Goal: Information Seeking & Learning: Learn about a topic

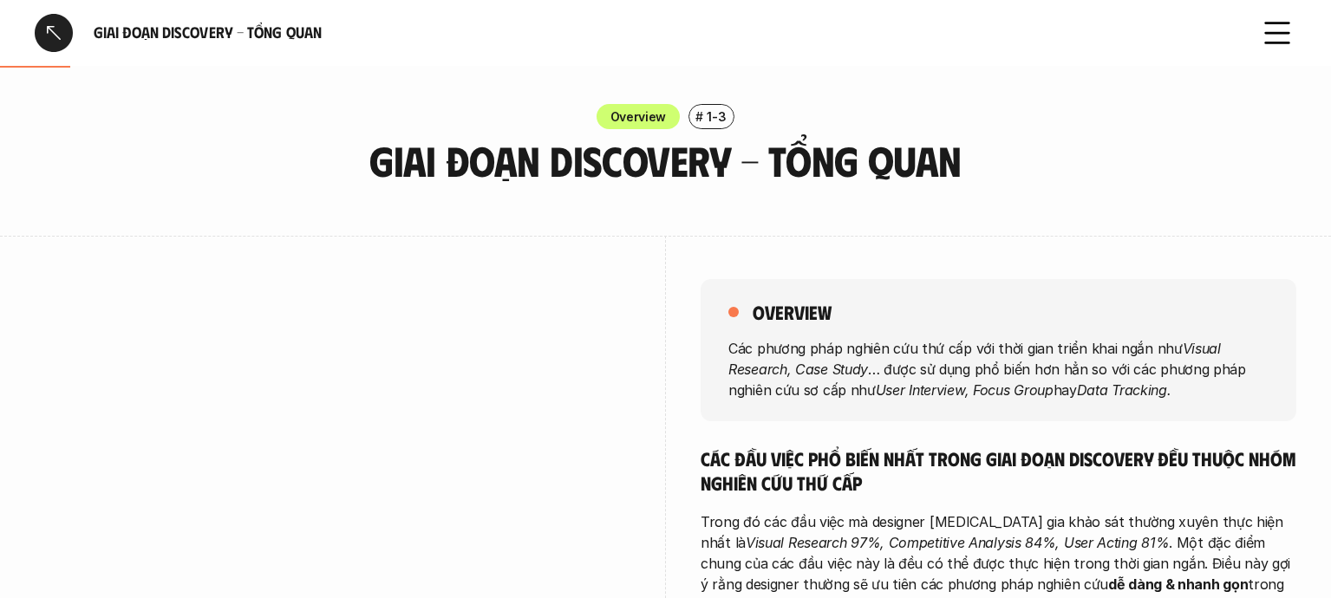
scroll to position [192, 0]
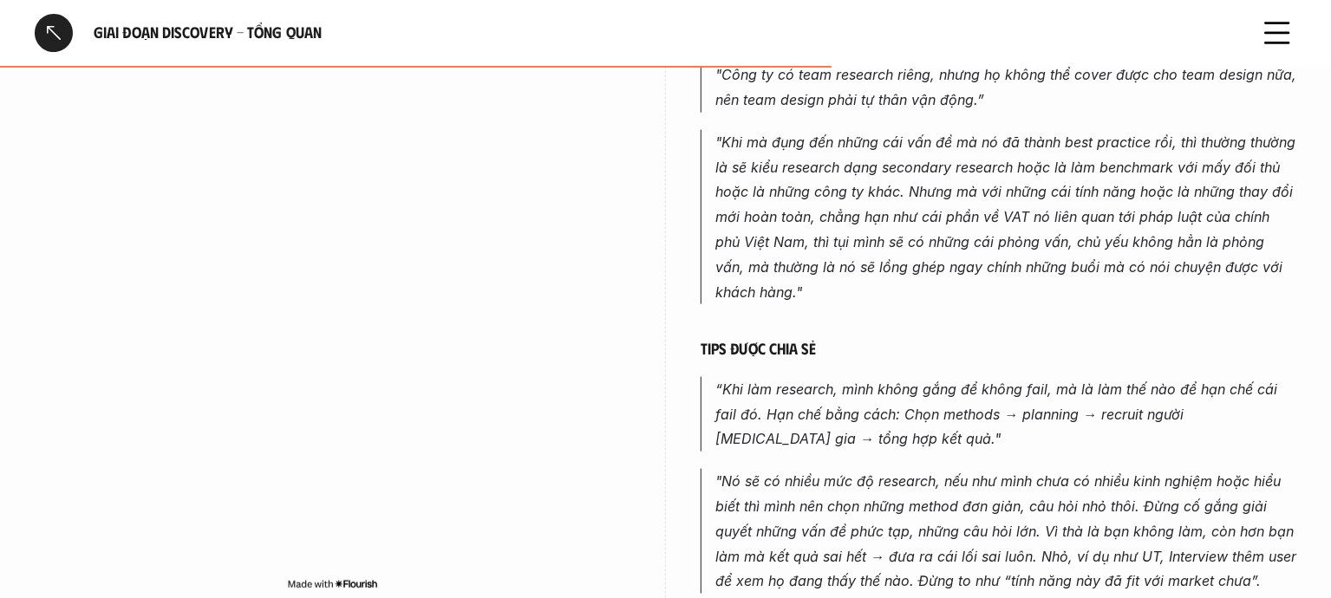
scroll to position [1156, 0]
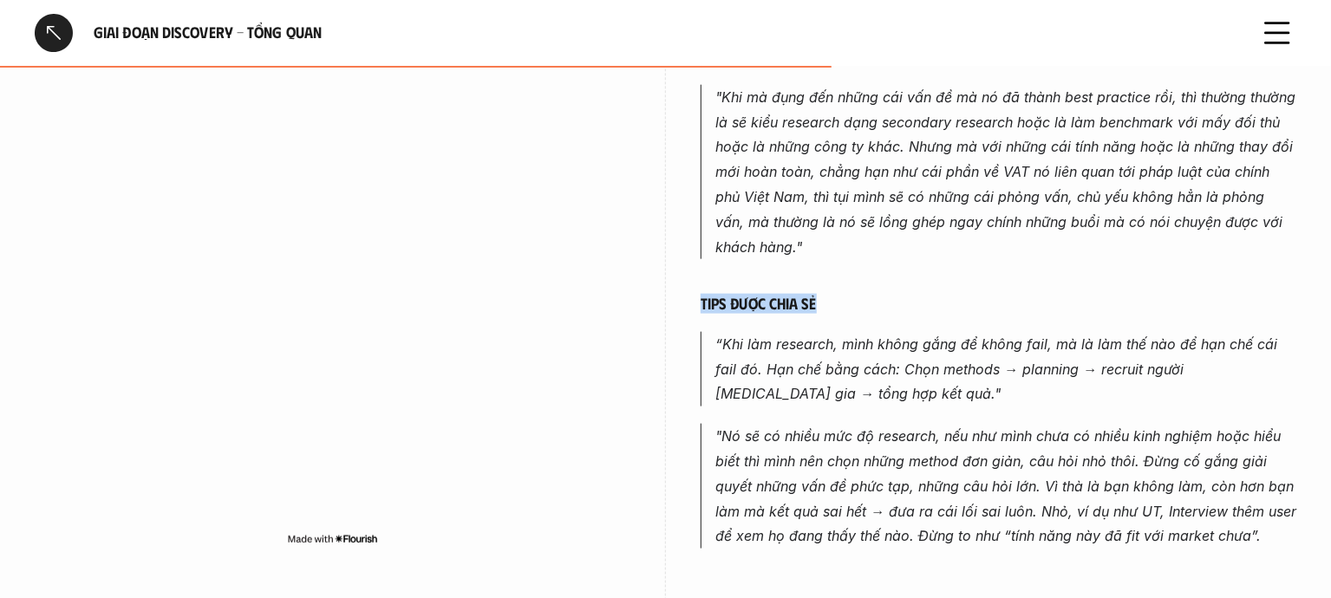
drag, startPoint x: 702, startPoint y: 280, endPoint x: 824, endPoint y: 275, distance: 122.3
click at [824, 294] on h6 "Tips được chia sẻ" at bounding box center [998, 304] width 596 height 20
click at [712, 234] on blockquote ""Khi mà đụng đến những cái vấn đề mà nó đã thành best practice rồi, thì thường …" at bounding box center [998, 172] width 596 height 175
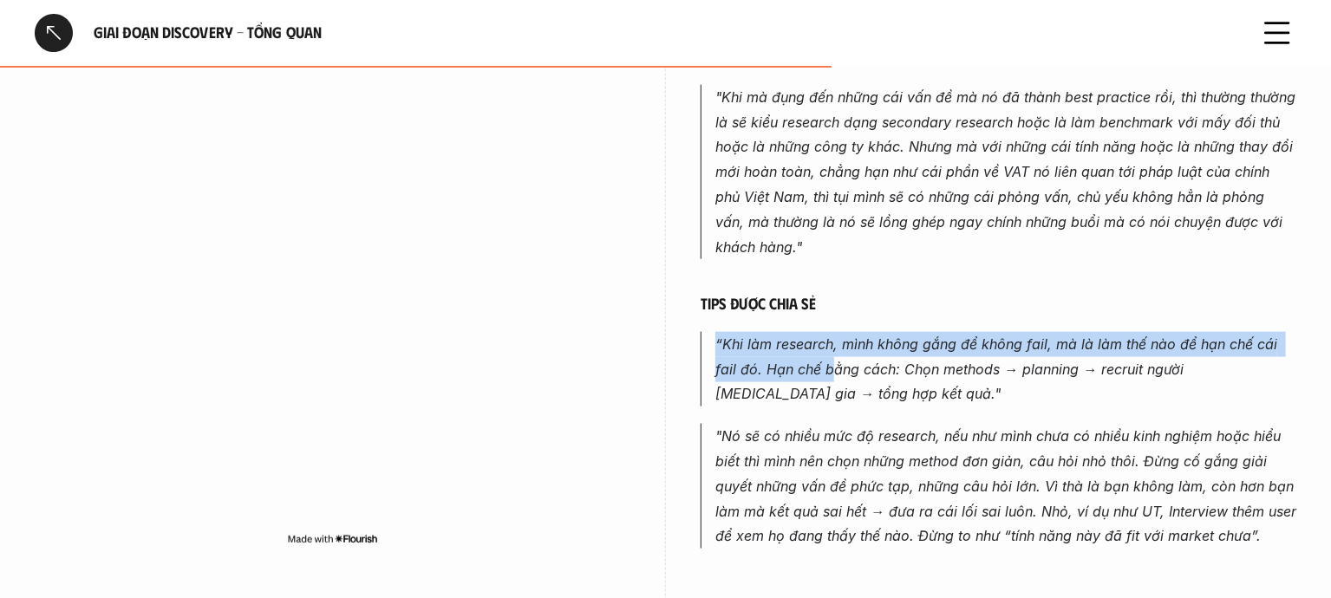
drag, startPoint x: 716, startPoint y: 317, endPoint x: 806, endPoint y: 360, distance: 99.7
click at [806, 360] on p "“Khi làm research, mình không gắng để không fail, mà là làm thế nào để hạn chế …" at bounding box center [1005, 369] width 581 height 75
click at [754, 335] on em "“Khi làm research, mình không gắng để không fail, mà là làm thế nào để hạn chế …" at bounding box center [998, 369] width 566 height 68
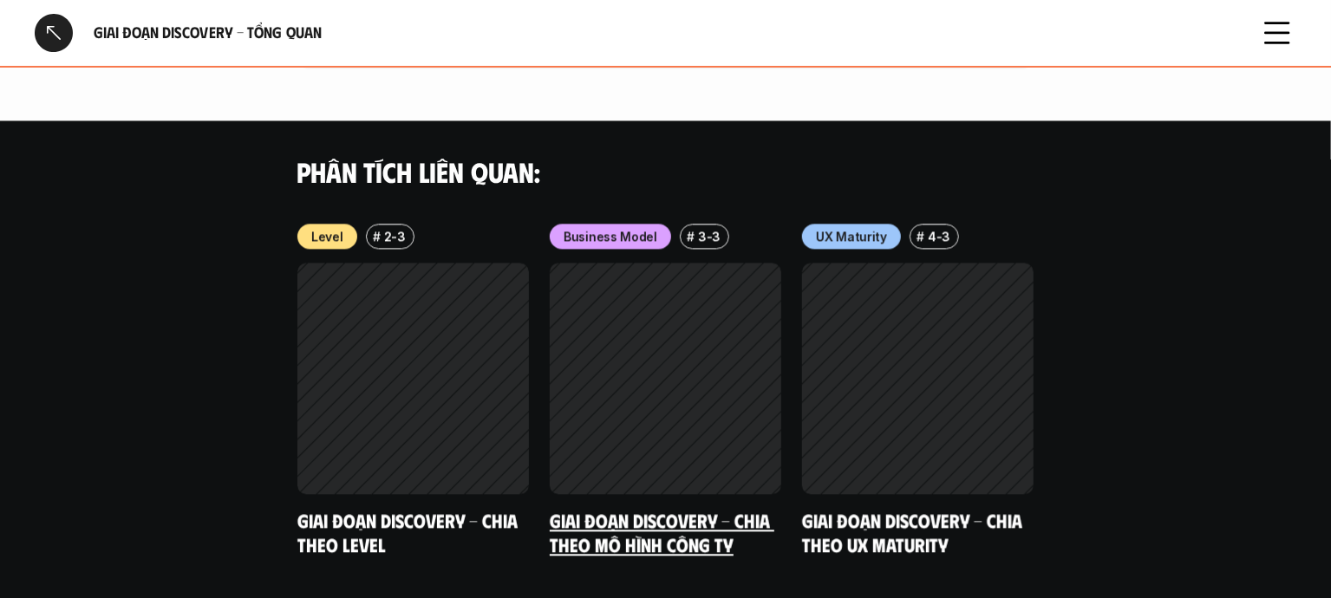
scroll to position [2077, 0]
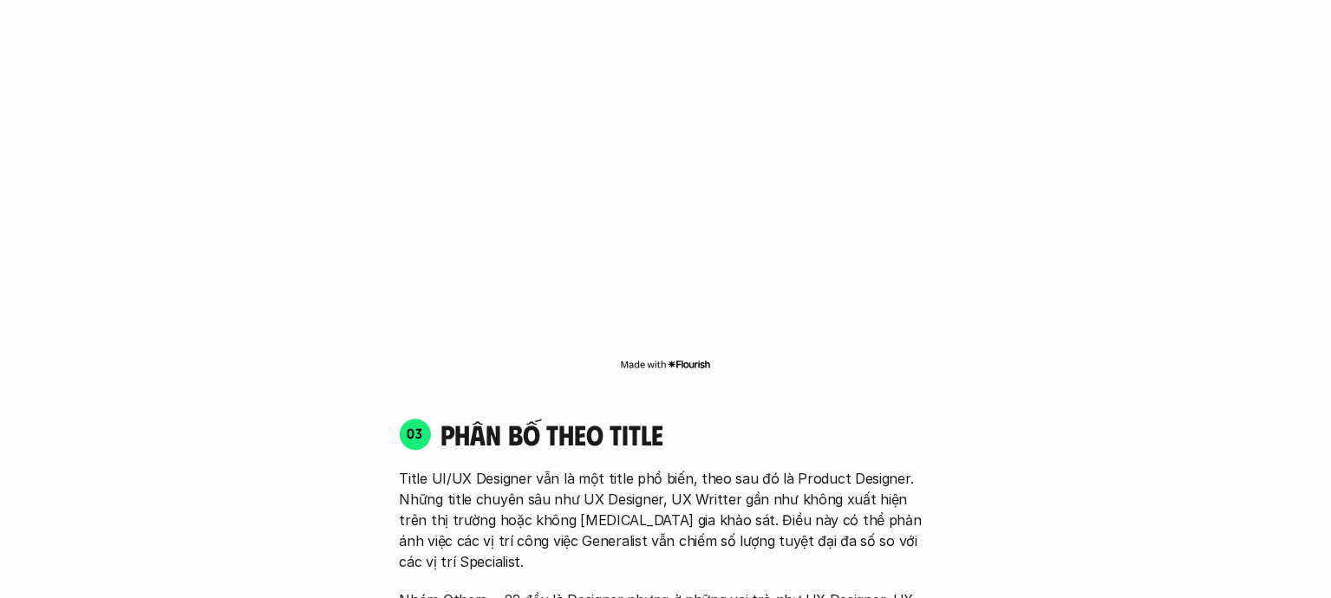
scroll to position [5737, 0]
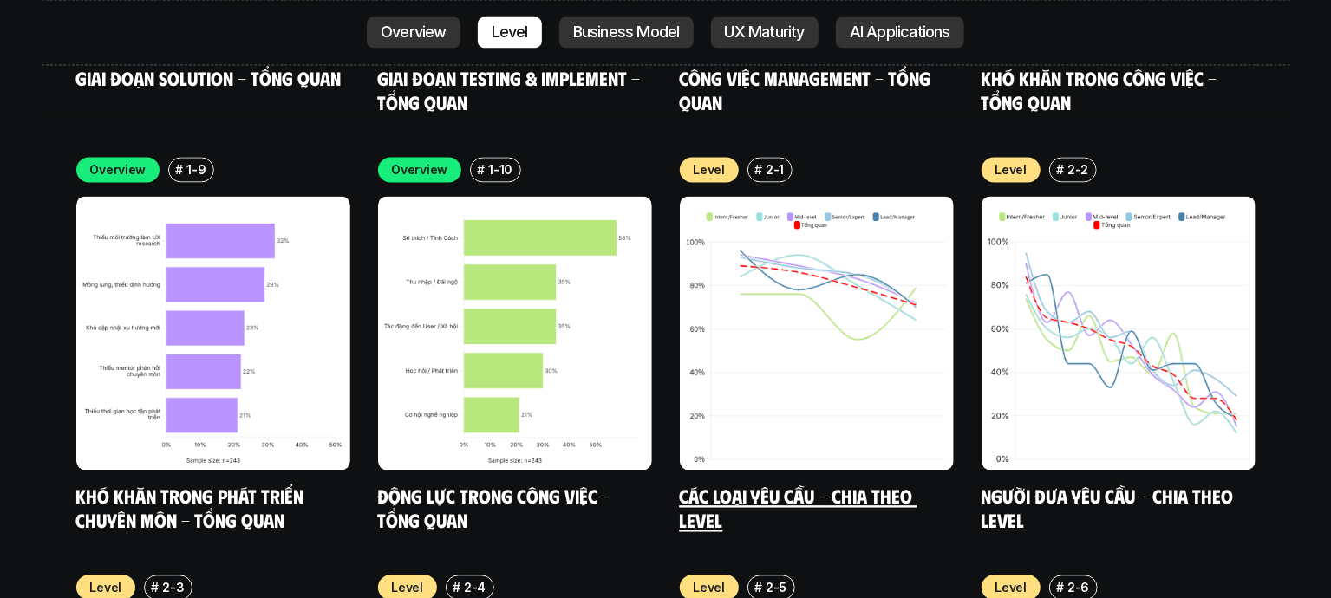
click at [825, 201] on img at bounding box center [817, 333] width 274 height 274
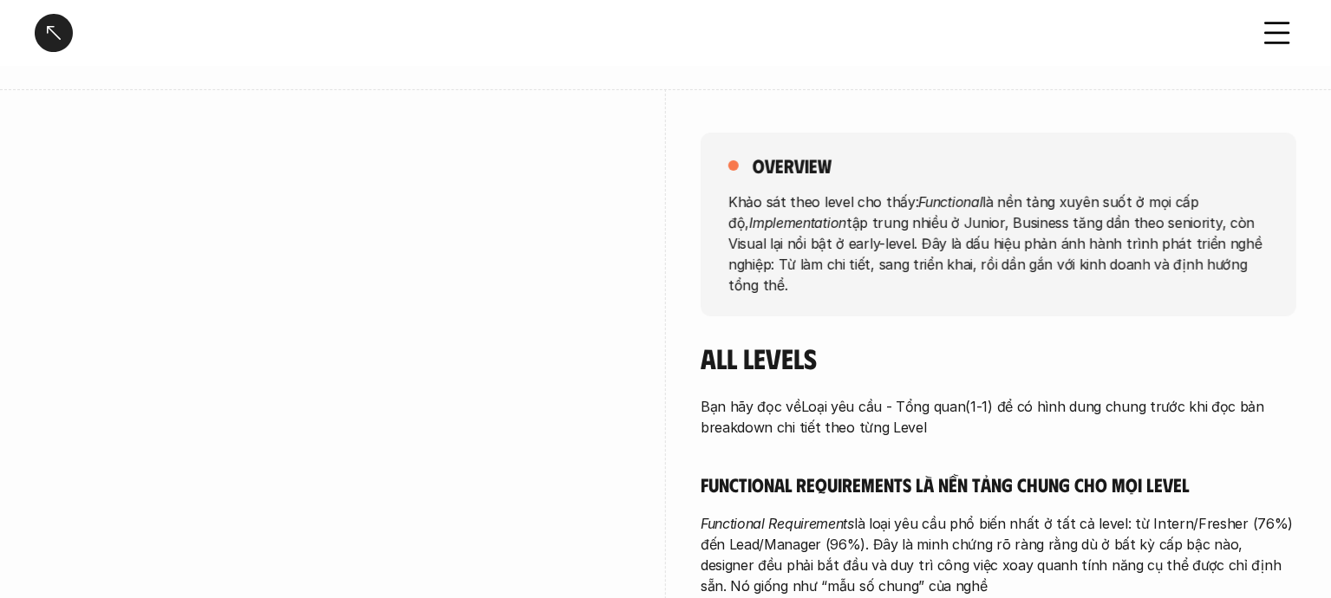
scroll to position [192, 0]
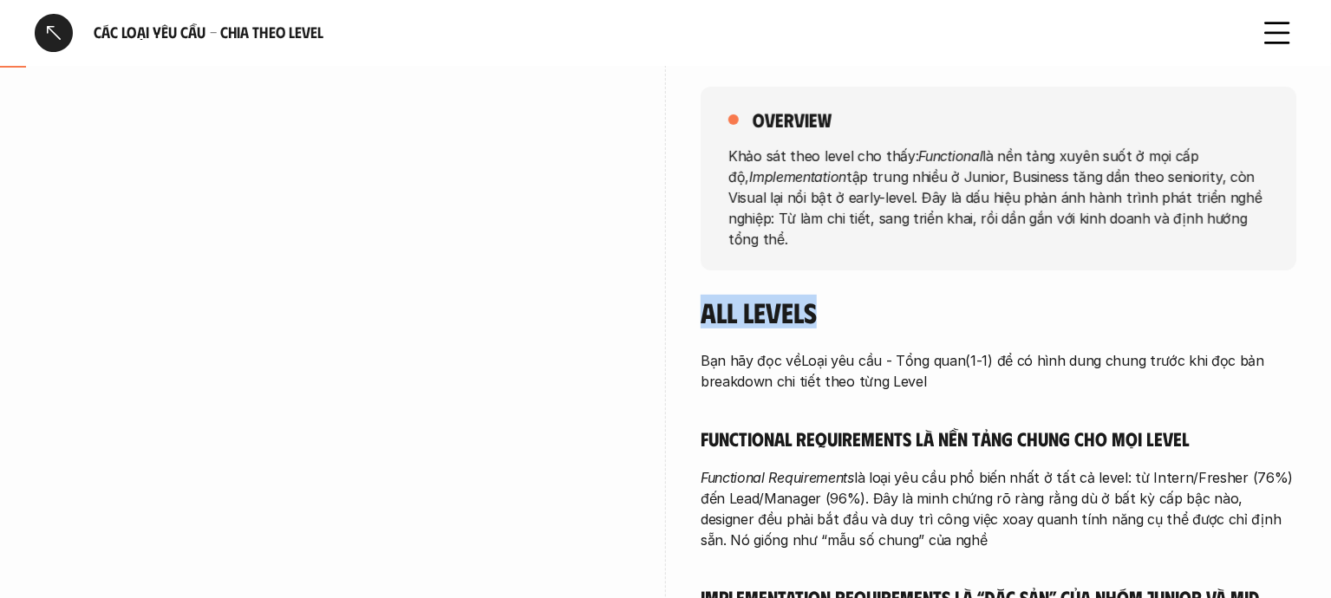
drag, startPoint x: 709, startPoint y: 291, endPoint x: 872, endPoint y: 283, distance: 163.2
click at [872, 296] on h4 "All levels" at bounding box center [998, 312] width 596 height 33
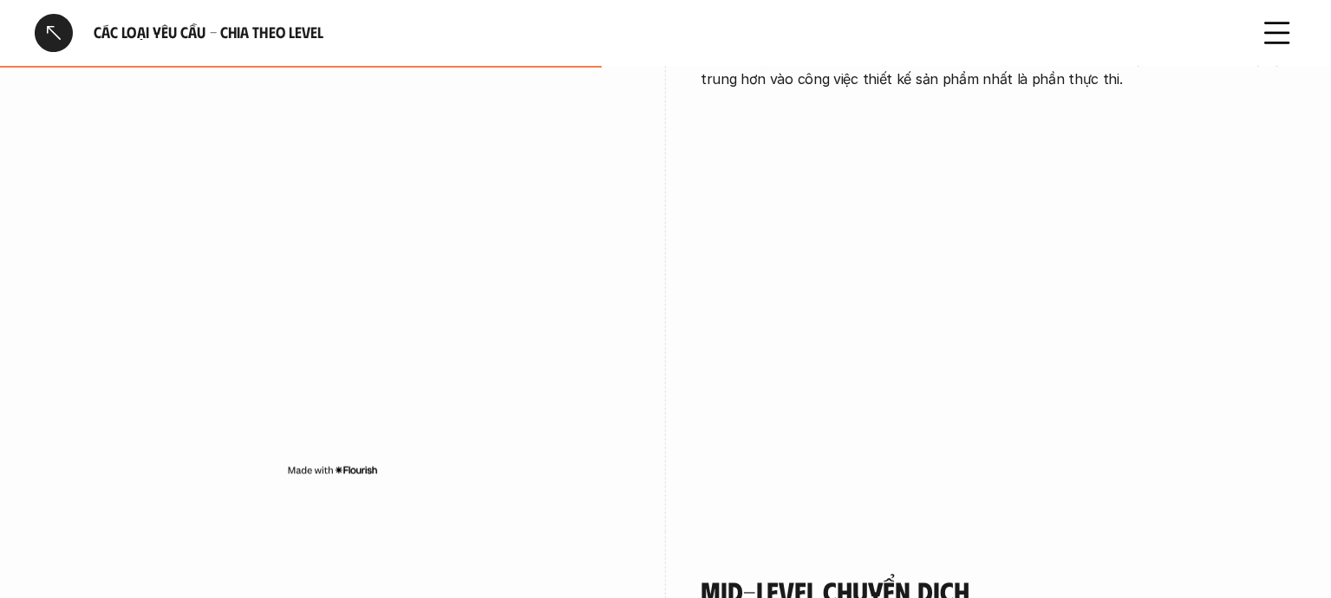
scroll to position [2311, 0]
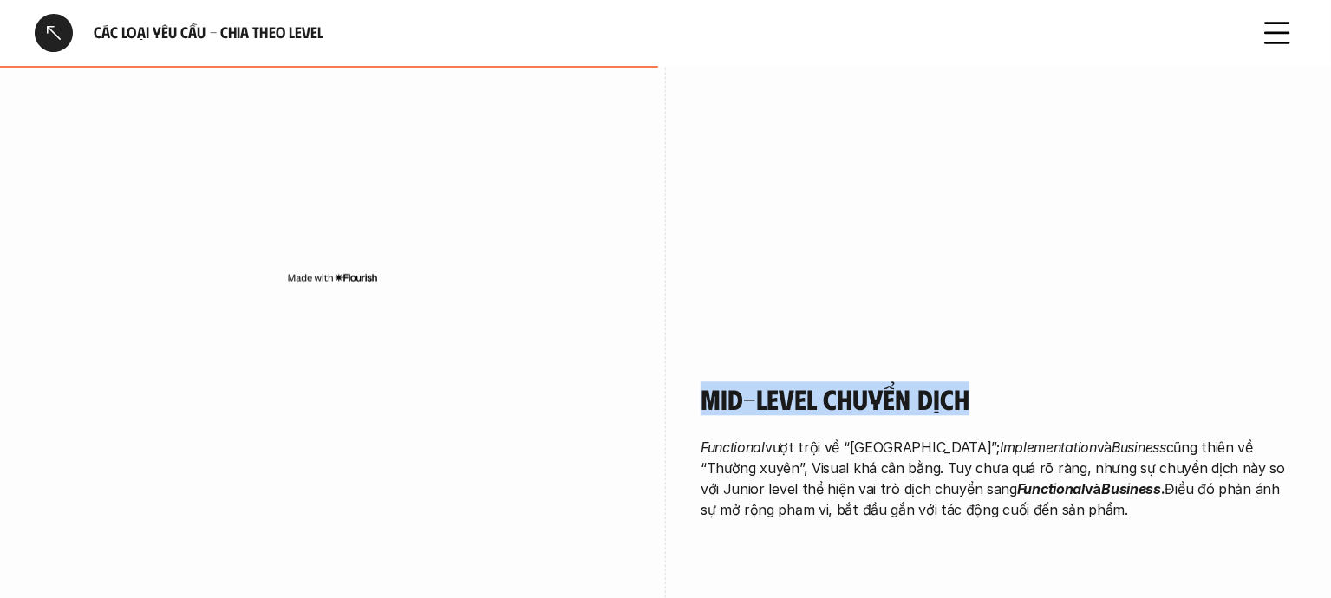
drag, startPoint x: 700, startPoint y: 354, endPoint x: 998, endPoint y: 359, distance: 297.4
click at [999, 382] on h4 "Mid-level chuyển dịch" at bounding box center [998, 398] width 596 height 33
click at [955, 339] on div "Mid-level chuyển dịch Functional vượt trội về “Thường xuyên”; Implementation và…" at bounding box center [998, 455] width 596 height 232
drag, startPoint x: 699, startPoint y: 357, endPoint x: 992, endPoint y: 348, distance: 293.1
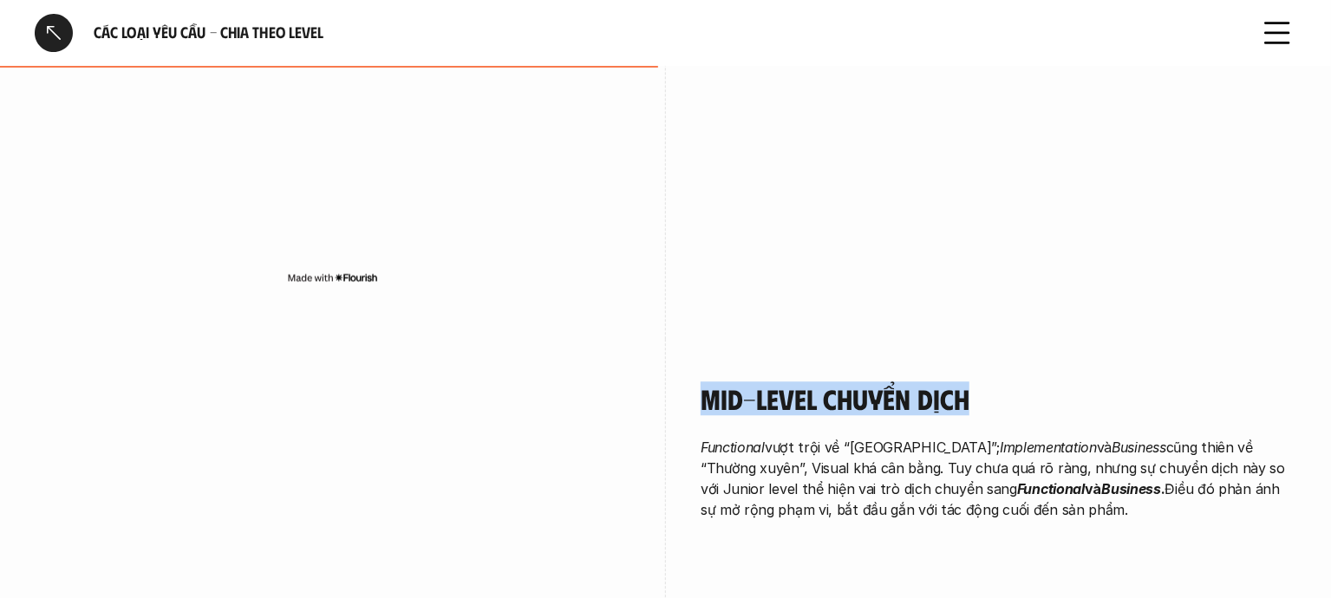
click at [887, 339] on div "Mid-level chuyển dịch Functional vượt trội về “Thường xuyên”; Implementation và…" at bounding box center [998, 455] width 596 height 232
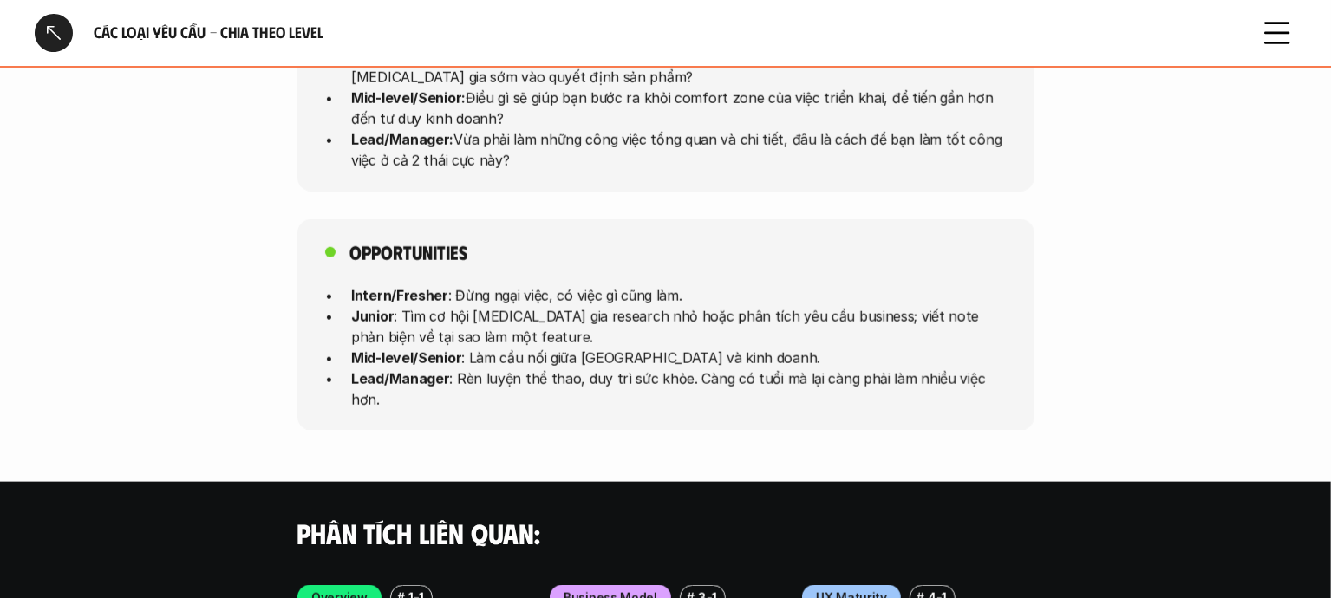
scroll to position [4623, 0]
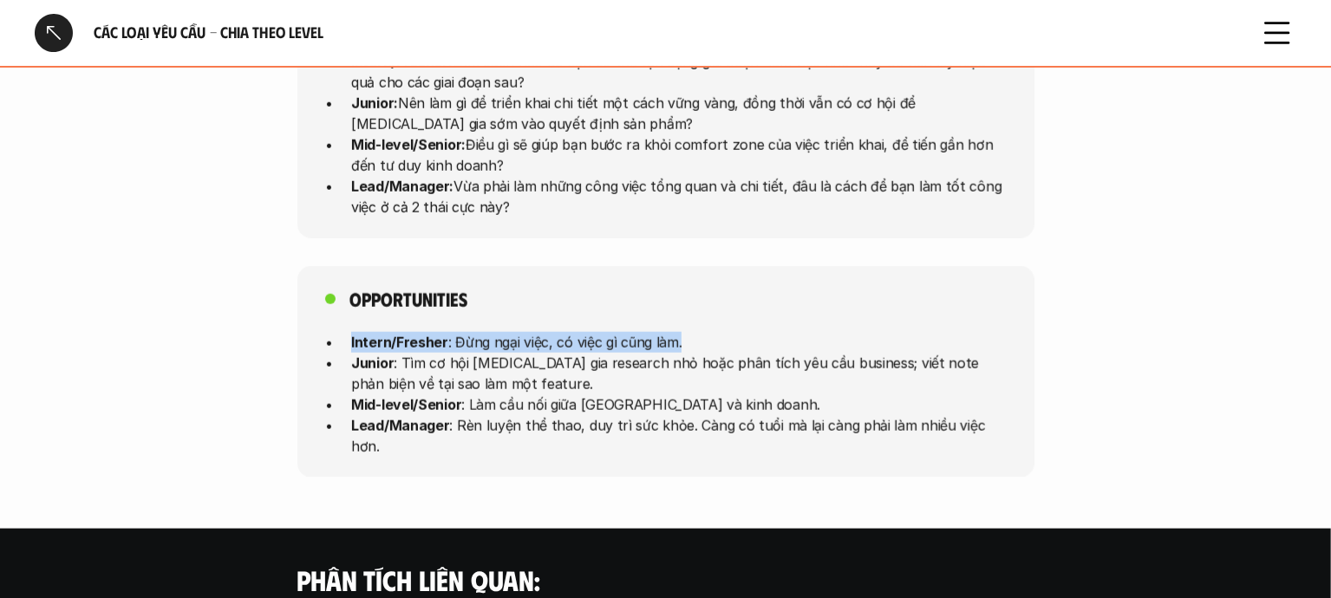
drag, startPoint x: 347, startPoint y: 299, endPoint x: 685, endPoint y: 297, distance: 338.1
click at [685, 331] on ul "Intern/Fresher : Đừng ngại việc, có việc gì cũng làm. Junior : Tìm cơ hội [MEDI…" at bounding box center [665, 393] width 681 height 125
click at [665, 270] on div "Opportunities Intern/Fresher : Đừng ngại việc, có việc gì cũng làm. Junior : Tì…" at bounding box center [665, 372] width 737 height 212
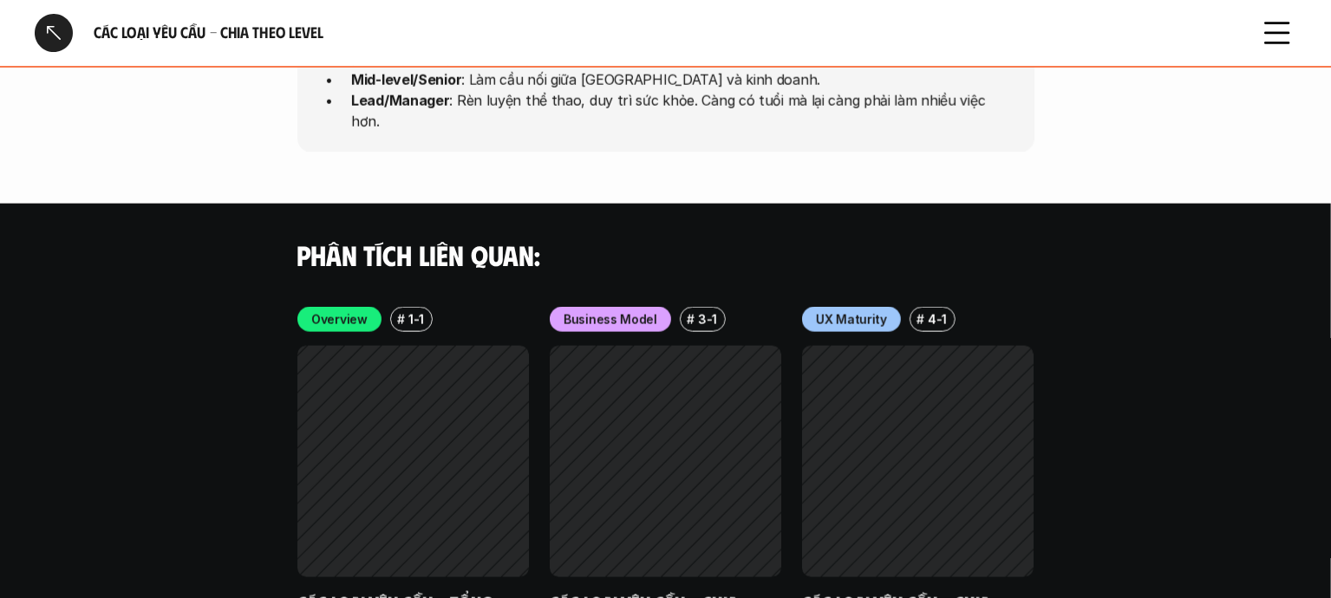
scroll to position [5027, 0]
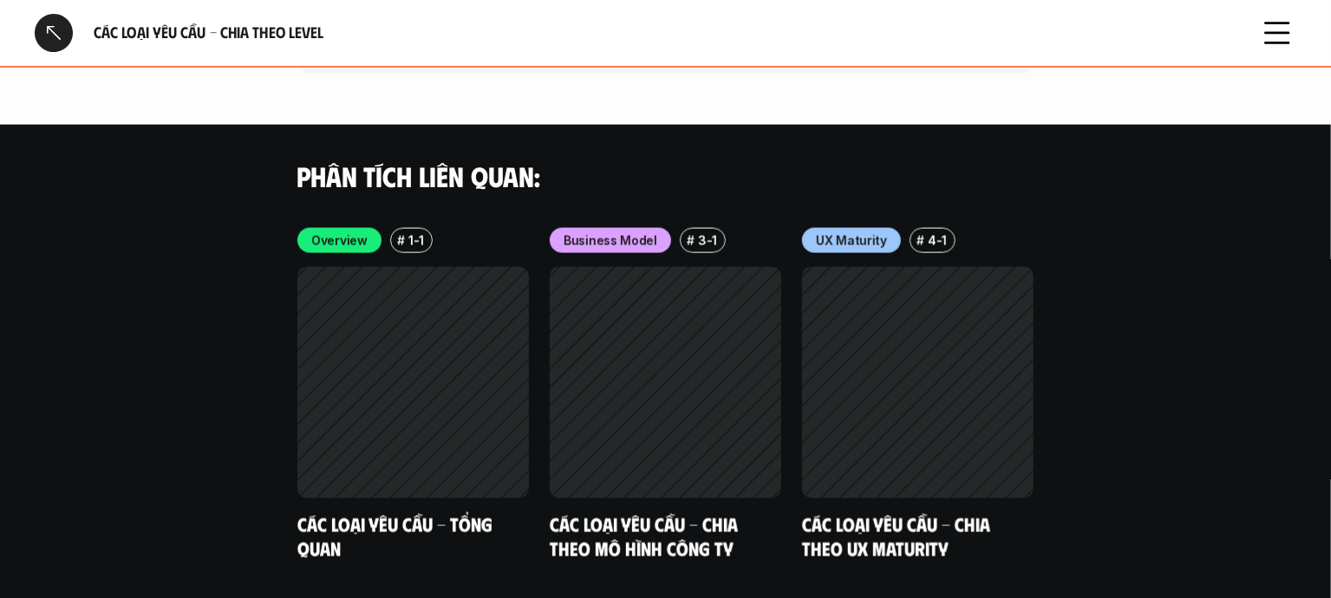
click at [52, 26] on div at bounding box center [54, 33] width 38 height 38
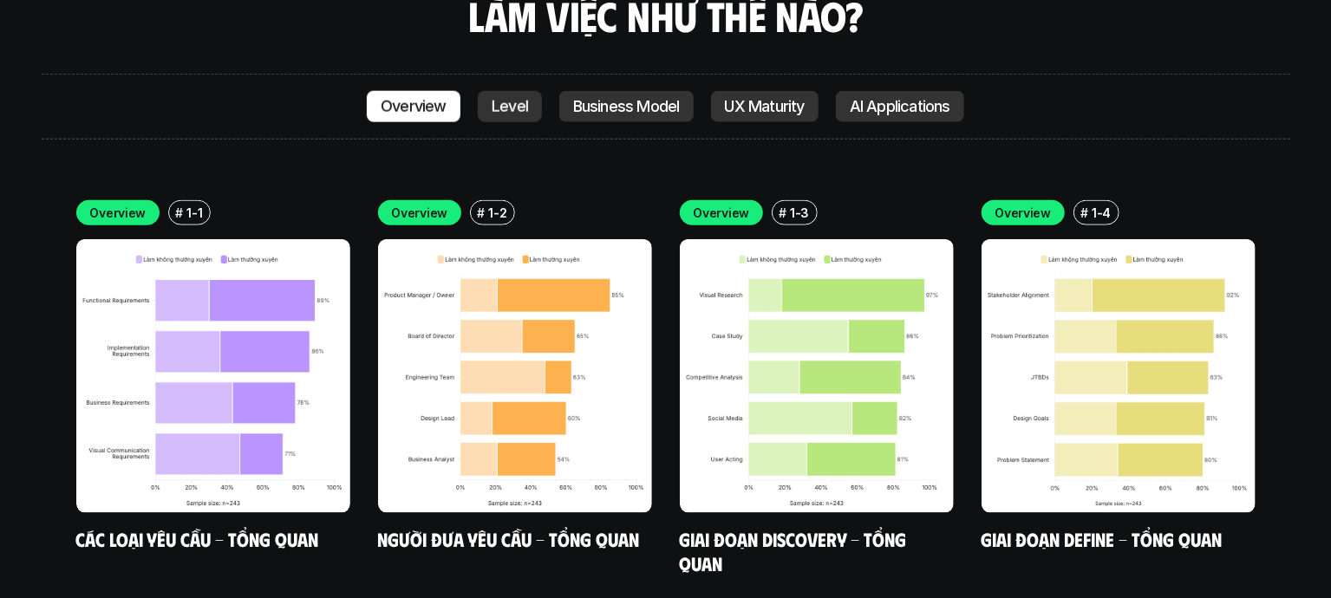
scroll to position [4883, 0]
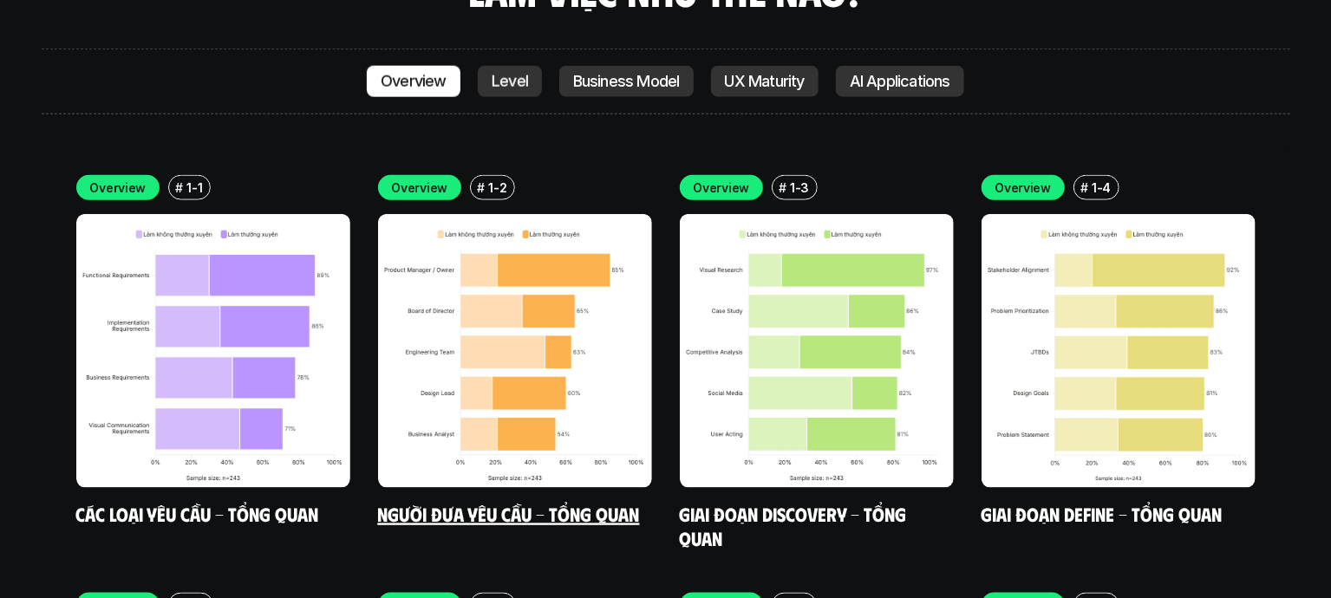
click at [411, 179] on p "Overview" at bounding box center [420, 188] width 56 height 18
click at [407, 179] on p "Overview" at bounding box center [420, 188] width 56 height 18
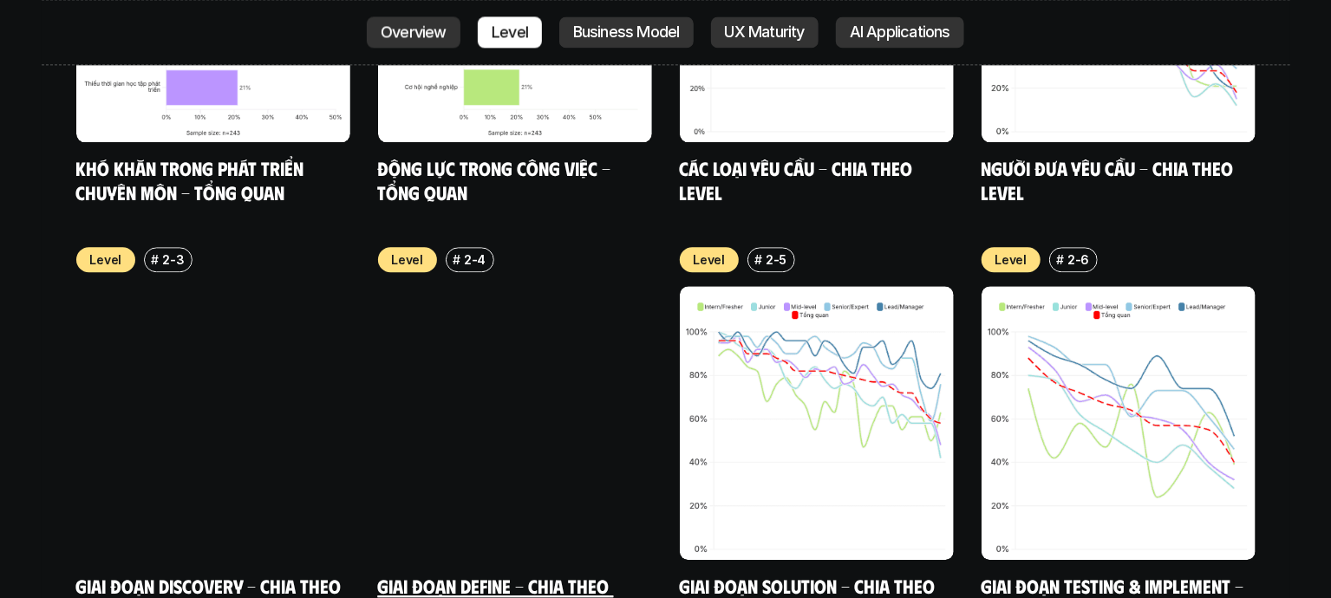
scroll to position [6039, 0]
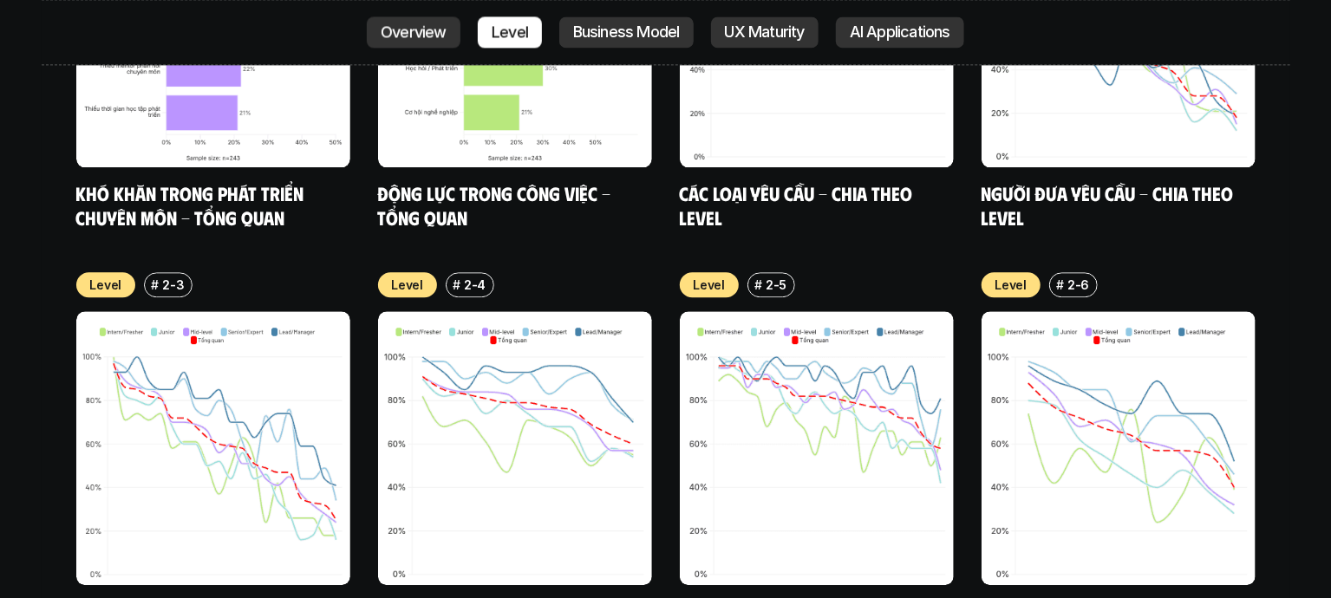
click at [1063, 322] on img at bounding box center [1118, 448] width 274 height 274
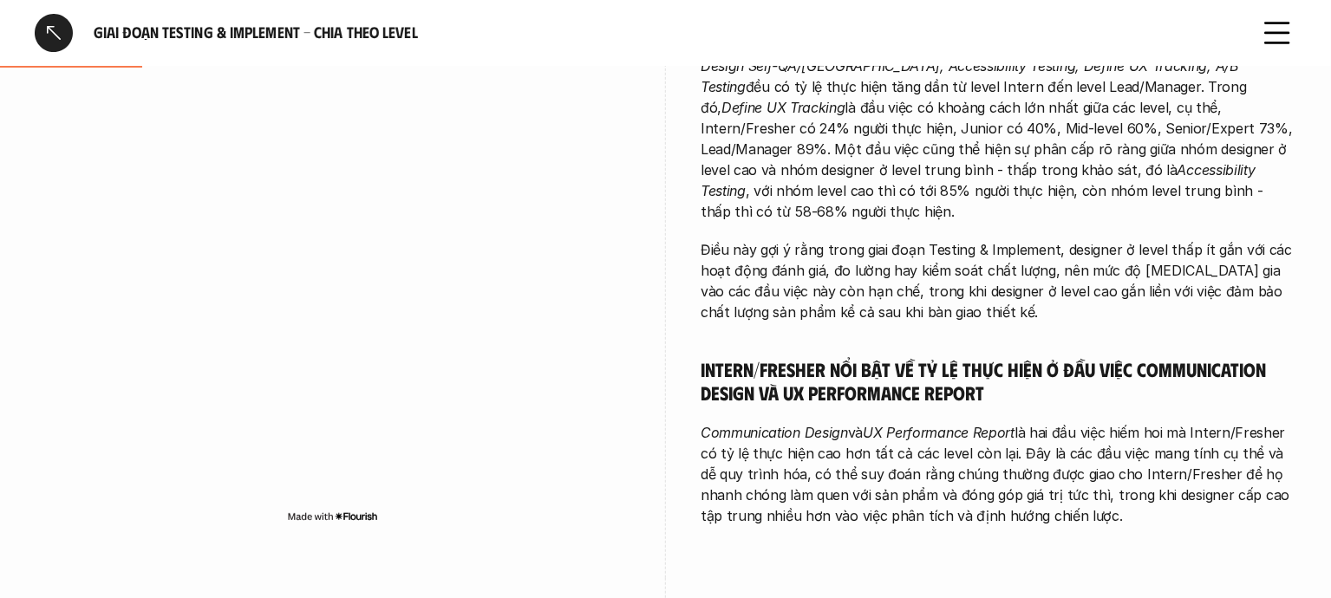
scroll to position [385, 0]
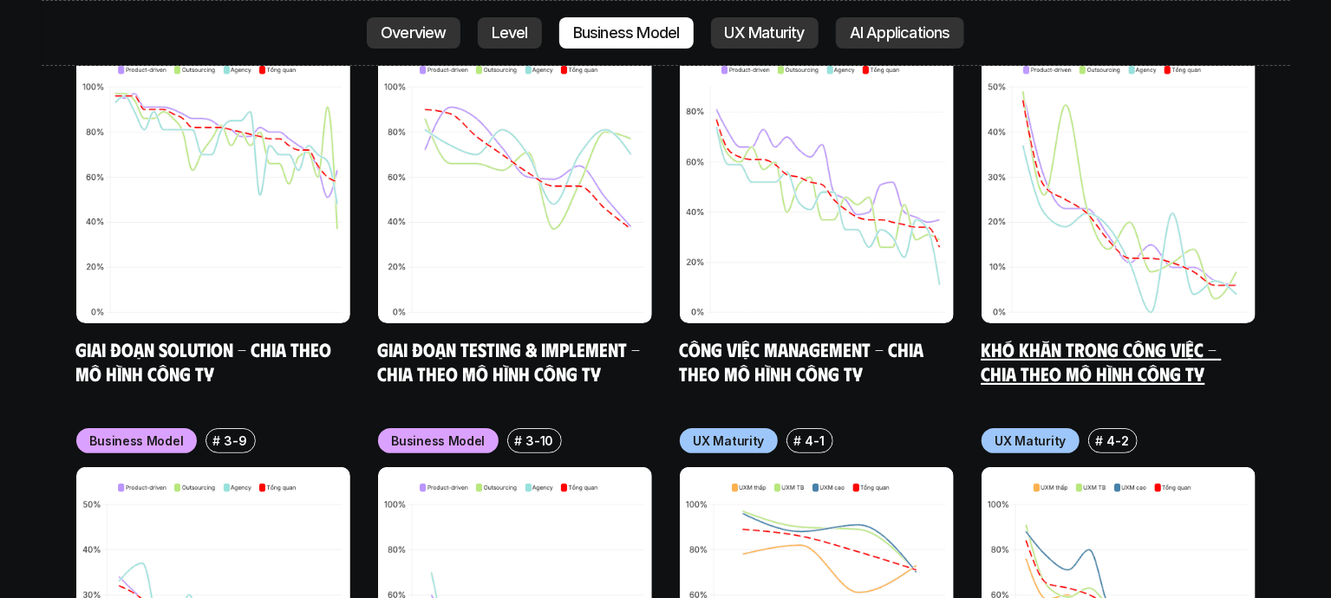
scroll to position [7581, 0]
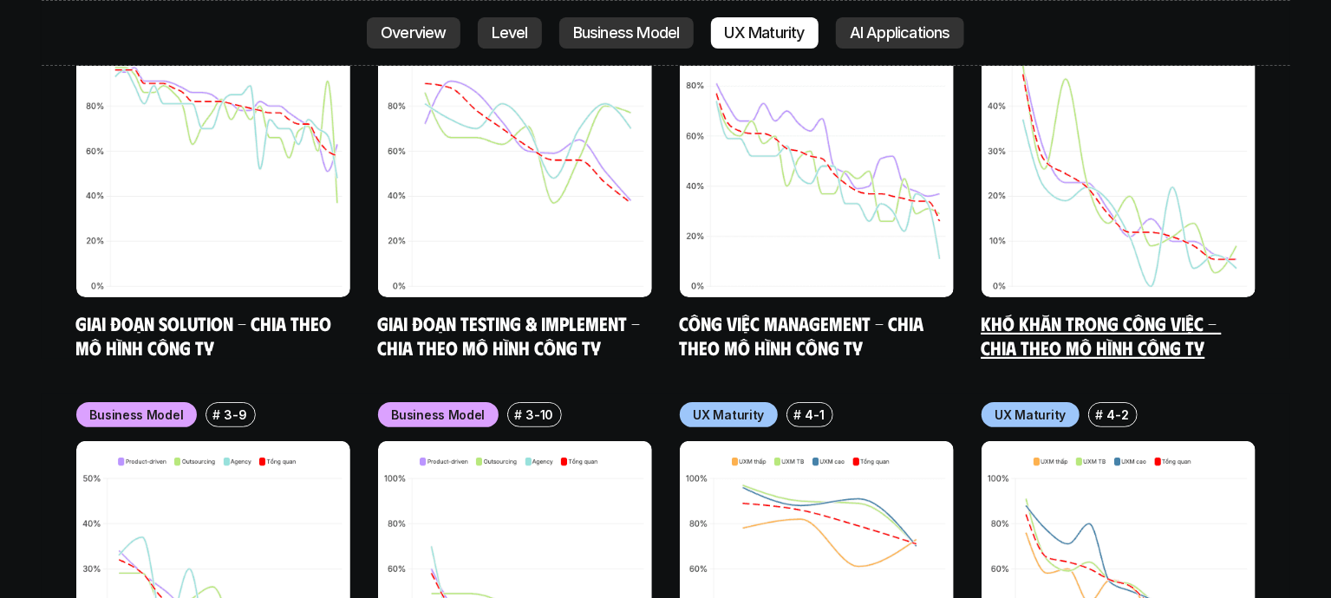
click at [1111, 153] on img at bounding box center [1118, 160] width 274 height 274
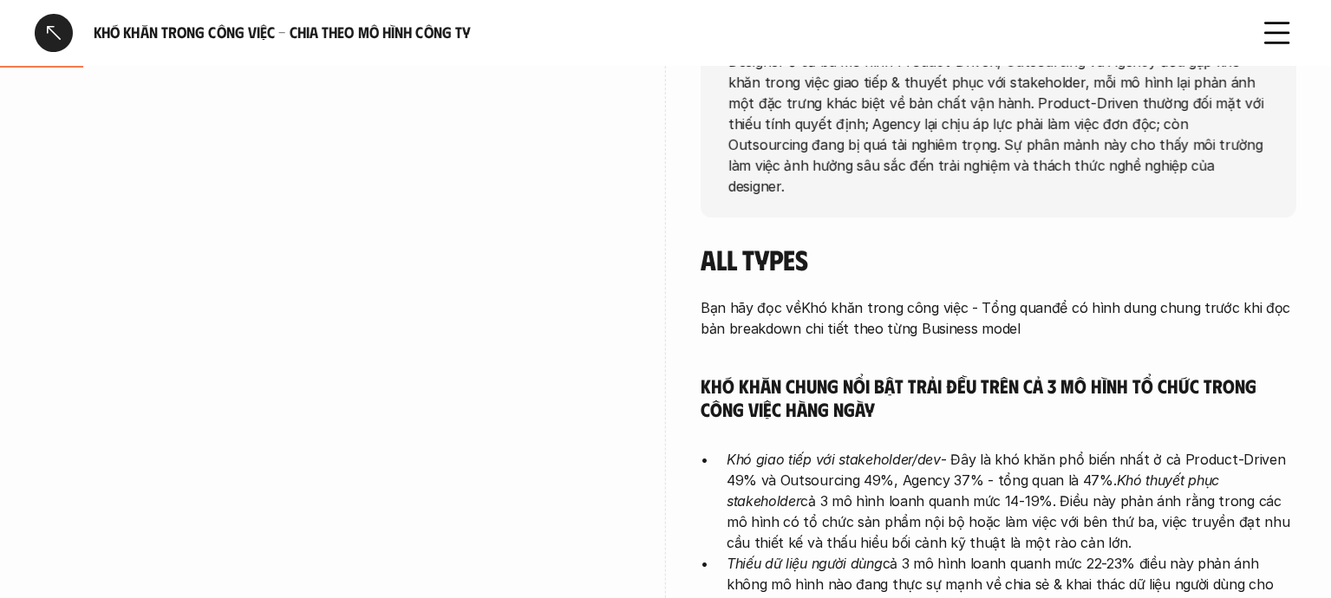
scroll to position [385, 0]
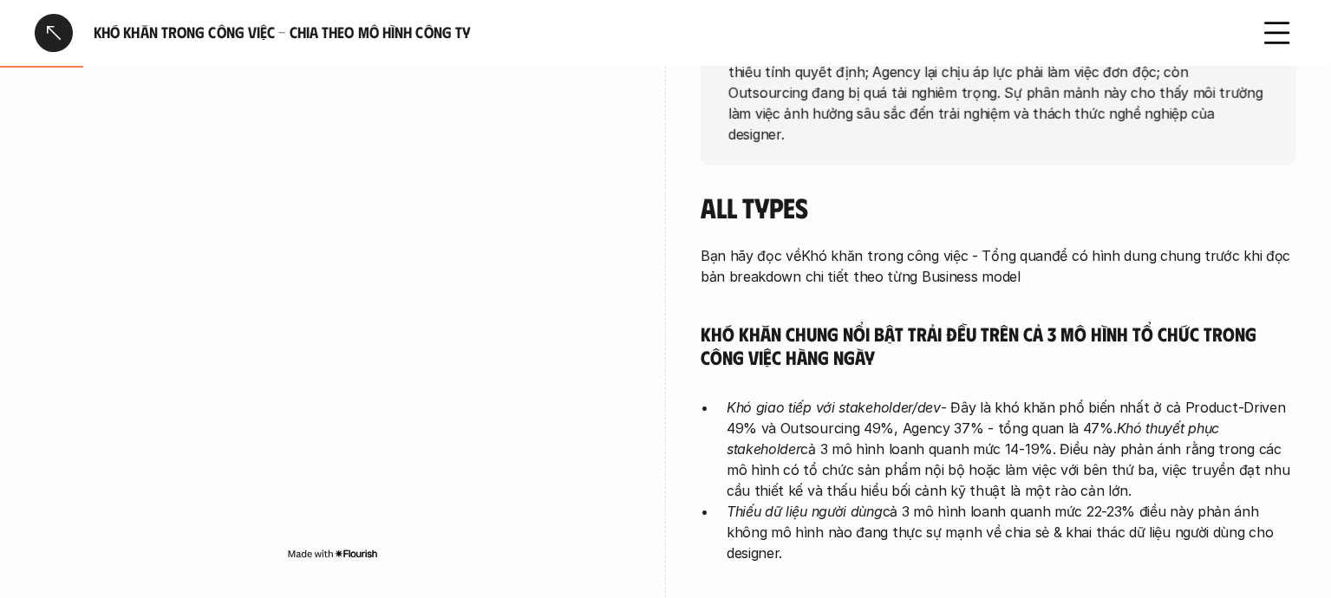
drag, startPoint x: 704, startPoint y: 385, endPoint x: 726, endPoint y: 385, distance: 22.5
click at [726, 397] on li "Khó giao tiếp với stakeholder/dev - Đây là khó khăn phổ biến nhất ở cả Product-…" at bounding box center [1011, 449] width 570 height 104
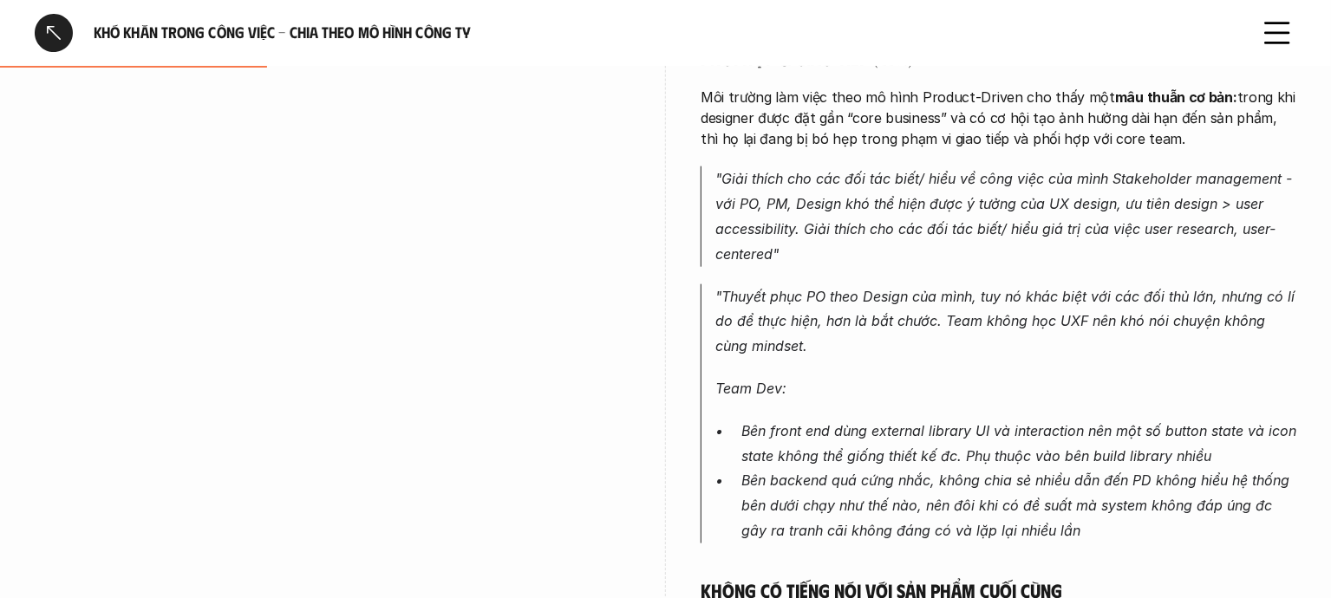
scroll to position [1005, 0]
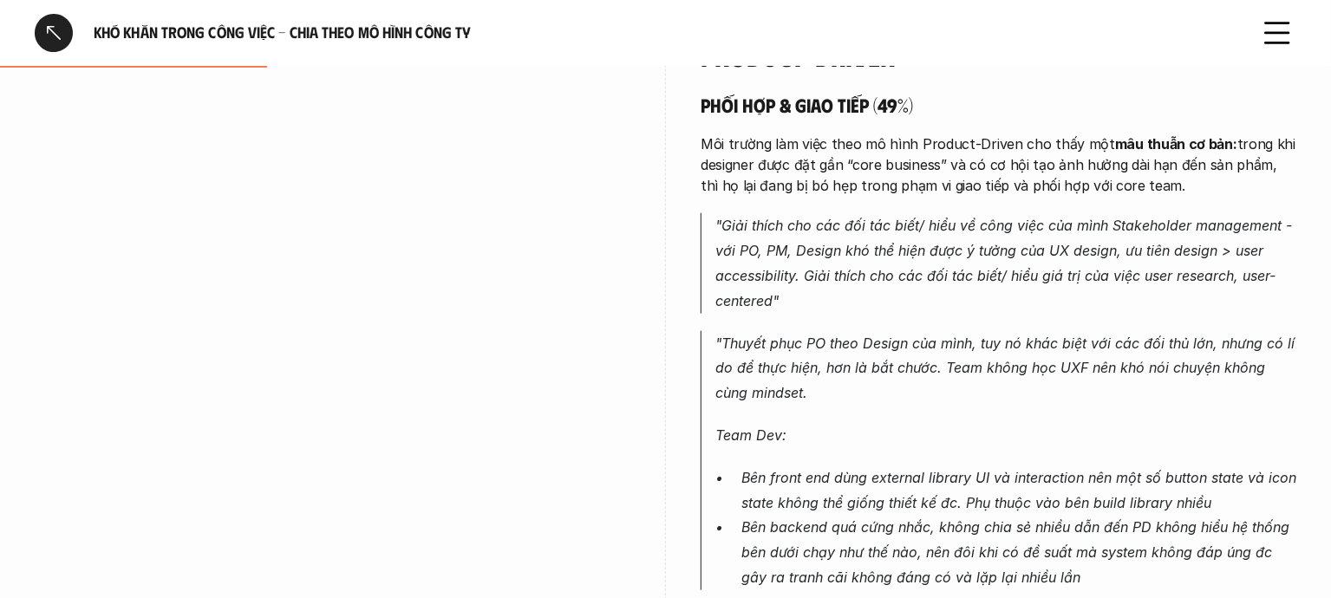
click at [1286, 35] on icon at bounding box center [1277, 33] width 38 height 38
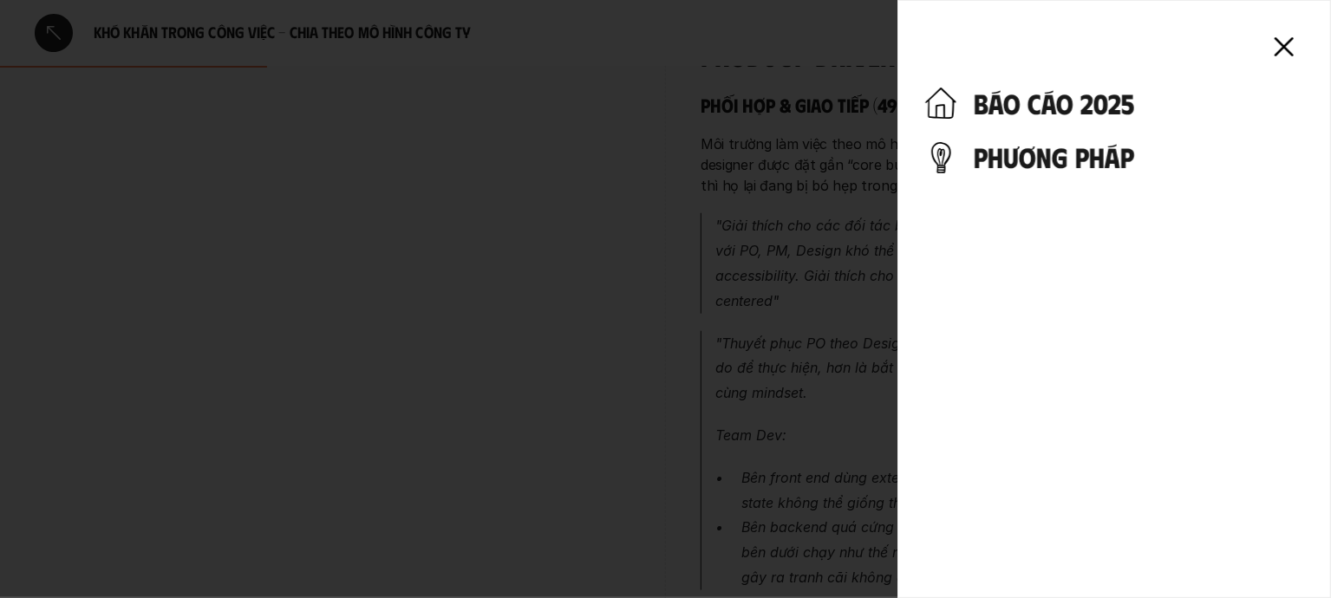
click at [1286, 42] on icon at bounding box center [1284, 47] width 38 height 38
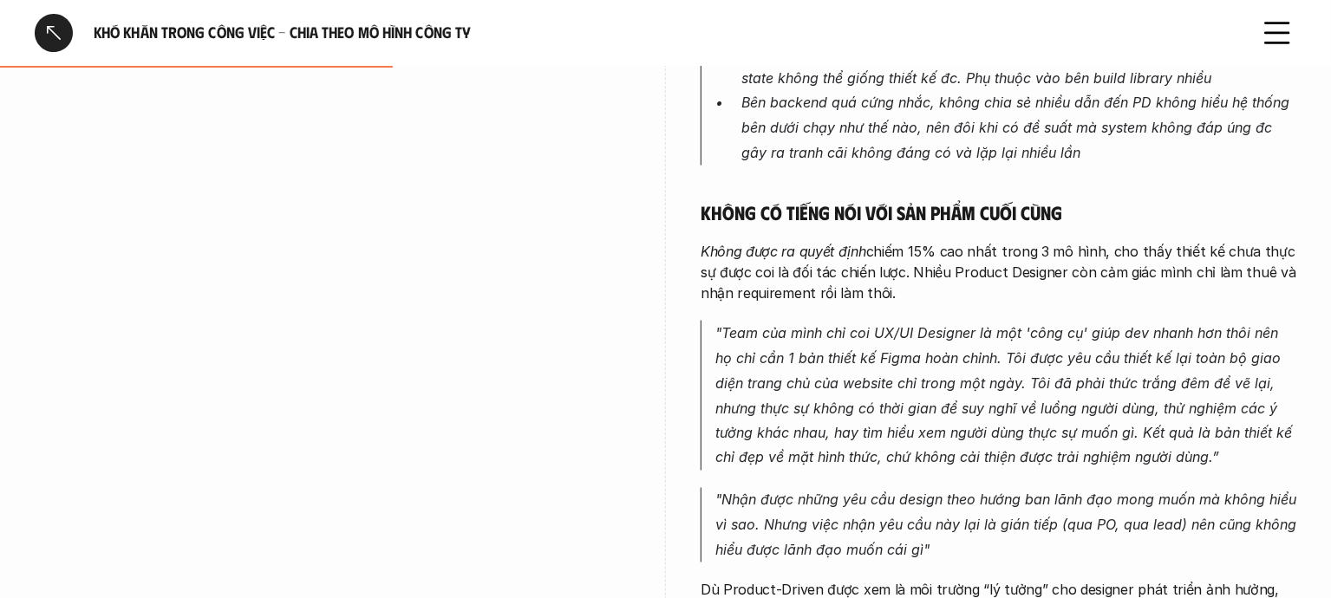
scroll to position [1433, 0]
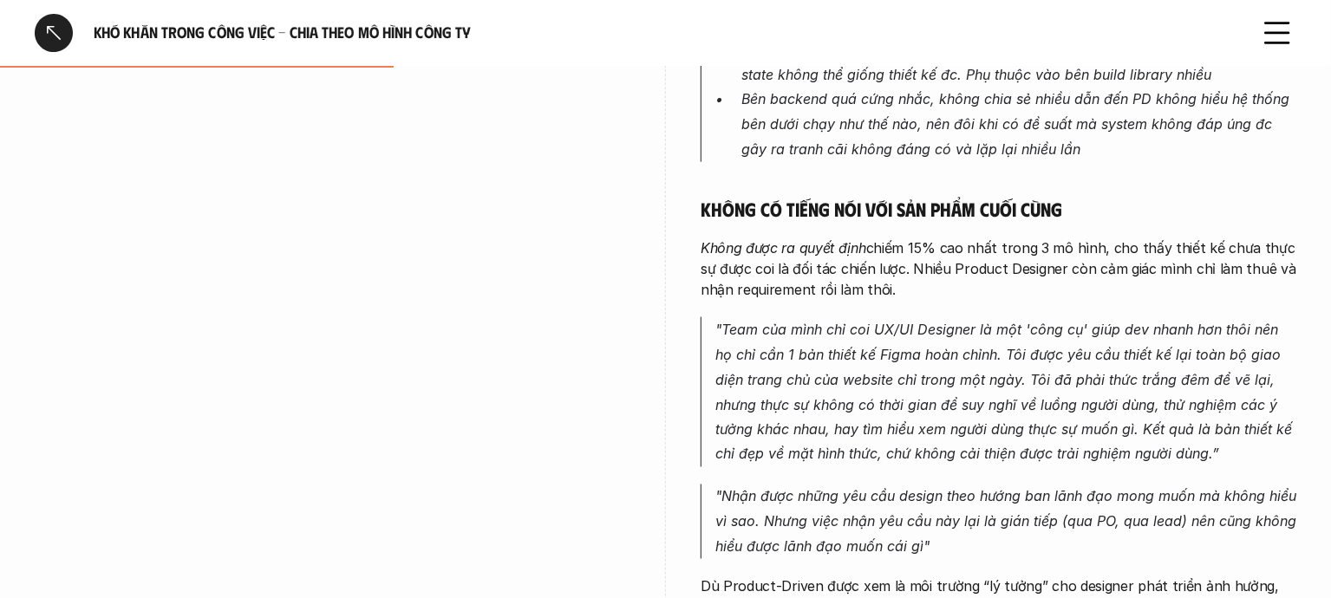
click at [712, 239] on em "Không được ra quyết định" at bounding box center [783, 247] width 166 height 17
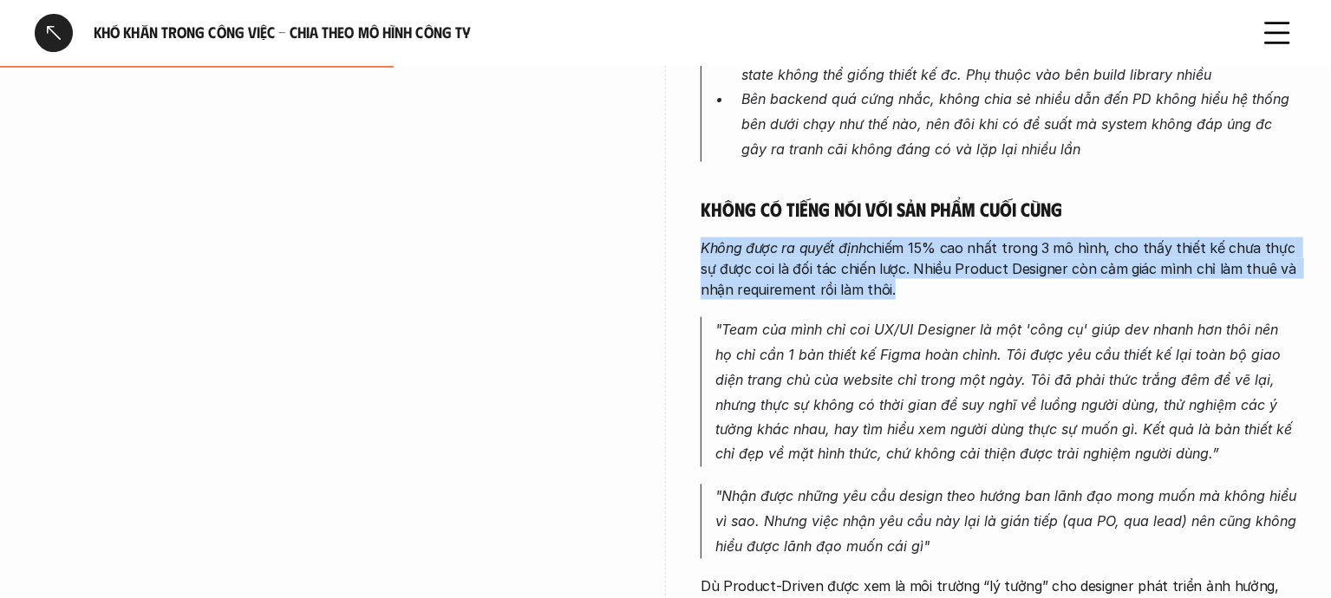
click at [712, 239] on em "Không được ra quyết định" at bounding box center [783, 247] width 166 height 17
click at [908, 277] on p "Không được ra quyết định chiếm 15% cao nhất trong 3 mô hình, cho thấy thiết kế …" at bounding box center [998, 269] width 596 height 62
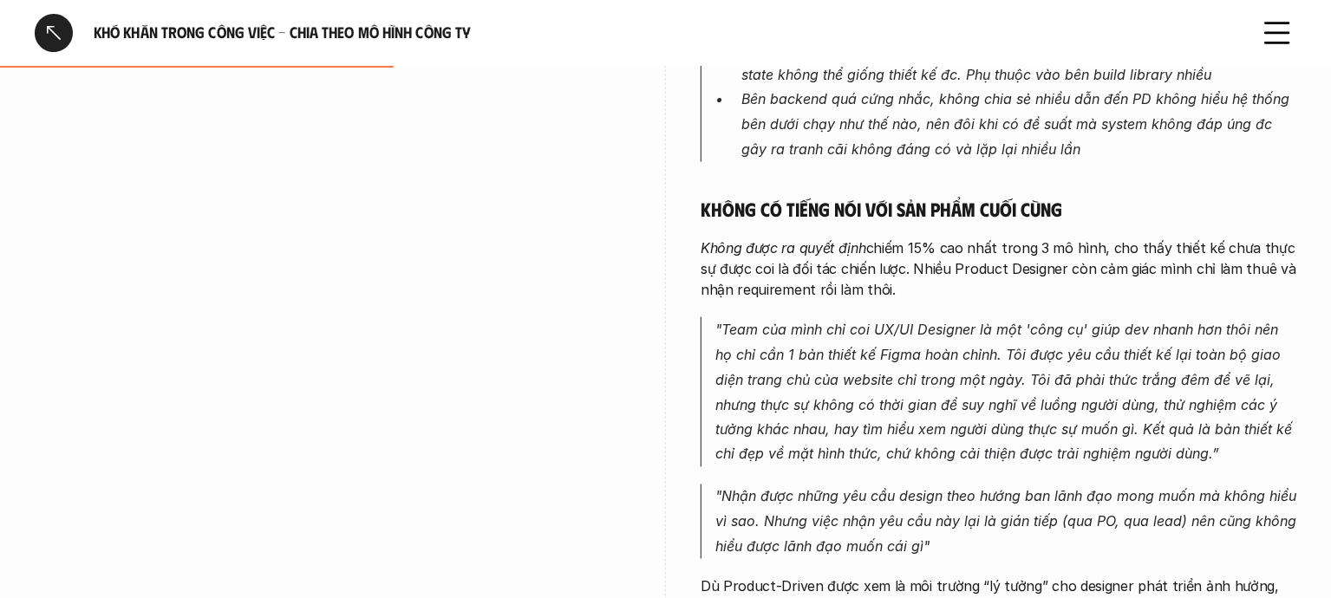
click at [887, 257] on p "Không được ra quyết định chiếm 15% cao nhất trong 3 mô hình, cho thấy thiết kế …" at bounding box center [998, 269] width 596 height 62
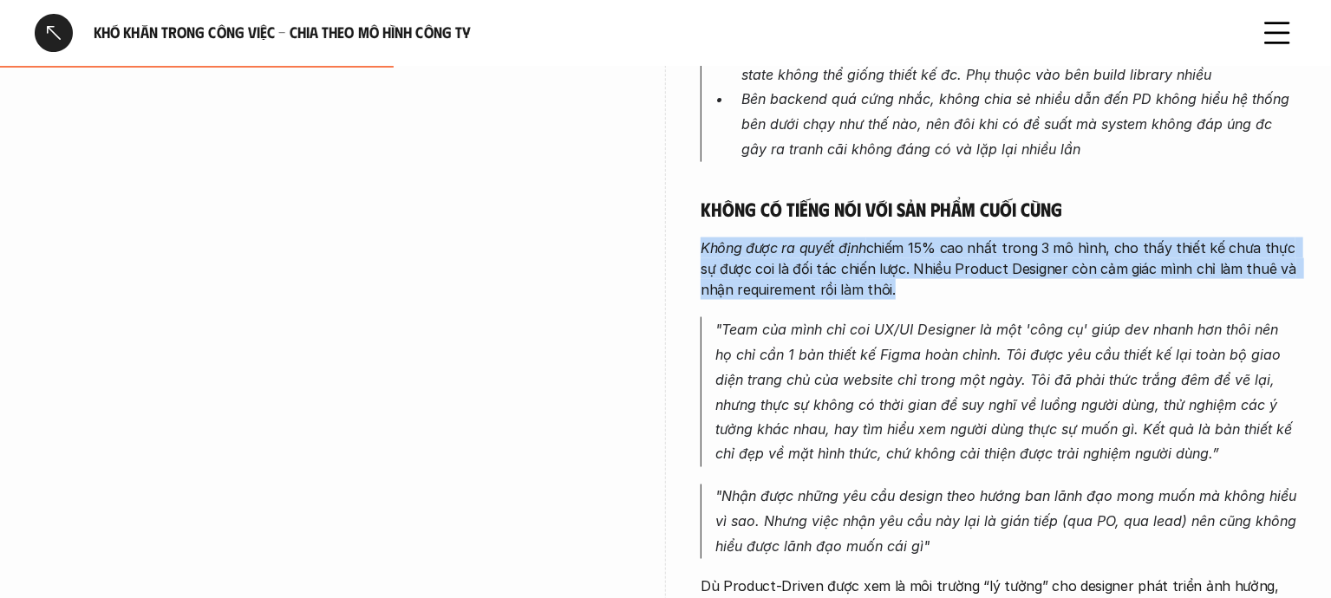
click at [887, 257] on p "Không được ra quyết định chiếm 15% cao nhất trong 3 mô hình, cho thấy thiết kế …" at bounding box center [998, 269] width 596 height 62
click at [934, 257] on p "Không được ra quyết định chiếm 15% cao nhất trong 3 mô hình, cho thấy thiết kế …" at bounding box center [998, 269] width 596 height 62
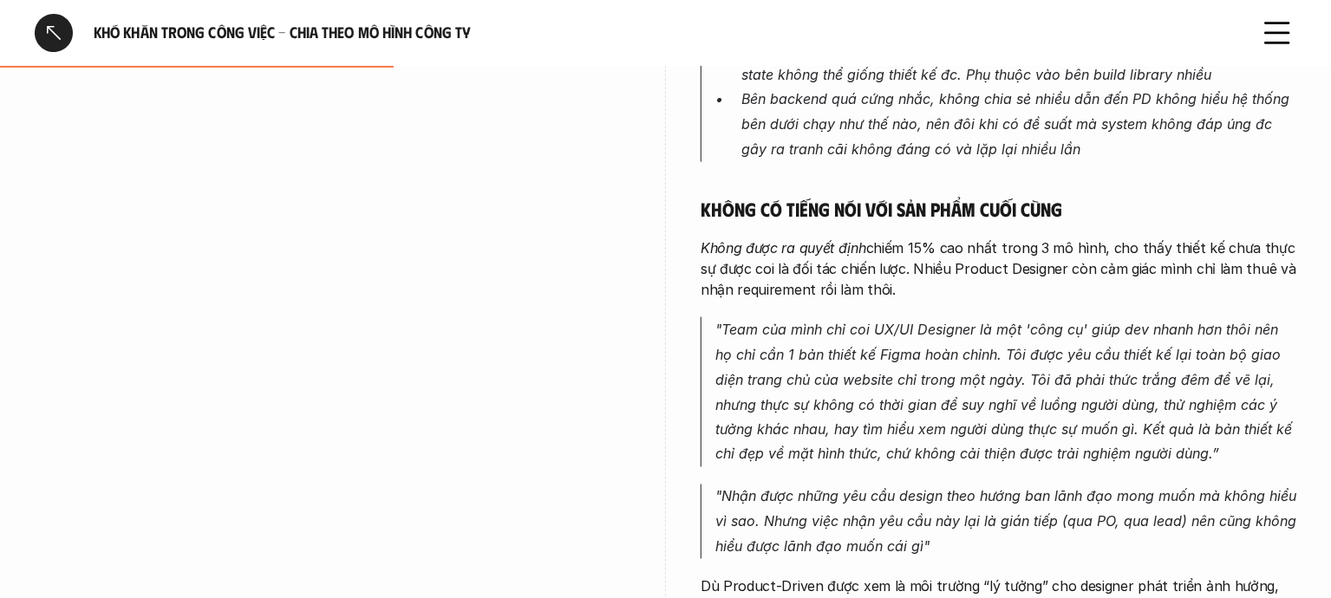
click at [893, 244] on p "Không được ra quyết định chiếm 15% cao nhất trong 3 mô hình, cho thấy thiết kế …" at bounding box center [998, 269] width 596 height 62
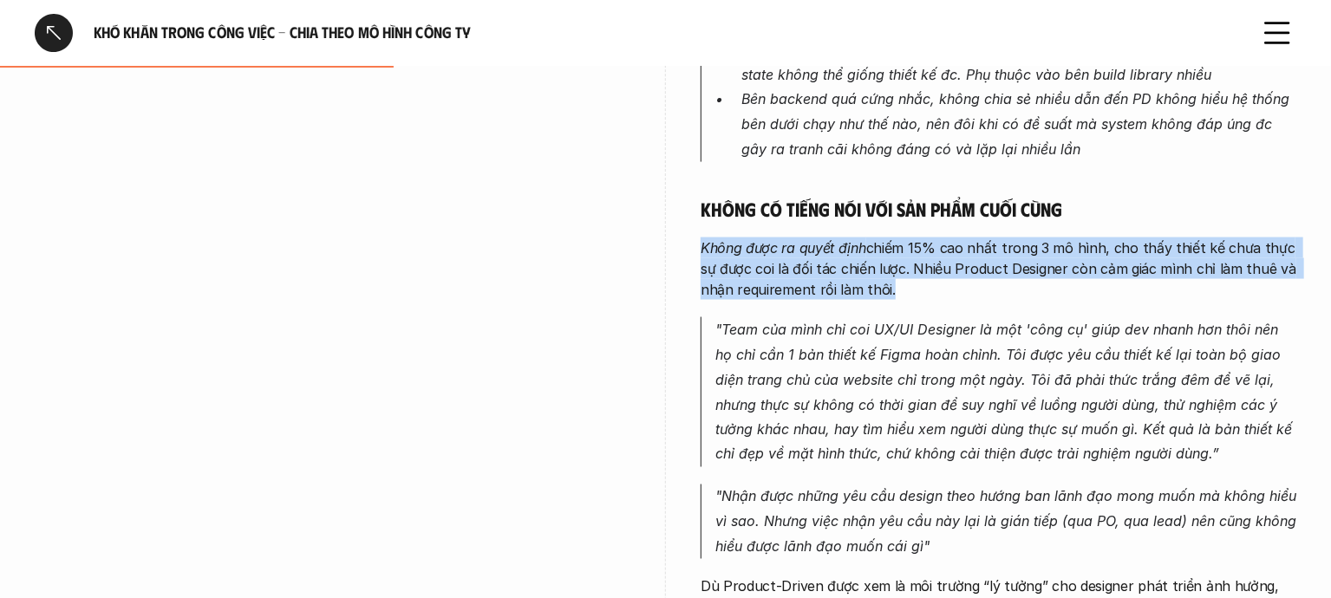
click at [893, 244] on p "Không được ra quyết định chiếm 15% cao nhất trong 3 mô hình, cho thấy thiết kế …" at bounding box center [998, 269] width 596 height 62
click at [891, 215] on div "Phối hợp & giao tiếp (49%) Môi trường làm việc theo mô hình Product-Driven cho …" at bounding box center [998, 194] width 596 height 1058
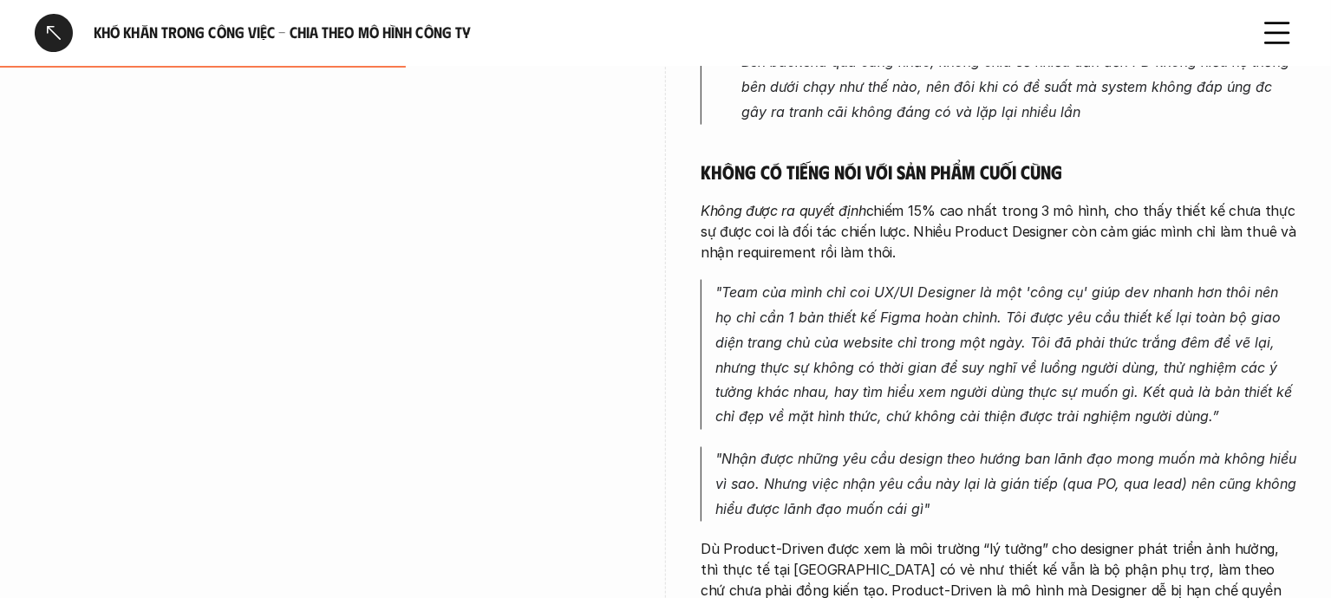
scroll to position [1473, 0]
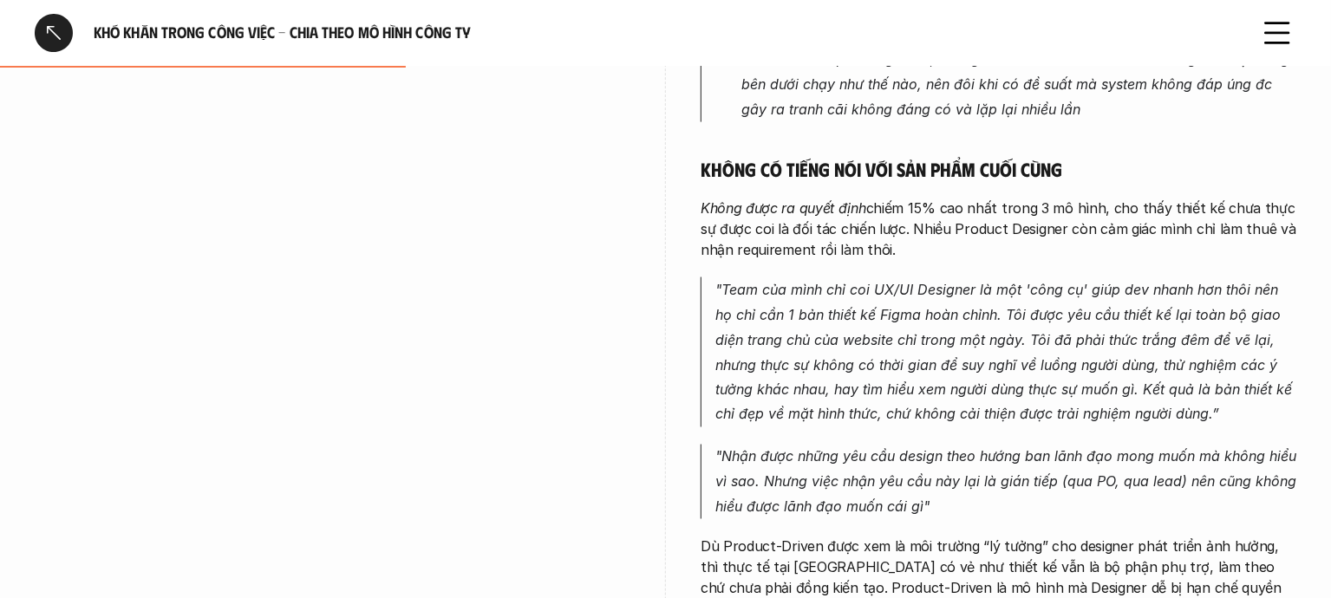
click at [894, 209] on p "Không được ra quyết định chiếm 15% cao nhất trong 3 mô hình, cho thấy thiết kế …" at bounding box center [998, 229] width 596 height 62
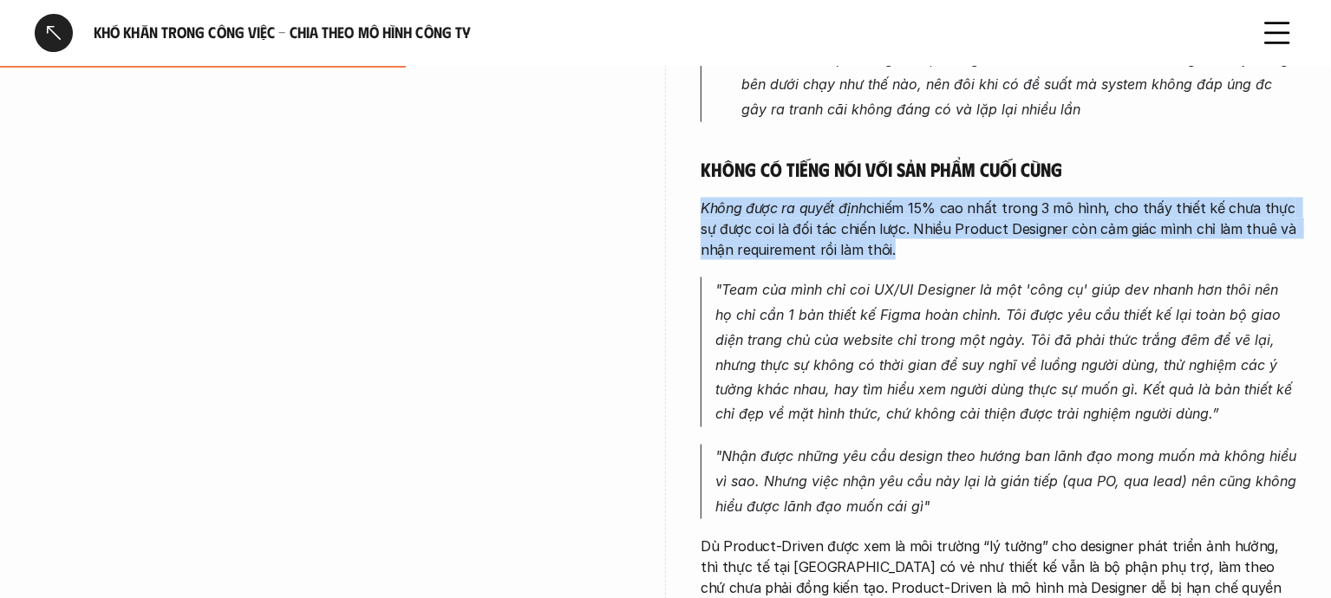
click at [894, 209] on p "Không được ra quyết định chiếm 15% cao nhất trong 3 mô hình, cho thấy thiết kế …" at bounding box center [998, 229] width 596 height 62
click at [894, 205] on p "Không được ra quyết định chiếm 15% cao nhất trong 3 mô hình, cho thấy thiết kế …" at bounding box center [998, 229] width 596 height 62
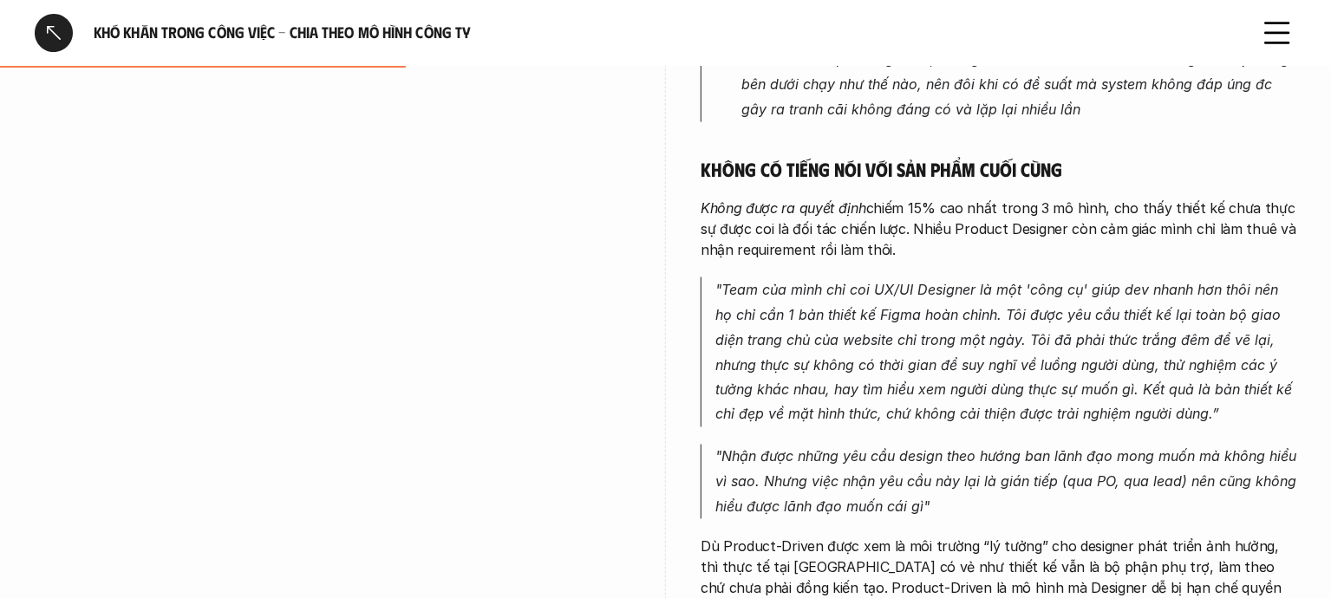
click at [894, 205] on p "Không được ra quyết định chiếm 15% cao nhất trong 3 mô hình, cho thấy thiết kế …" at bounding box center [998, 229] width 596 height 62
click at [890, 157] on h5 "Không có tiếng nói với sản phẩm cuối cùng" at bounding box center [998, 169] width 596 height 24
click at [888, 115] on div "Phối hợp & giao tiếp (49%) Môi trường làm việc theo mô hình Product-Driven cho …" at bounding box center [998, 154] width 596 height 1058
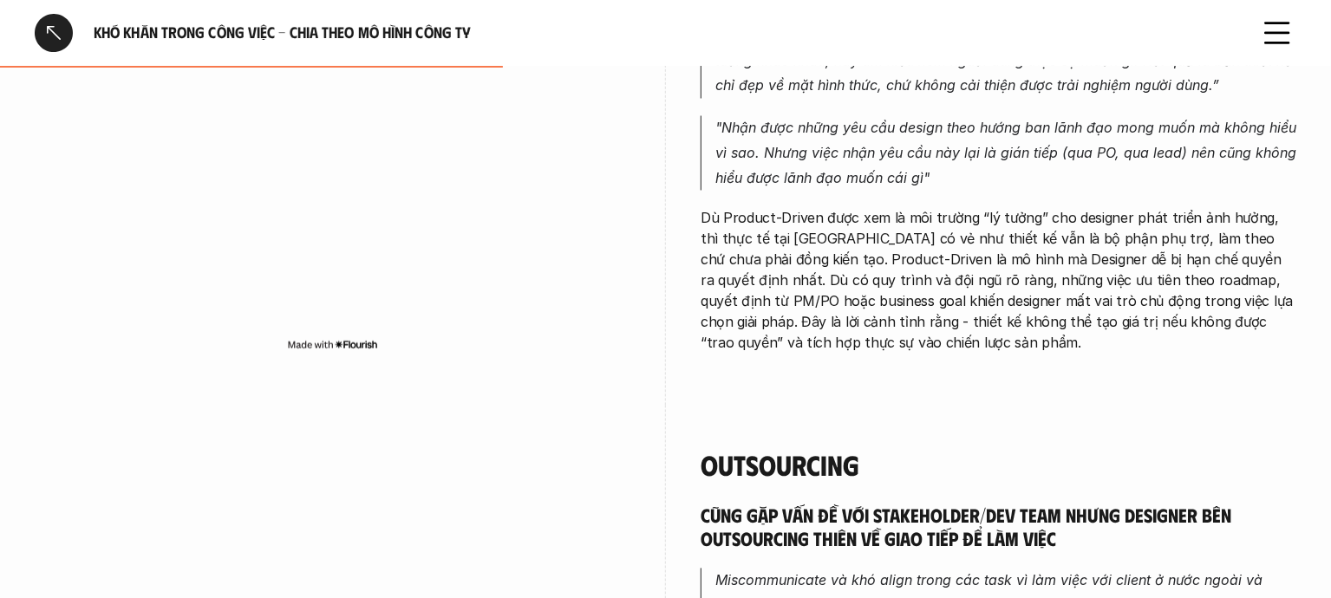
scroll to position [1800, 0]
click at [824, 312] on p "Dù Product-Driven được xem là môi trường “lý tưởng” cho designer phát triển ảnh…" at bounding box center [998, 282] width 596 height 146
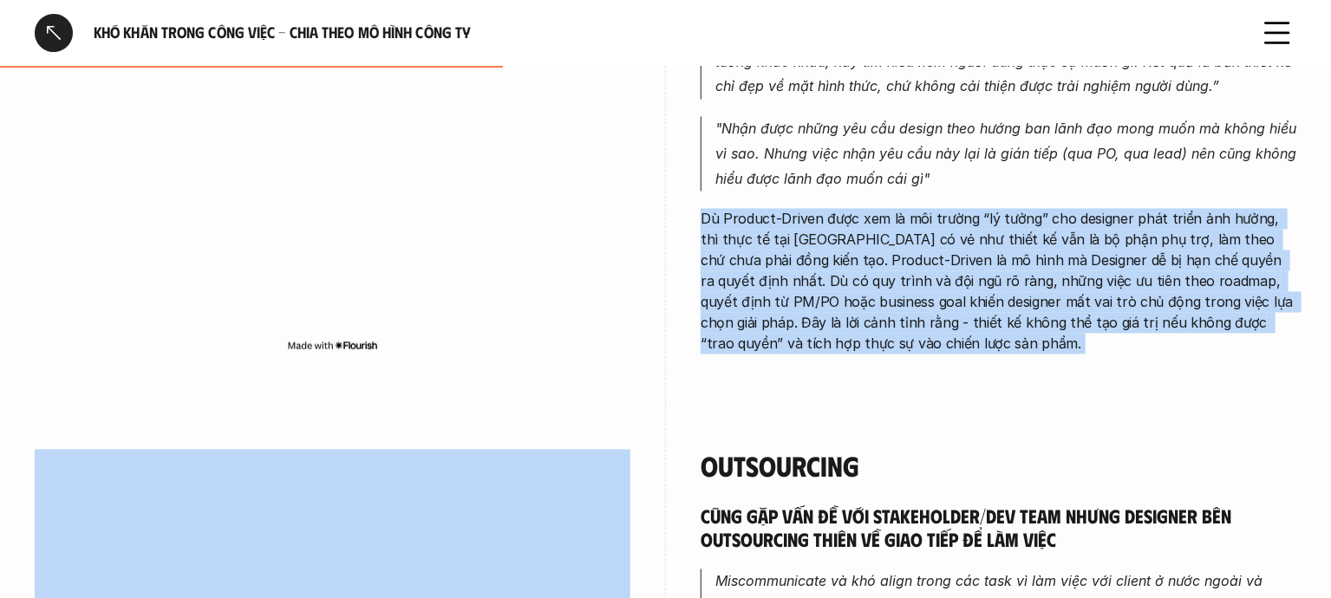
click at [824, 312] on p "Dù Product-Driven được xem là môi trường “lý tưởng” cho designer phát triển ảnh…" at bounding box center [998, 282] width 596 height 146
click at [925, 331] on p "Dù Product-Driven được xem là môi trường “lý tưởng” cho designer phát triển ảnh…" at bounding box center [998, 282] width 596 height 146
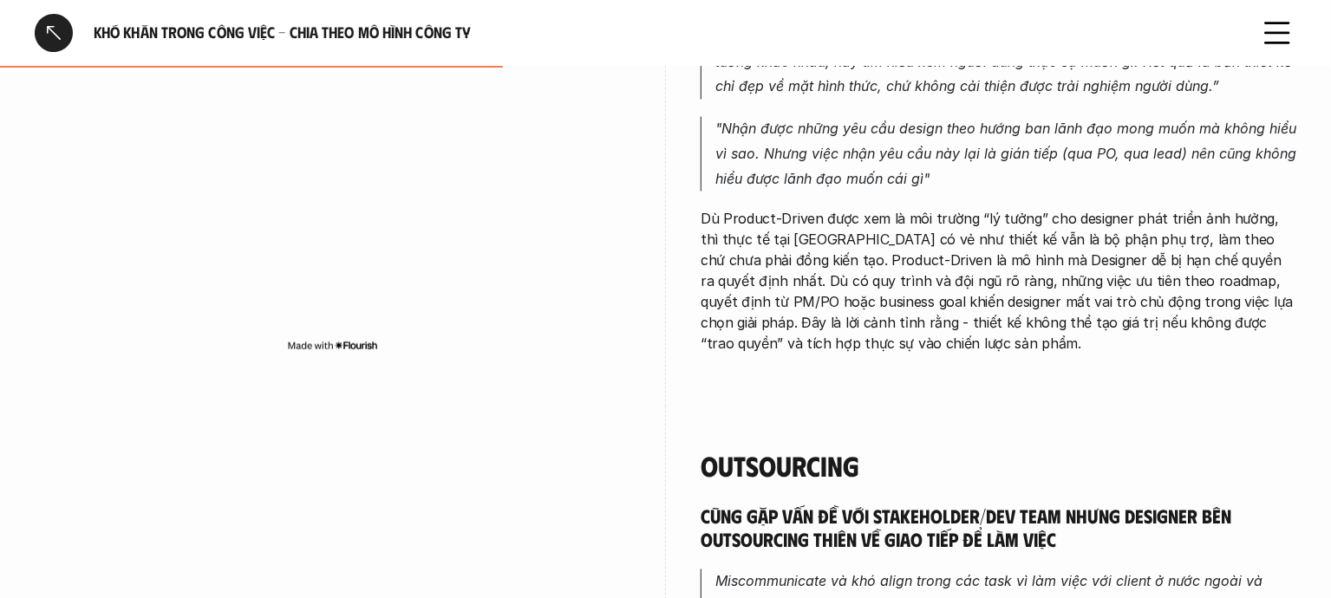
click at [889, 302] on p "Dù Product-Driven được xem là môi trường “lý tưởng” cho designer phát triển ảnh…" at bounding box center [998, 282] width 596 height 146
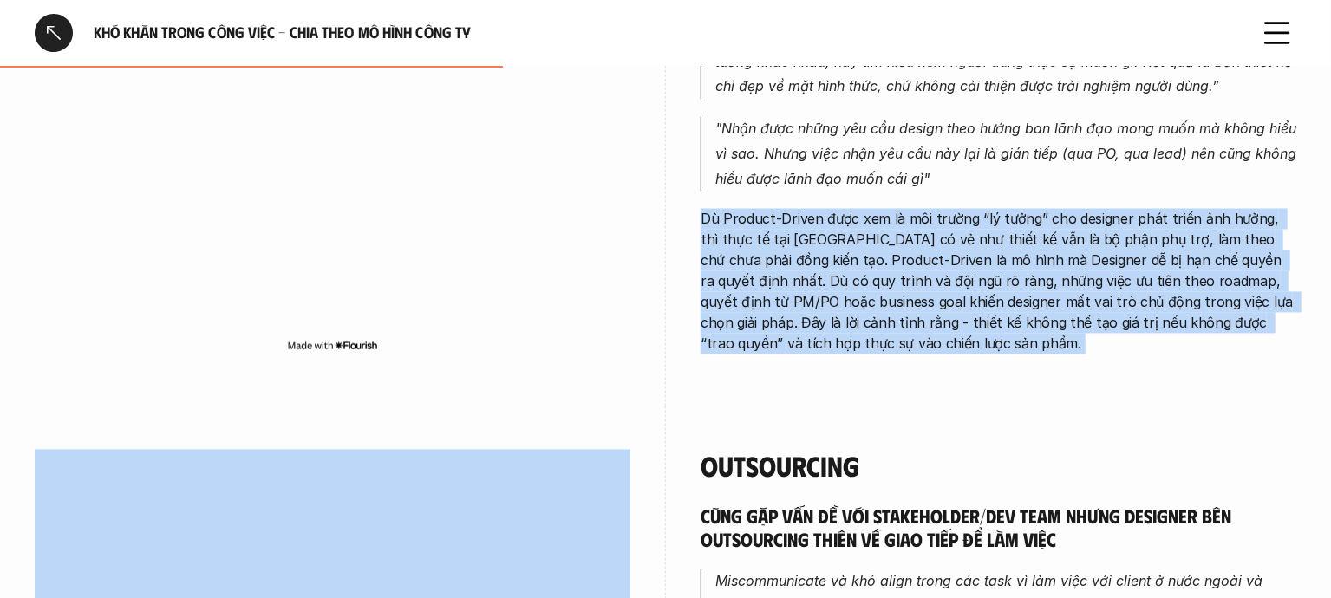
click at [889, 302] on p "Dù Product-Driven được xem là môi trường “lý tưởng” cho designer phát triển ảnh…" at bounding box center [998, 282] width 596 height 146
click at [865, 326] on p "Dù Product-Driven được xem là môi trường “lý tưởng” cho designer phát triển ảnh…" at bounding box center [998, 282] width 596 height 146
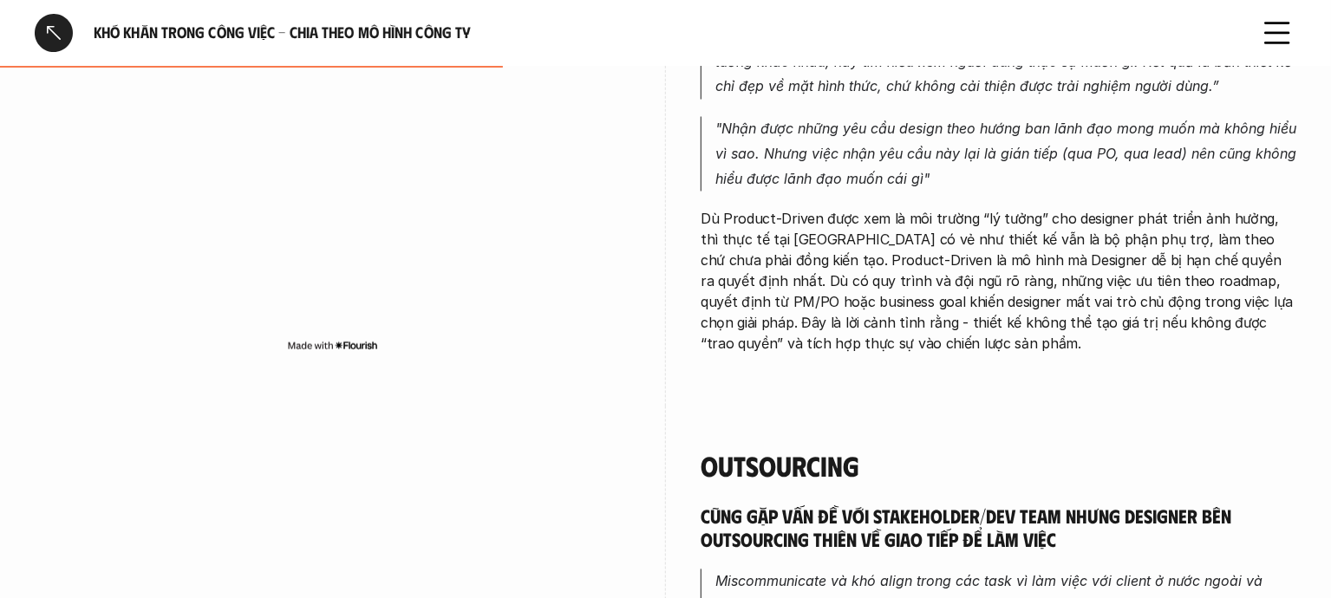
click at [843, 304] on p "Dù Product-Driven được xem là môi trường “lý tưởng” cho designer phát triển ảnh…" at bounding box center [998, 282] width 596 height 146
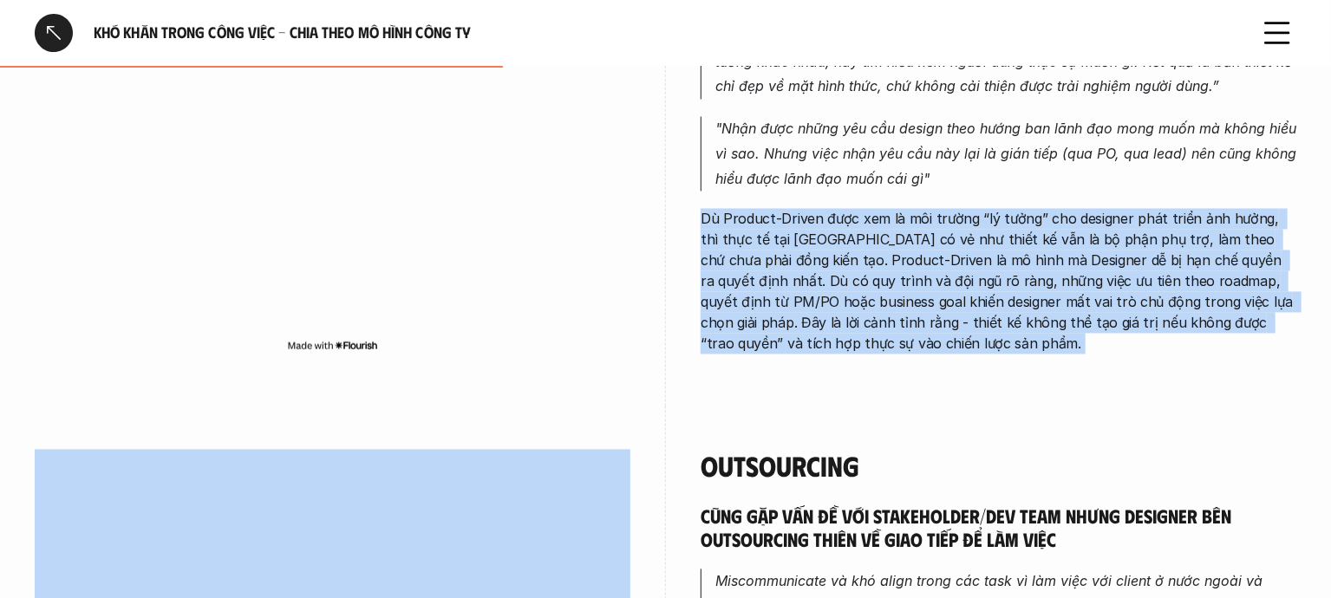
click at [843, 304] on p "Dù Product-Driven được xem là môi trường “lý tưởng” cho designer phát triển ảnh…" at bounding box center [998, 282] width 596 height 146
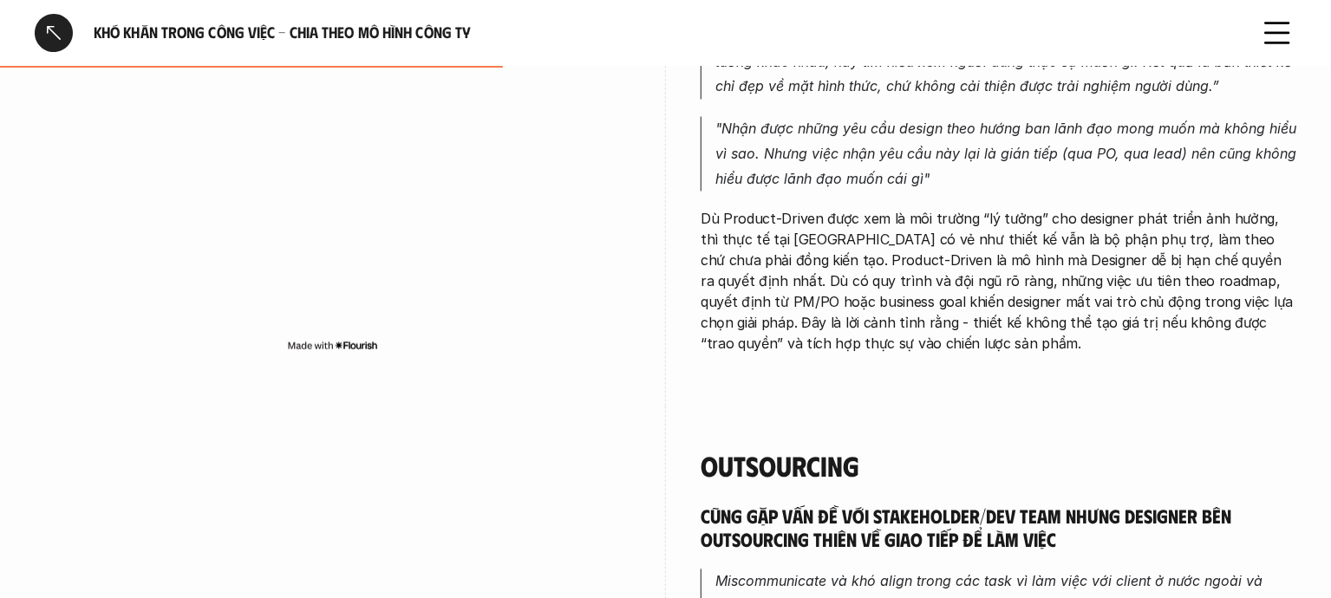
click at [766, 241] on p "Dù Product-Driven được xem là môi trường “lý tưởng” cho designer phát triển ảnh…" at bounding box center [998, 282] width 596 height 146
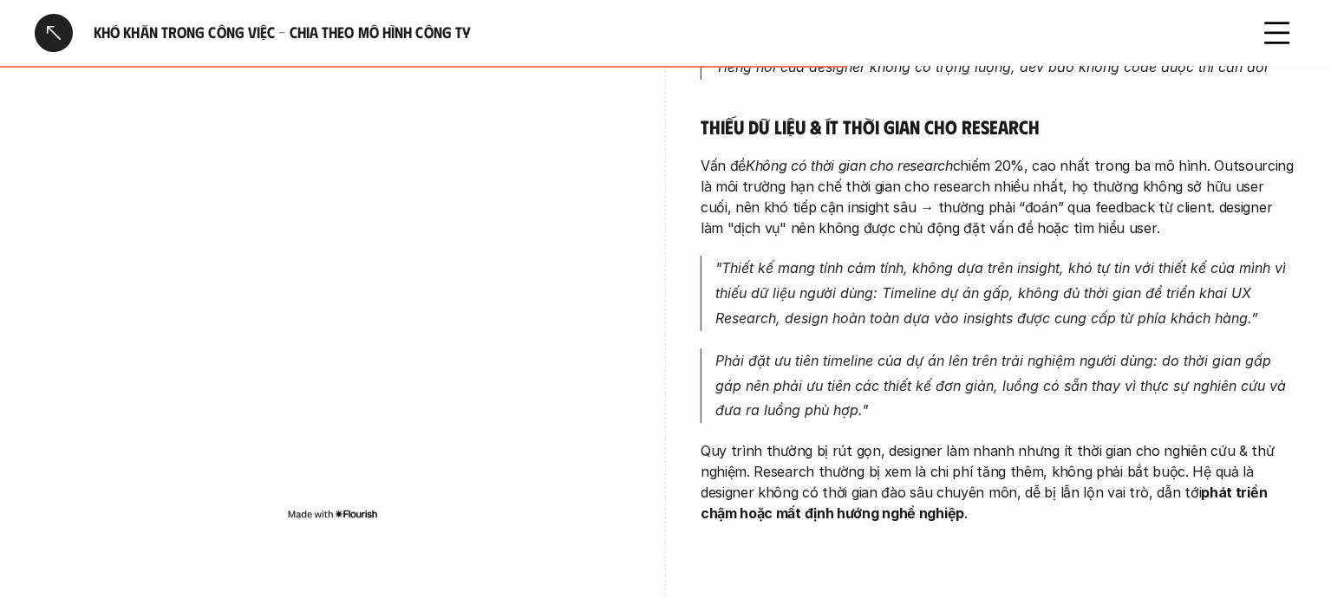
scroll to position [2966, 0]
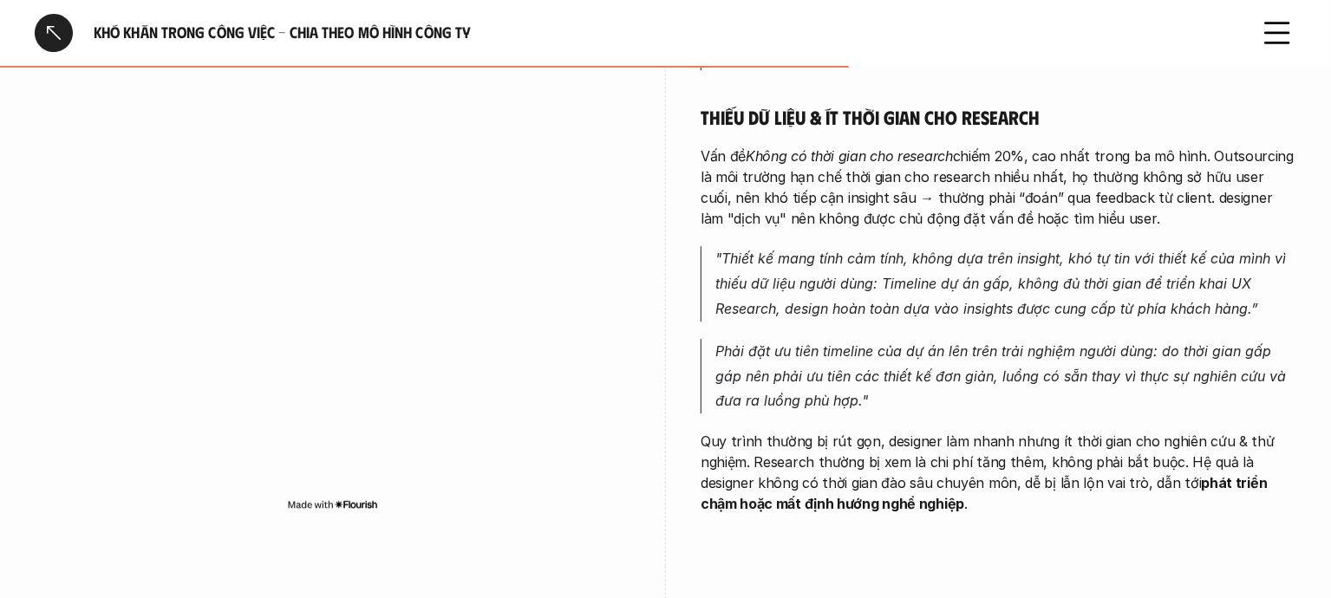
click at [720, 342] on em "Phải đặt ưu tiên timeline của dự án lên trên trải nghiệm người dùng: do thời gi…" at bounding box center [1002, 376] width 575 height 68
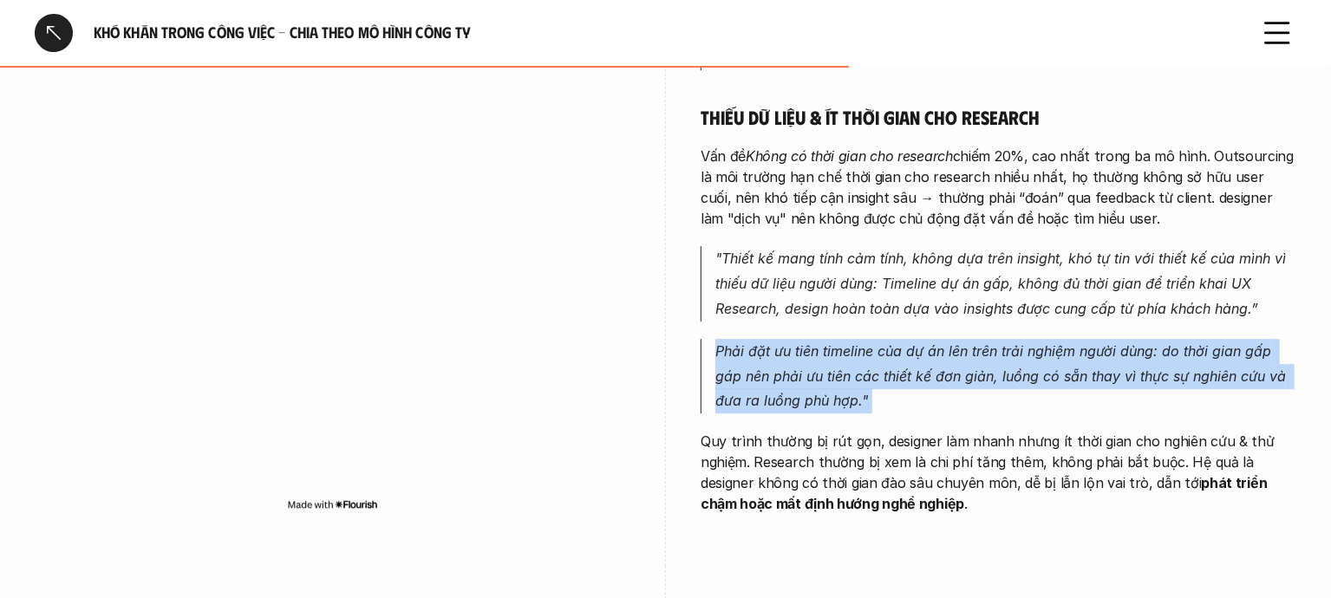
click at [720, 342] on em "Phải đặt ưu tiên timeline của dự án lên trên trải nghiệm người dùng: do thời gi…" at bounding box center [1002, 376] width 575 height 68
click at [861, 374] on p "Phải đặt ưu tiên timeline của dự án lên trên trải nghiệm người dùng: do thời gi…" at bounding box center [1005, 376] width 581 height 75
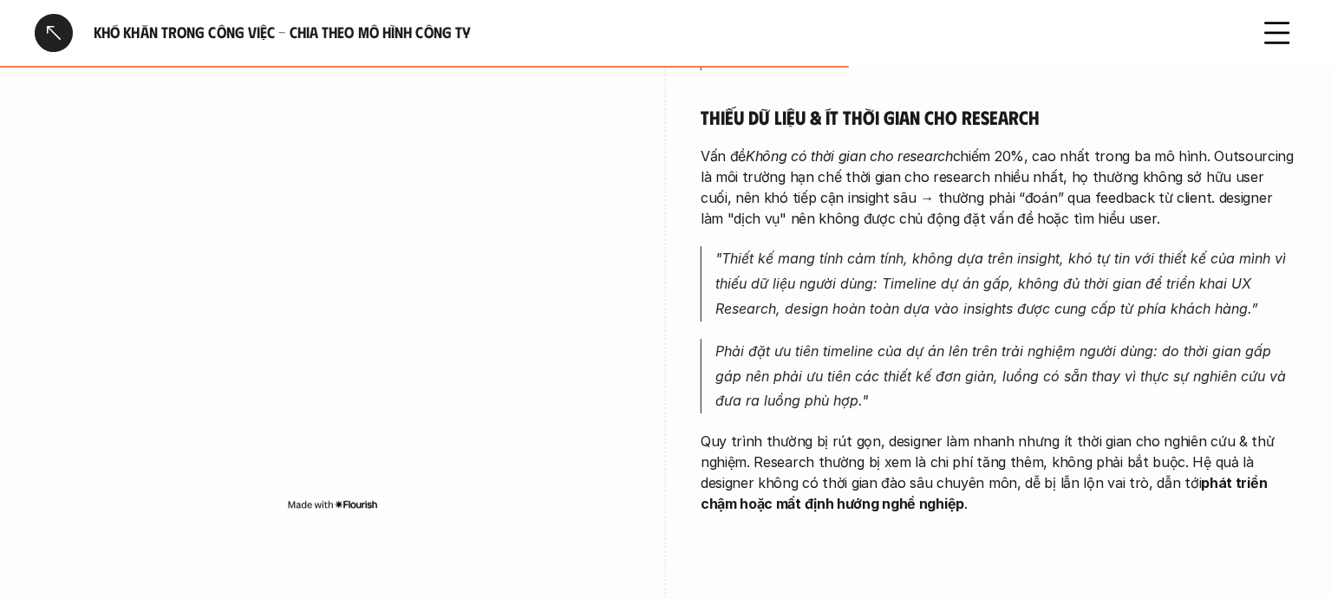
click at [833, 378] on em "Phải đặt ưu tiên timeline của dự án lên trên trải nghiệm người dùng: do thời gi…" at bounding box center [1002, 376] width 575 height 68
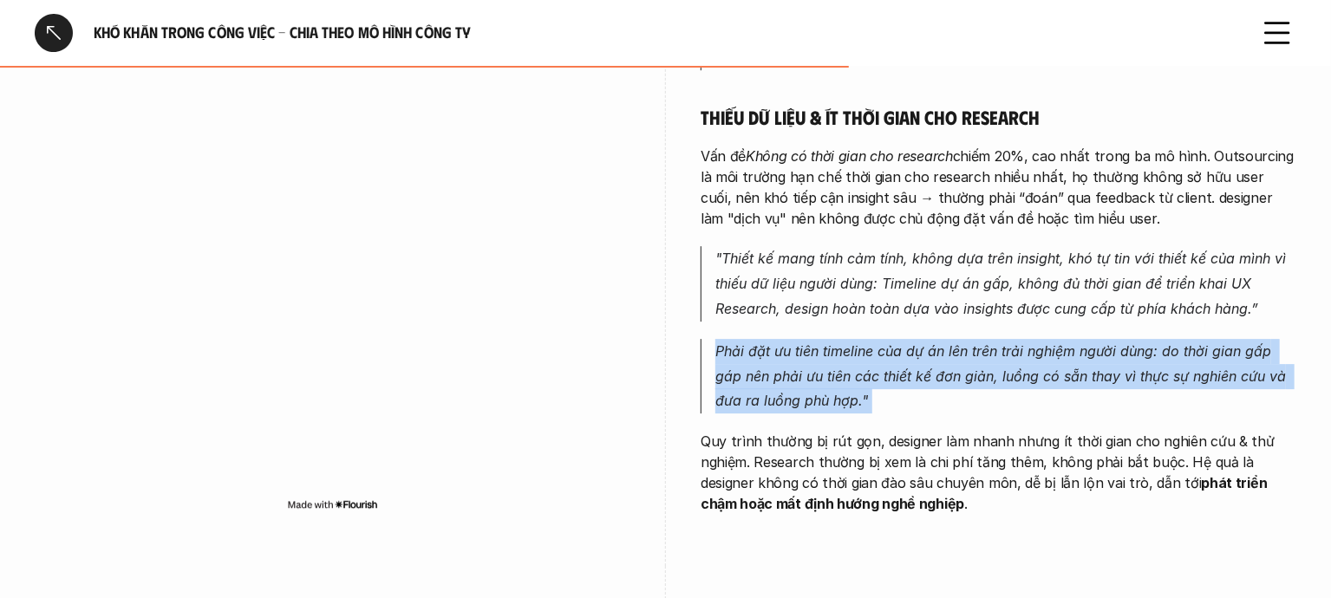
click at [833, 378] on em "Phải đặt ưu tiên timeline của dự án lên trên trải nghiệm người dùng: do thời gi…" at bounding box center [1002, 376] width 575 height 68
click at [722, 342] on em "Phải đặt ưu tiên timeline của dự án lên trên trải nghiệm người dùng: do thời gi…" at bounding box center [1002, 376] width 575 height 68
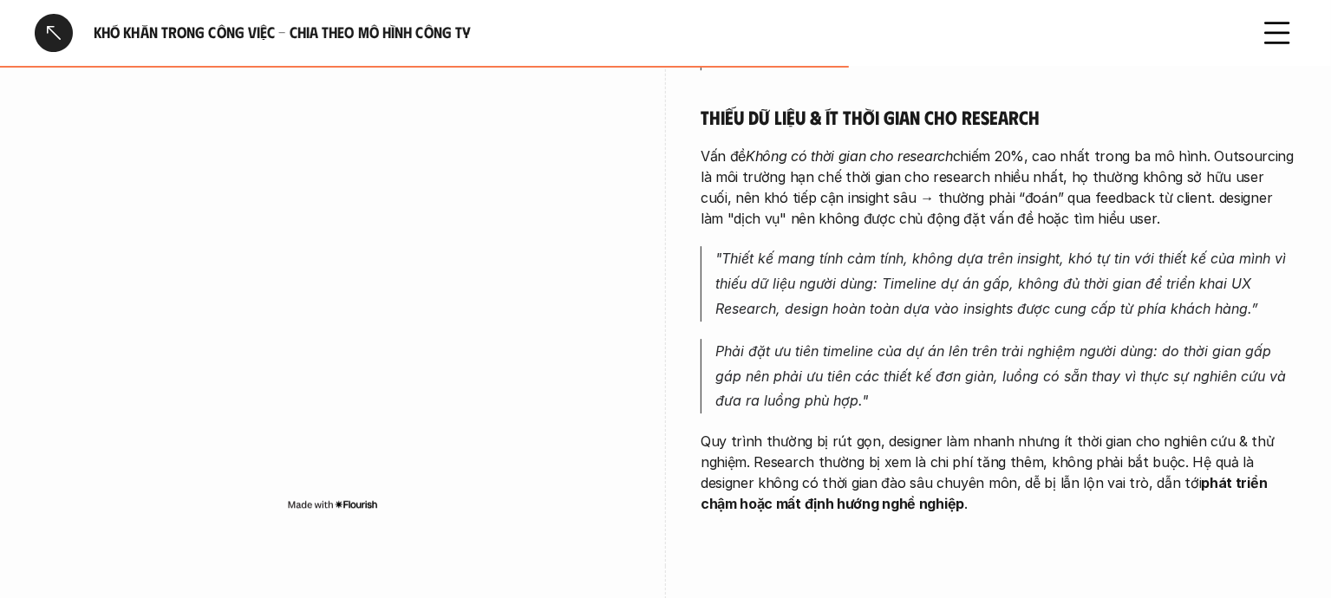
click at [783, 374] on em "Phải đặt ưu tiên timeline của dự án lên trên trải nghiệm người dùng: do thời gi…" at bounding box center [1002, 376] width 575 height 68
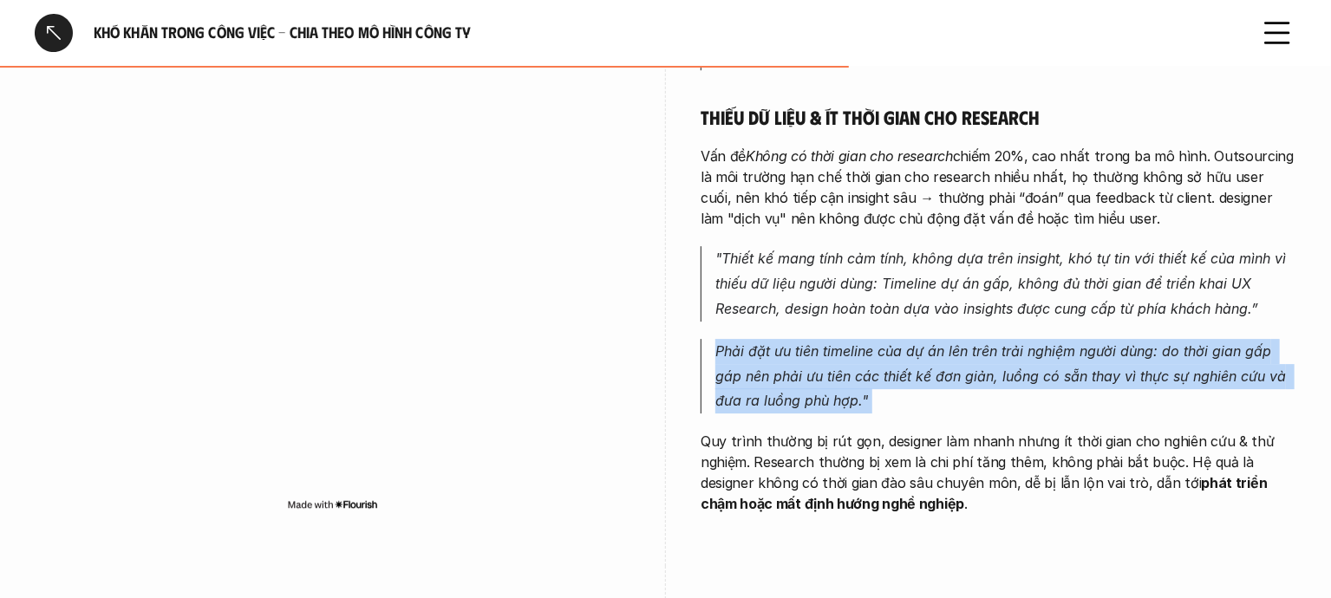
click at [783, 374] on em "Phải đặt ưu tiên timeline của dự án lên trên trải nghiệm người dùng: do thời gi…" at bounding box center [1002, 376] width 575 height 68
click at [855, 378] on p "Phải đặt ưu tiên timeline của dự án lên trên trải nghiệm người dùng: do thời gi…" at bounding box center [1005, 376] width 581 height 75
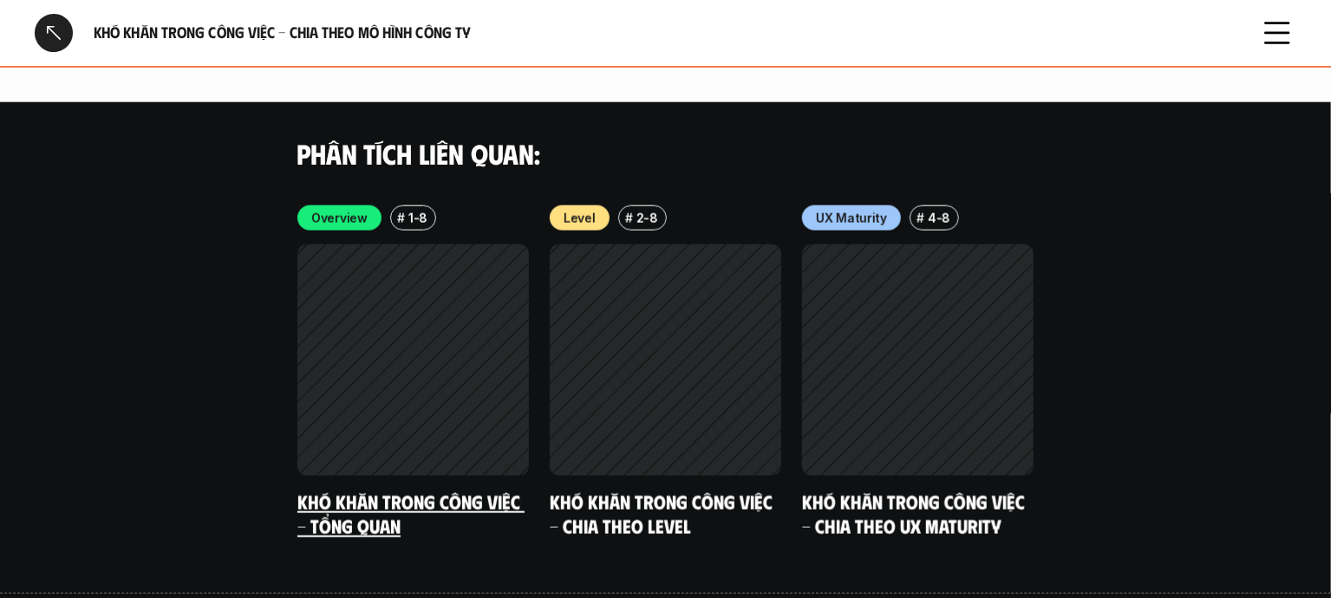
scroll to position [4887, 0]
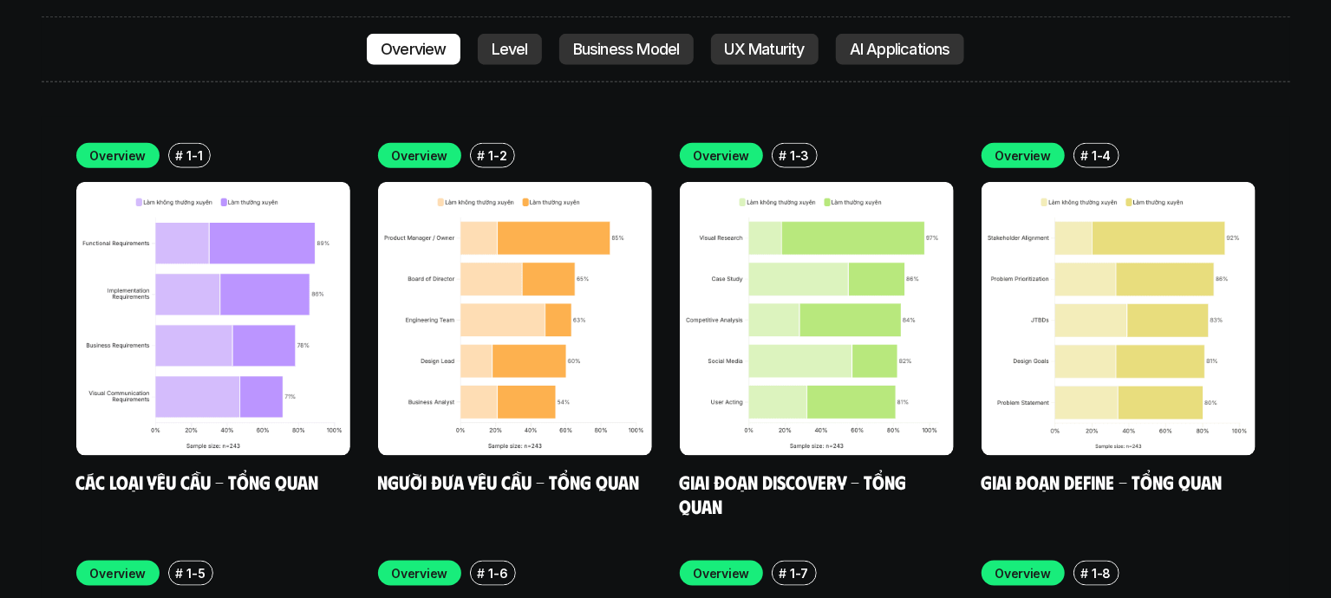
scroll to position [4914, 0]
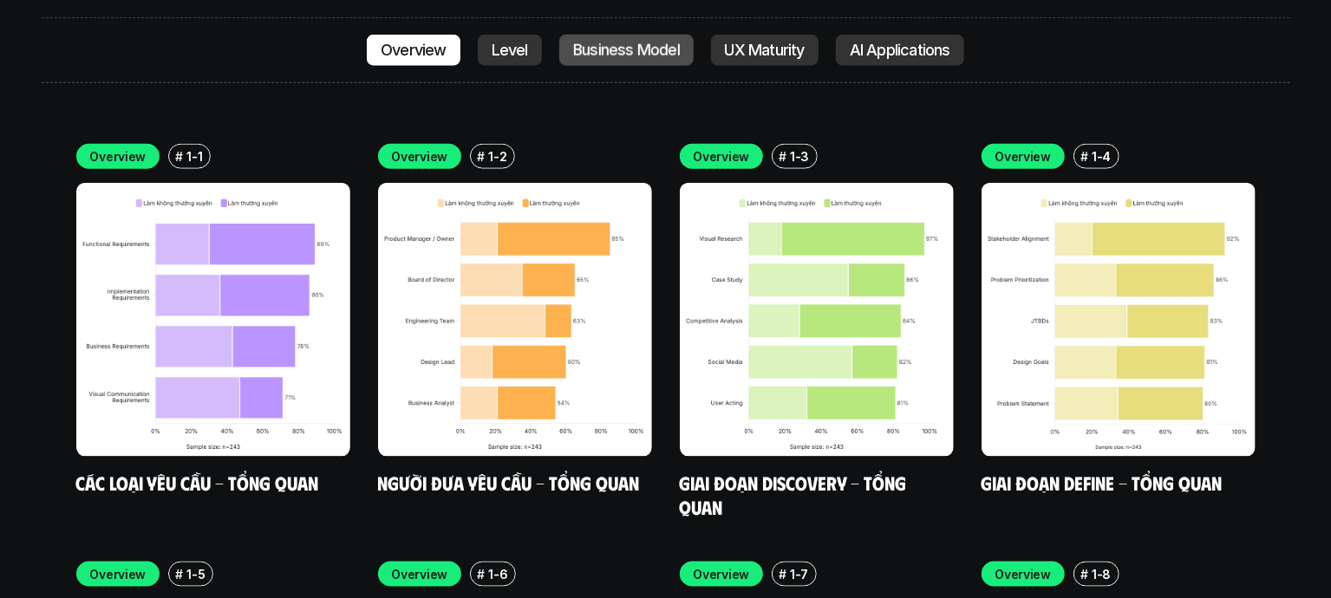
click at [629, 42] on link "Business Model" at bounding box center [626, 50] width 134 height 31
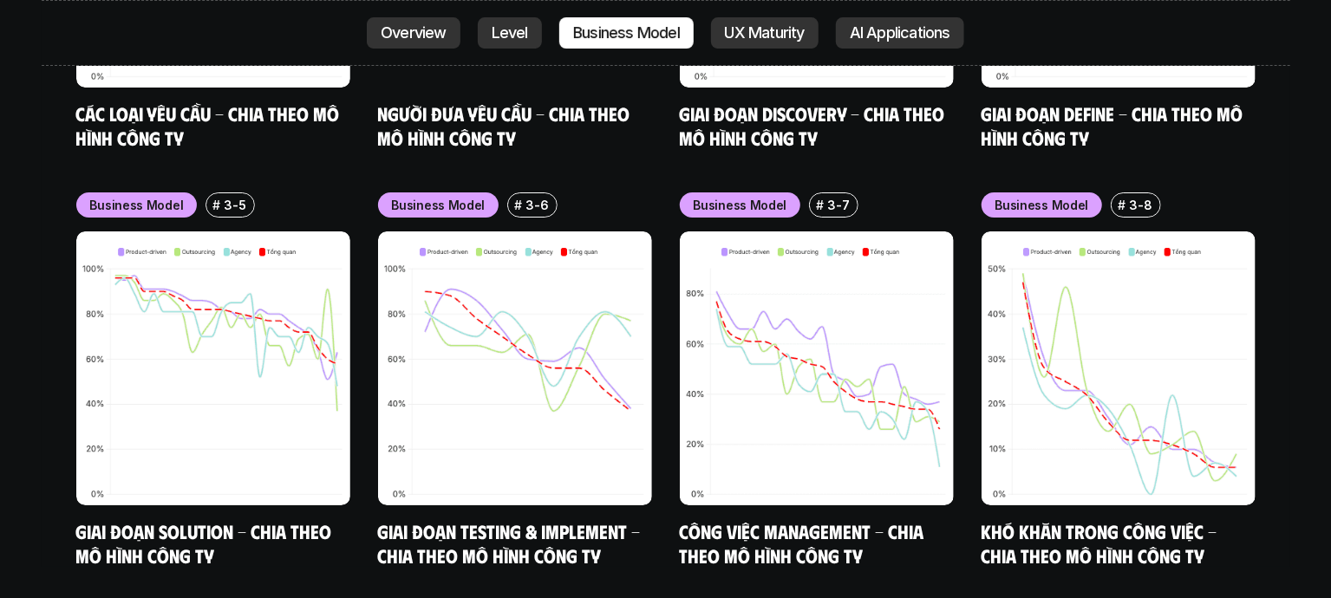
scroll to position [7373, 0]
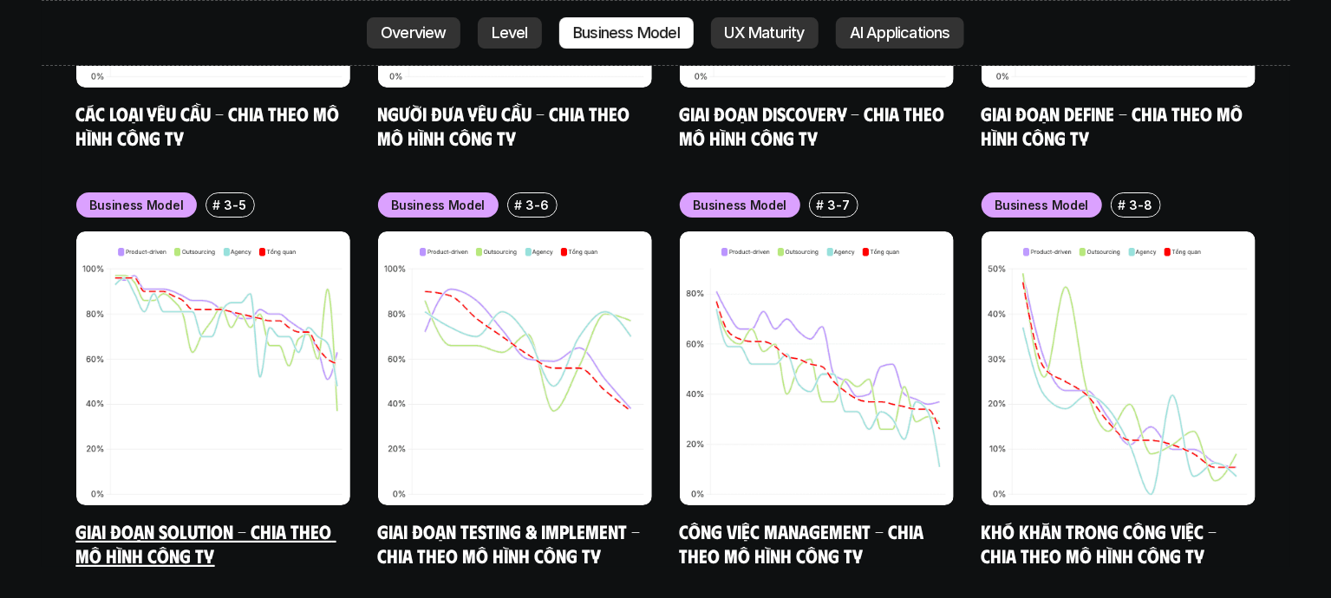
click at [322, 244] on img at bounding box center [213, 368] width 274 height 274
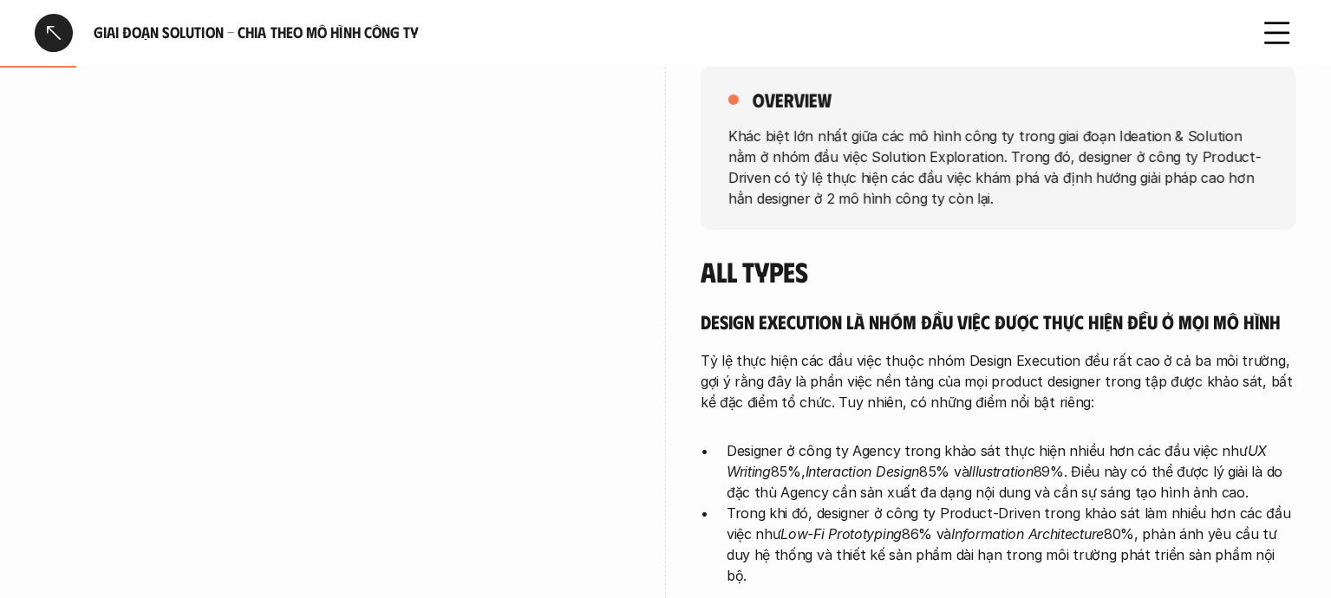
scroll to position [252, 0]
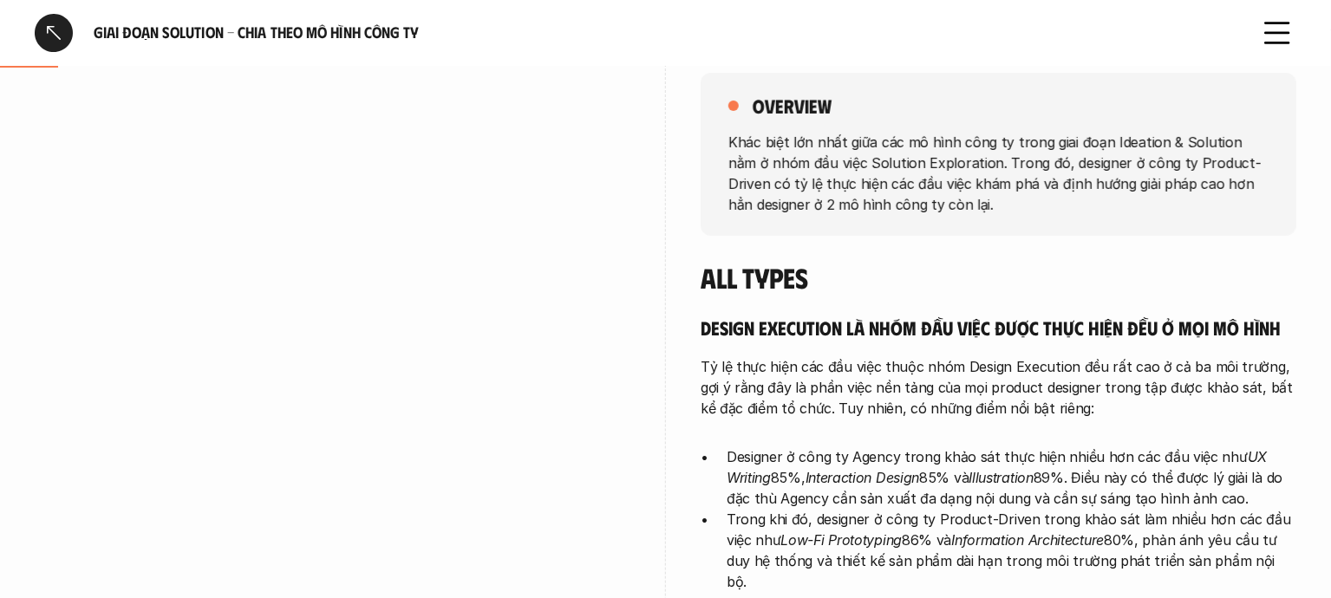
click at [376, 98] on div at bounding box center [333, 378] width 596 height 635
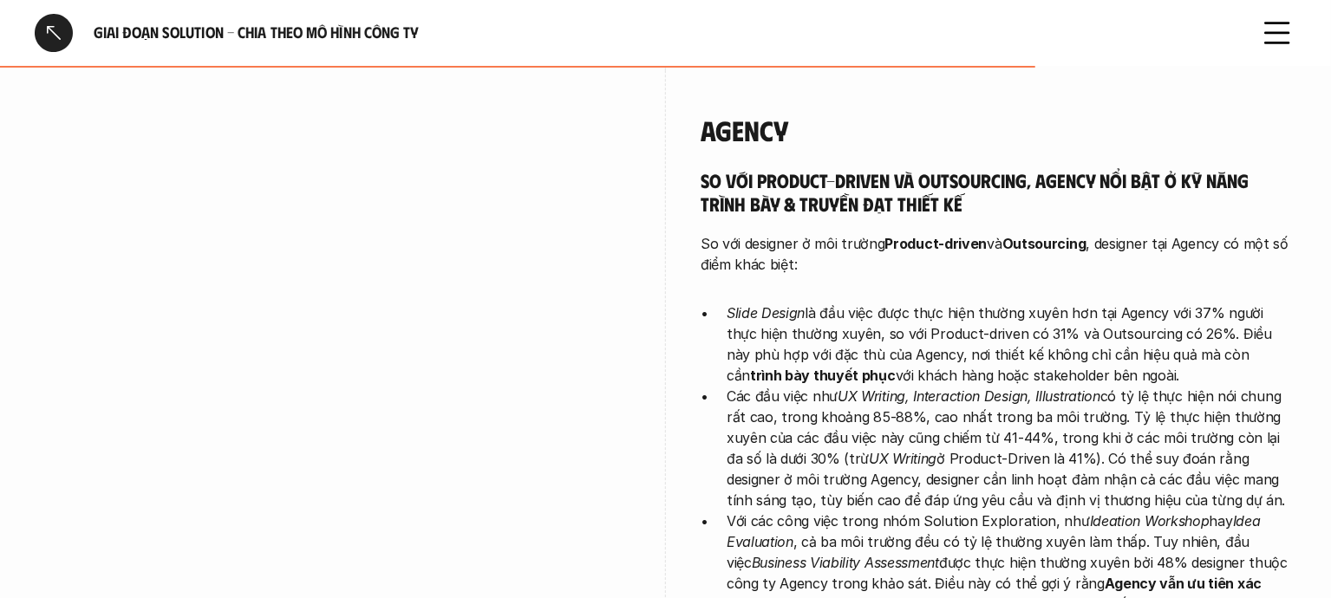
scroll to position [2757, 0]
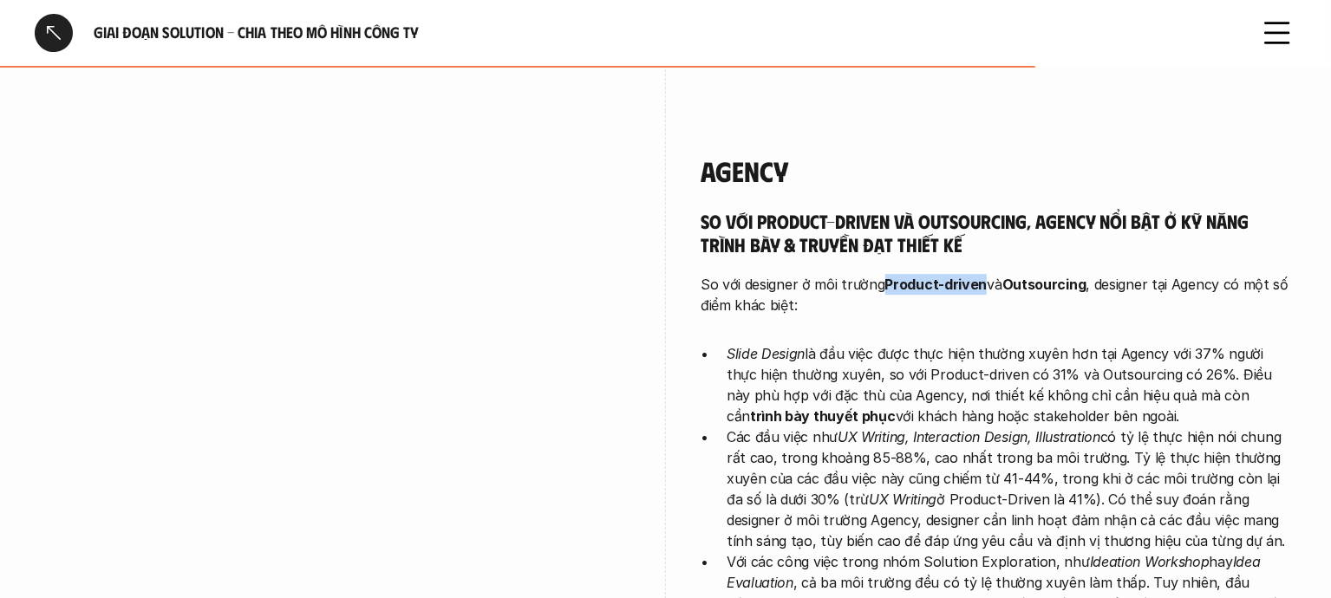
drag, startPoint x: 887, startPoint y: 239, endPoint x: 981, endPoint y: 235, distance: 94.6
click at [981, 276] on strong "Product-driven" at bounding box center [936, 284] width 102 height 17
click at [995, 209] on h5 "So với Product-driven và Outsourcing, Agency nổi bật ở kỹ năng trình bày & truy…" at bounding box center [998, 233] width 596 height 48
drag, startPoint x: 1008, startPoint y: 235, endPoint x: 1091, endPoint y: 233, distance: 83.2
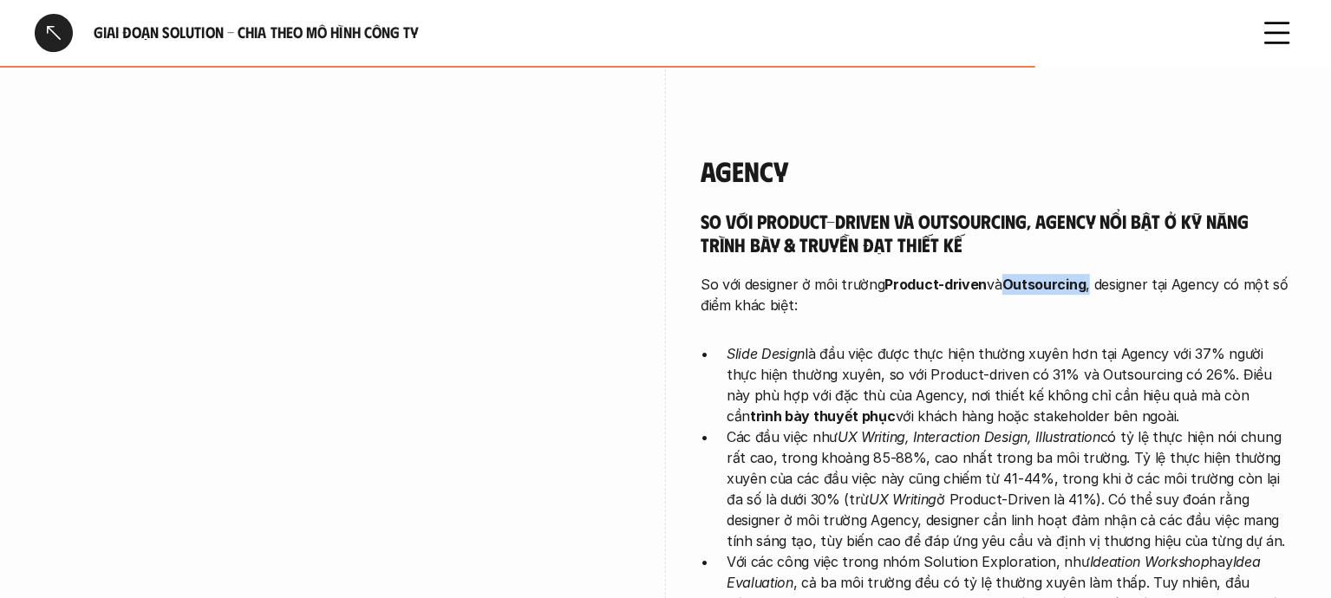
click at [1091, 274] on p "So với designer ở môi trường Product-driven và Outsourcing , designer tại Agenc…" at bounding box center [998, 295] width 596 height 42
click at [1023, 209] on h5 "So với Product-driven và Outsourcing, Agency nổi bật ở kỹ năng trình bày & truy…" at bounding box center [998, 233] width 596 height 48
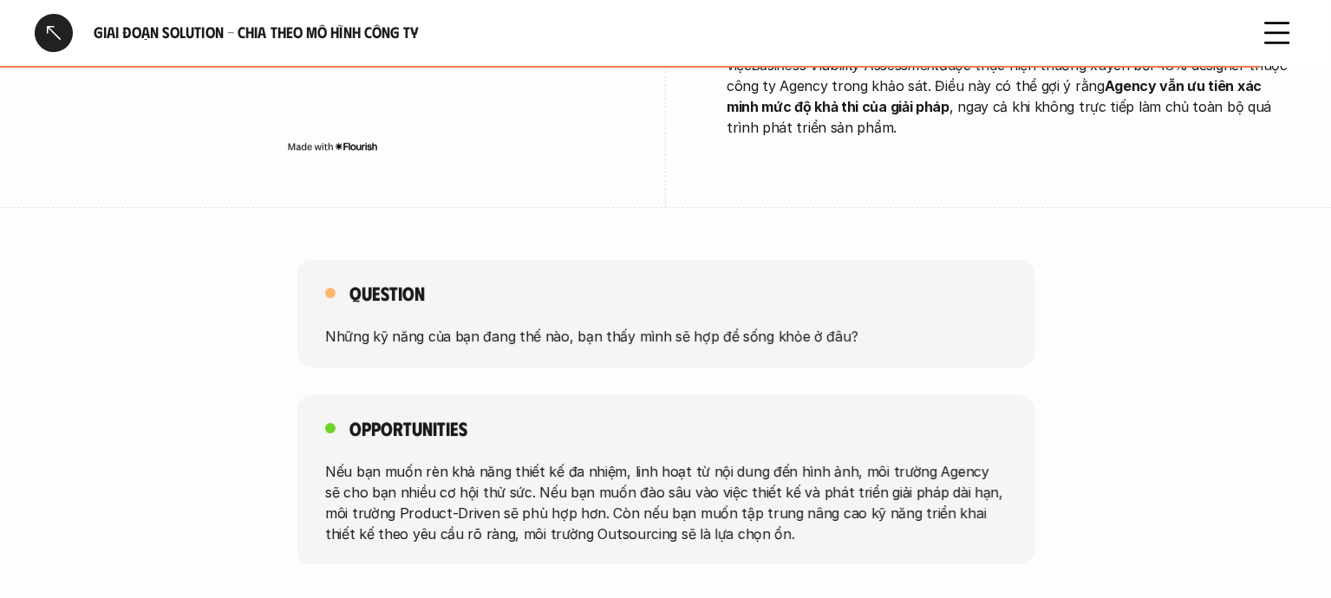
scroll to position [3335, 0]
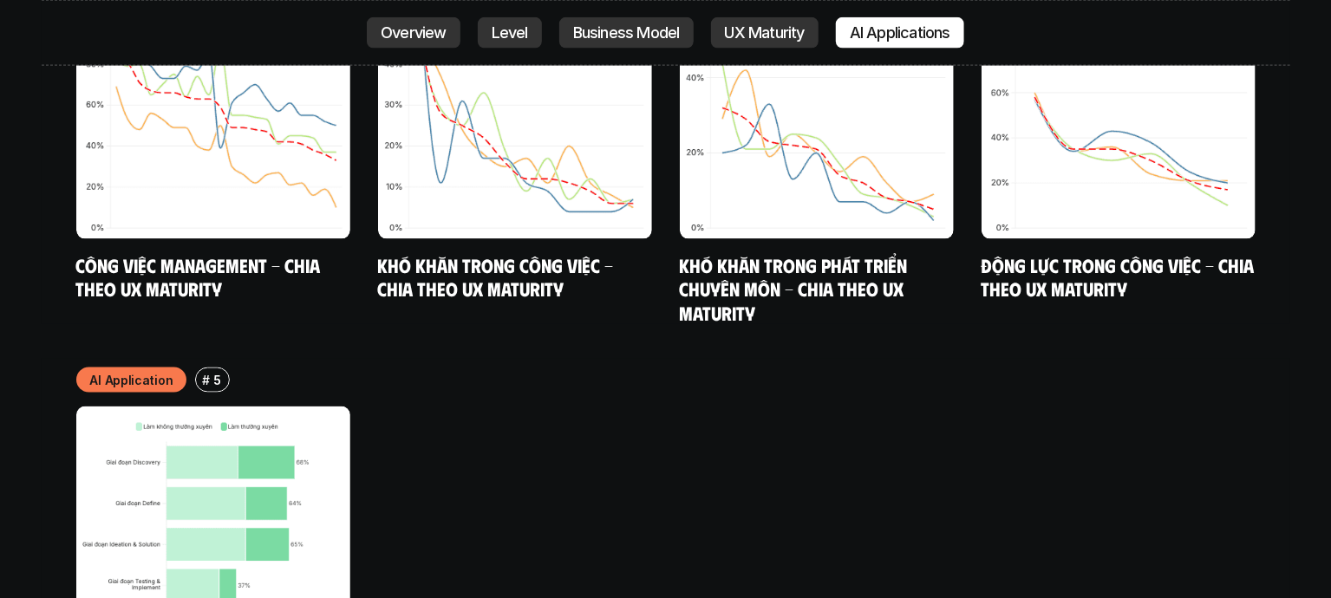
scroll to position [9109, 0]
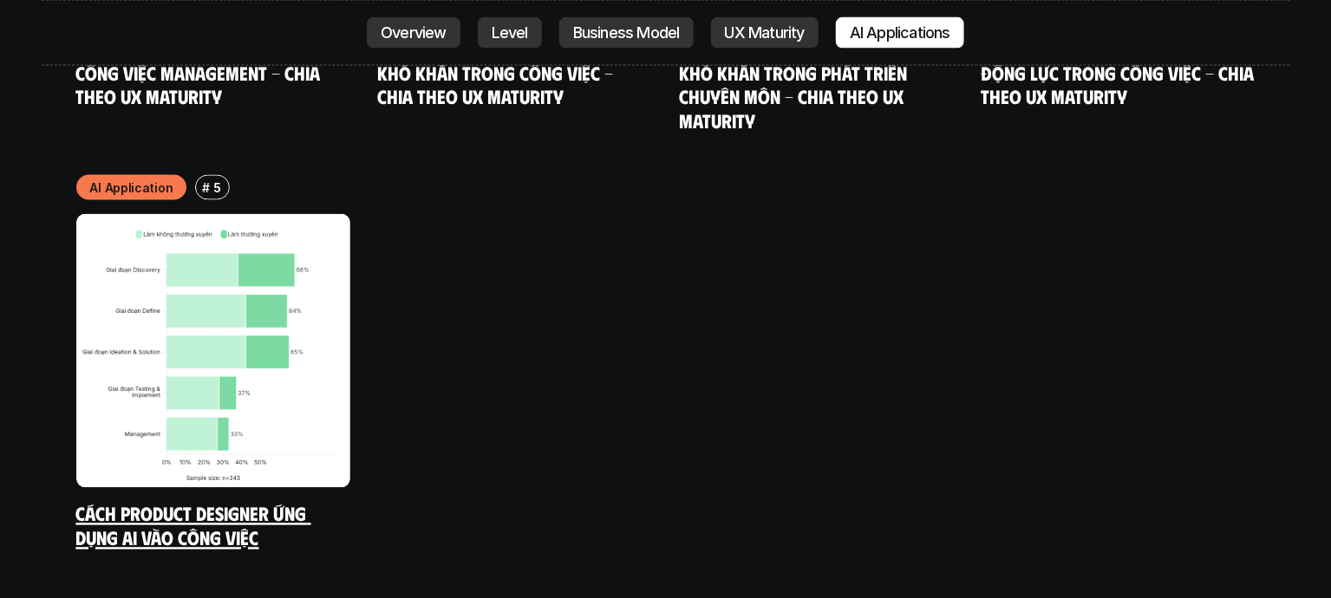
click at [204, 214] on img at bounding box center [213, 351] width 274 height 274
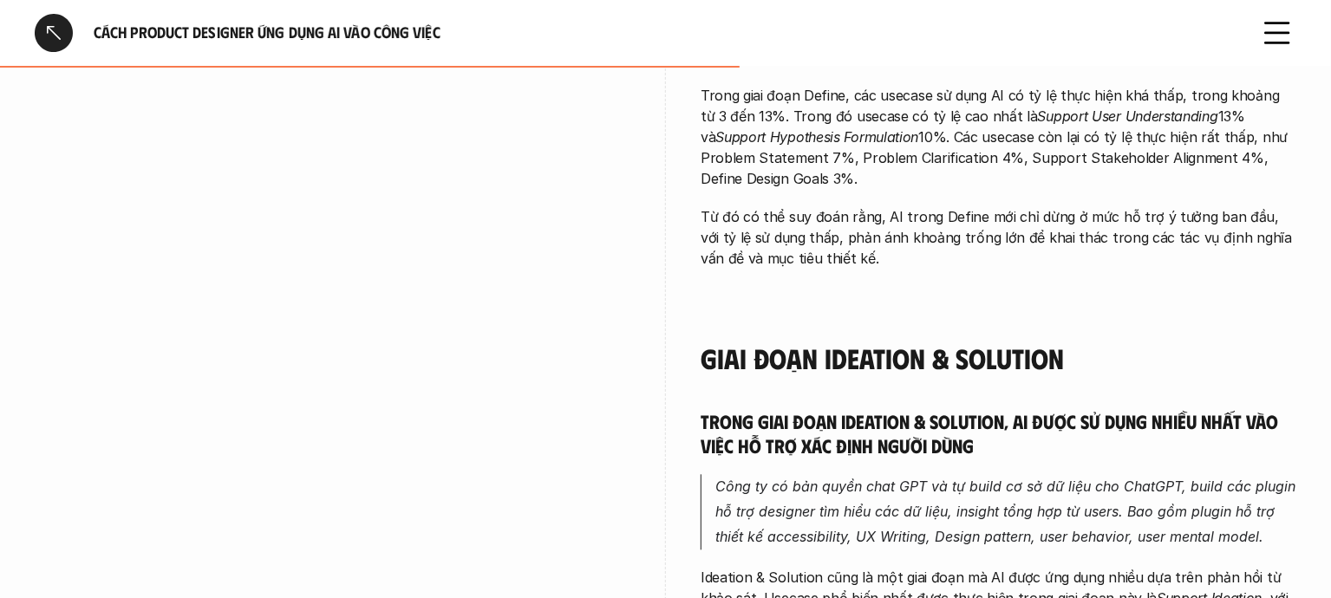
scroll to position [2128, 0]
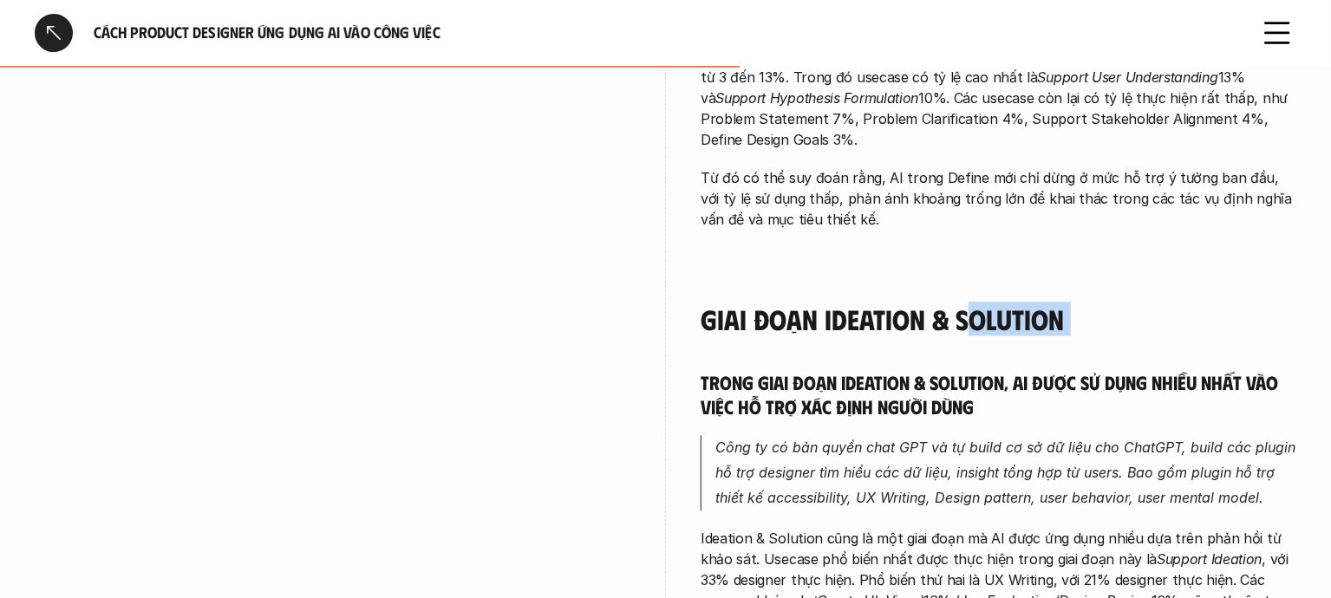
drag, startPoint x: 701, startPoint y: 363, endPoint x: 973, endPoint y: 330, distance: 273.3
click at [973, 330] on div "Trong giai đoạn Discovery, AI được sử dụng chủ yếu để tìm kiếm và tổng hợp thôn…" at bounding box center [998, 237] width 596 height 2598
click at [939, 329] on div "Trong giai đoạn Discovery, AI được sử dụng chủ yếu để tìm kiếm và tổng hợp thôn…" at bounding box center [998, 237] width 596 height 2598
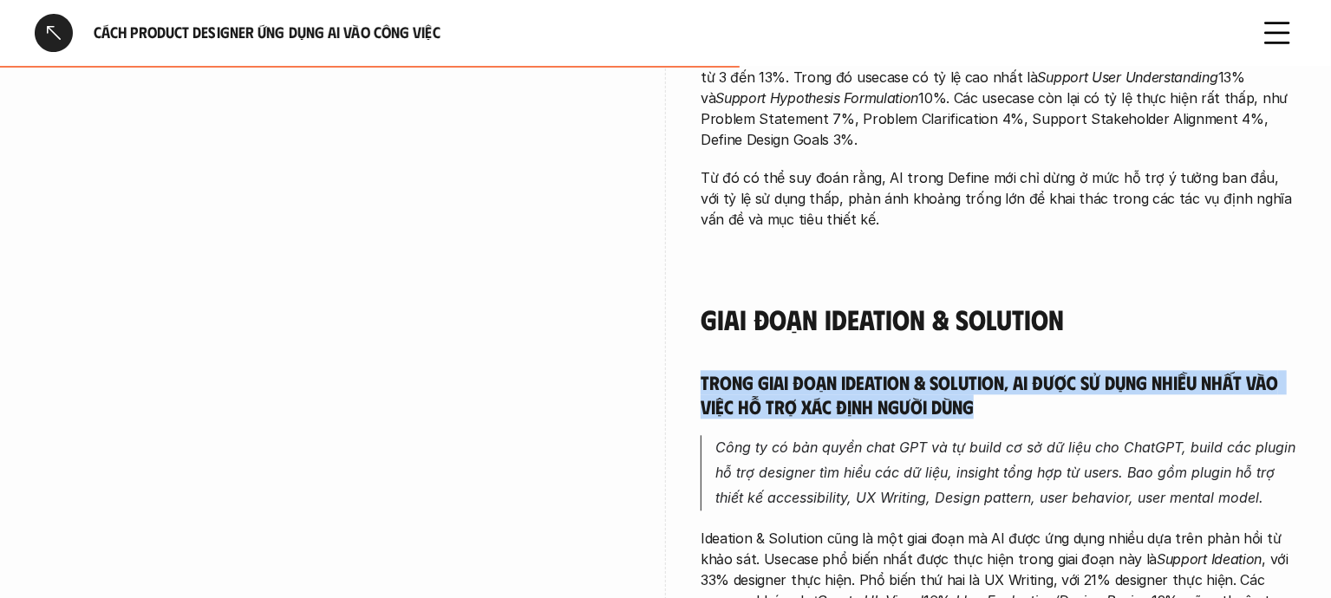
drag, startPoint x: 699, startPoint y: 354, endPoint x: 1007, endPoint y: 405, distance: 312.8
click at [1007, 405] on div "Giai đoạn Discovery Trong giai đoạn Discovery, AI được sử dụng chủ yếu để tìm k…" at bounding box center [665, 214] width 1261 height 2747
click at [960, 335] on div "Trong giai đoạn Discovery, AI được sử dụng chủ yếu để tìm kiếm và tổng hợp thôn…" at bounding box center [998, 237] width 596 height 2598
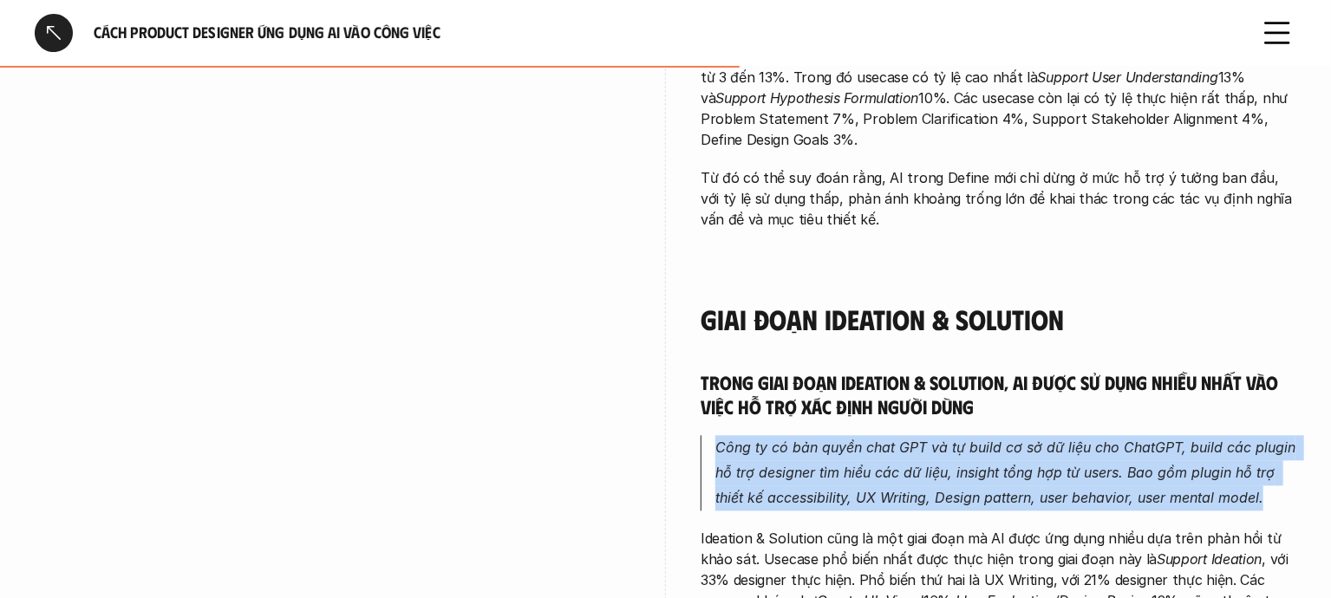
drag, startPoint x: 718, startPoint y: 419, endPoint x: 1270, endPoint y: 489, distance: 556.6
click at [1270, 489] on div "Trong giai đoạn Discovery, AI được sử dụng chủ yếu để tìm kiếm và tổng hợp thôn…" at bounding box center [998, 237] width 596 height 2598
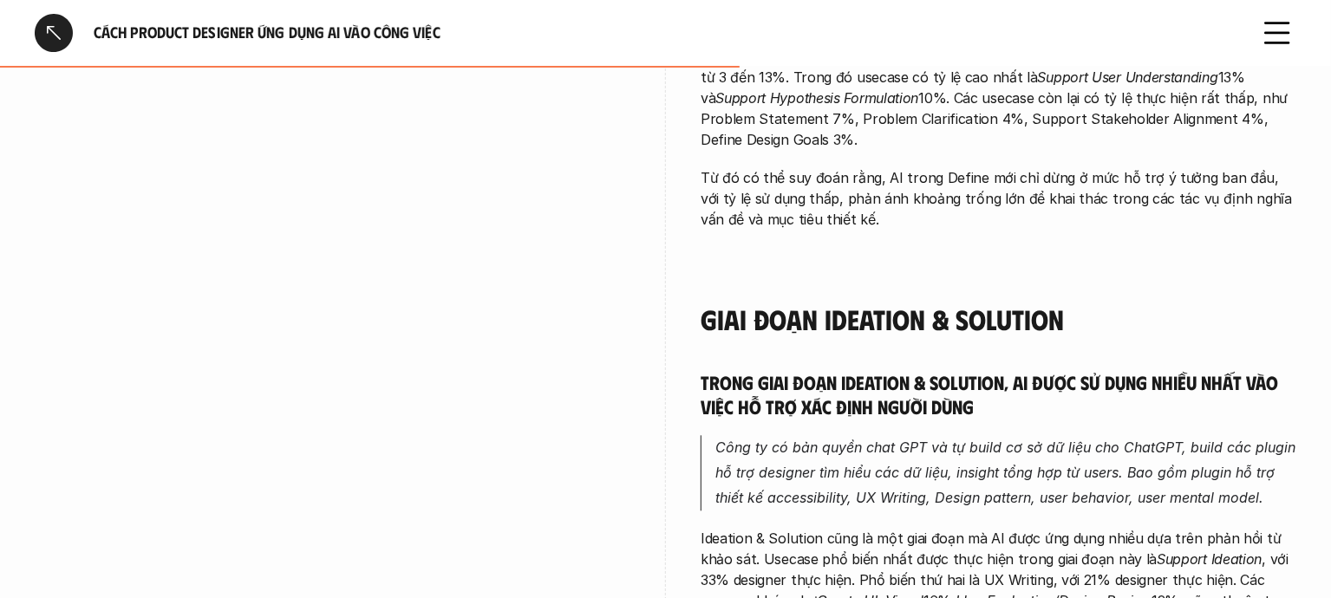
click at [1130, 374] on h5 "Trong giai đoạn Ideation & Solution, AI được sử dụng nhiều nhất vào việc hỗ trợ…" at bounding box center [998, 394] width 596 height 48
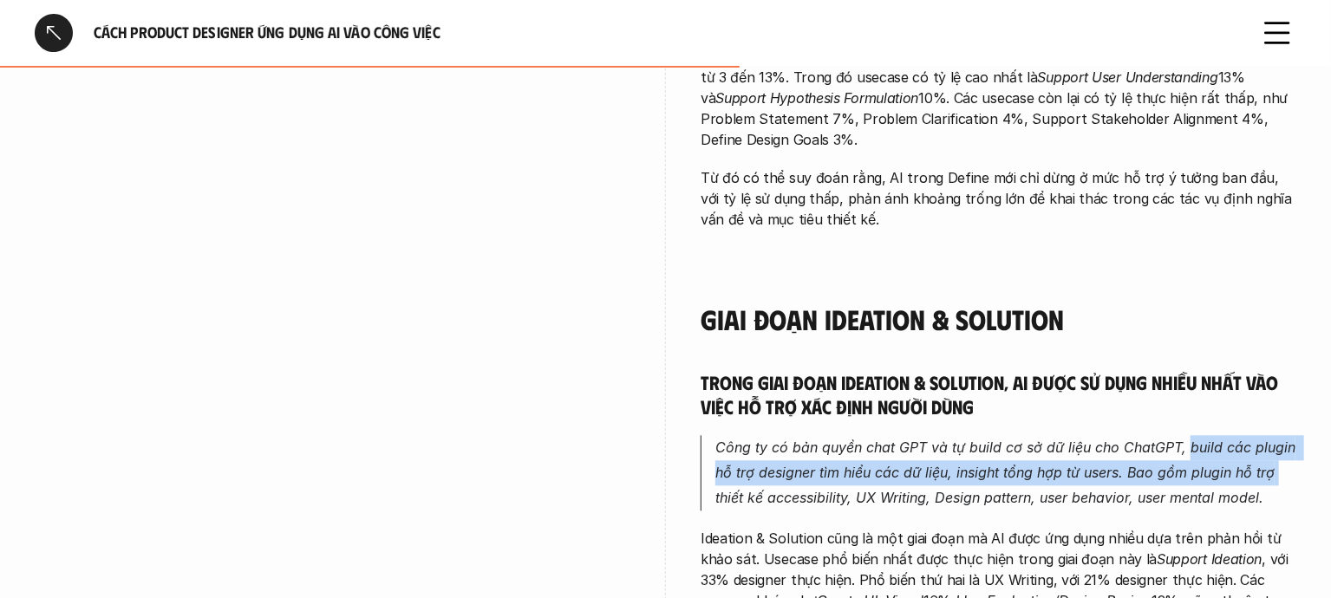
drag, startPoint x: 1185, startPoint y: 423, endPoint x: 1285, endPoint y: 454, distance: 104.5
click at [1286, 451] on p "Công ty có bản quyền chat GPT và tự build cơ sở dữ liệu cho ChatGPT, build các …" at bounding box center [1005, 472] width 581 height 75
click at [1202, 447] on em "Công ty có bản quyền chat GPT và tự build cơ sở dữ liệu cho ChatGPT, build các …" at bounding box center [1007, 473] width 584 height 68
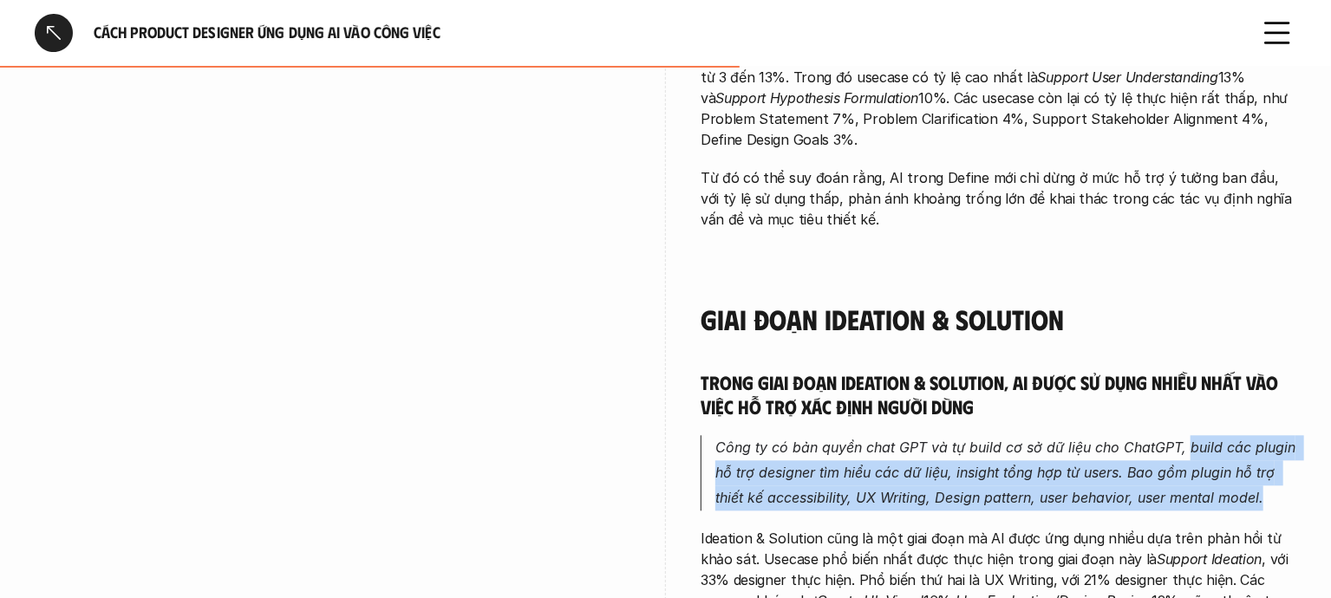
drag, startPoint x: 1184, startPoint y: 423, endPoint x: 1260, endPoint y: 477, distance: 92.6
click at [1260, 477] on em "Công ty có bản quyền chat GPT và tự build cơ sở dữ liệu cho ChatGPT, build các …" at bounding box center [1007, 473] width 584 height 68
click at [1260, 473] on em "Công ty có bản quyền chat GPT và tự build cơ sở dữ liệu cho ChatGPT, build các …" at bounding box center [1007, 473] width 584 height 68
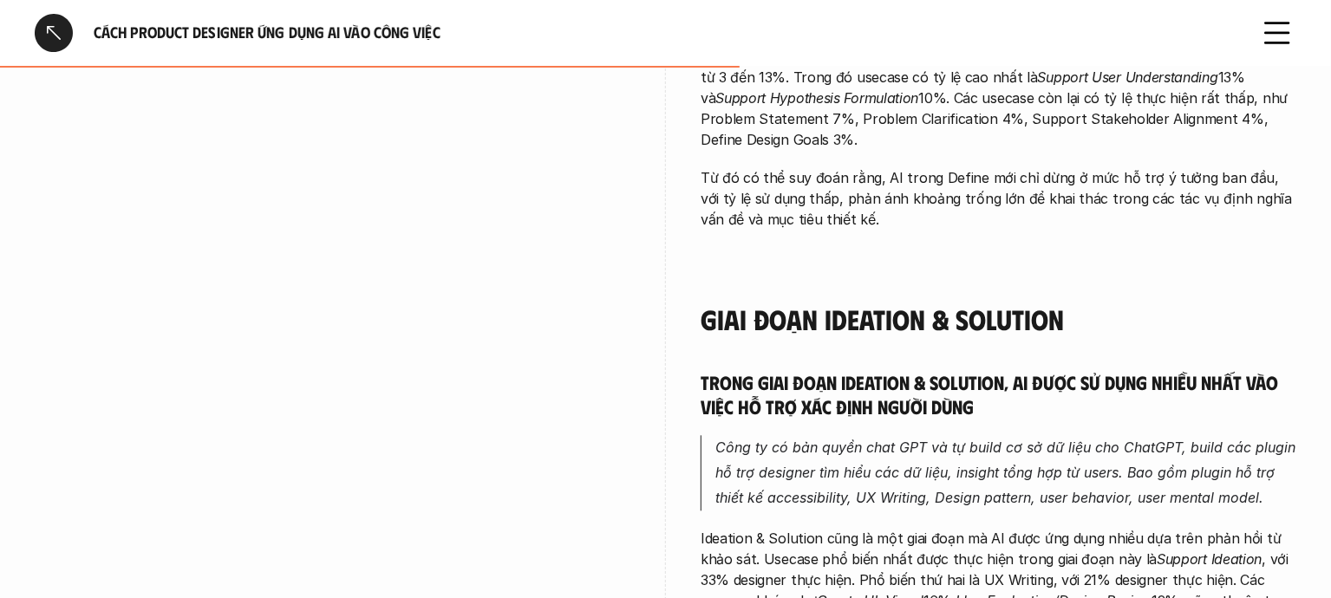
drag, startPoint x: 1268, startPoint y: 462, endPoint x: 1164, endPoint y: 433, distance: 108.1
click at [1234, 455] on p "Công ty có bản quyền chat GPT và tự build cơ sở dữ liệu cho ChatGPT, build các …" at bounding box center [1005, 472] width 581 height 75
click at [1186, 439] on em "Công ty có bản quyền chat GPT và tự build cơ sở dữ liệu cho ChatGPT, build các …" at bounding box center [1007, 473] width 584 height 68
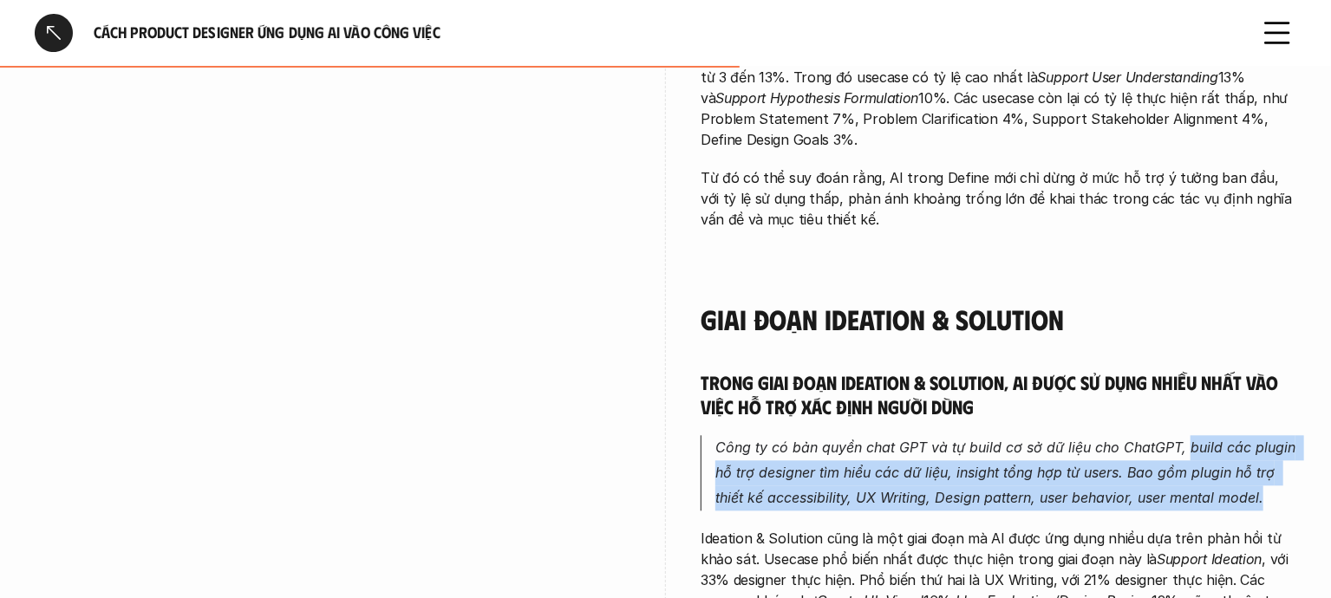
drag, startPoint x: 1195, startPoint y: 426, endPoint x: 1266, endPoint y: 477, distance: 87.1
click at [1266, 477] on p "Công ty có bản quyền chat GPT và tự build cơ sở dữ liệu cho ChatGPT, build các …" at bounding box center [1005, 472] width 581 height 75
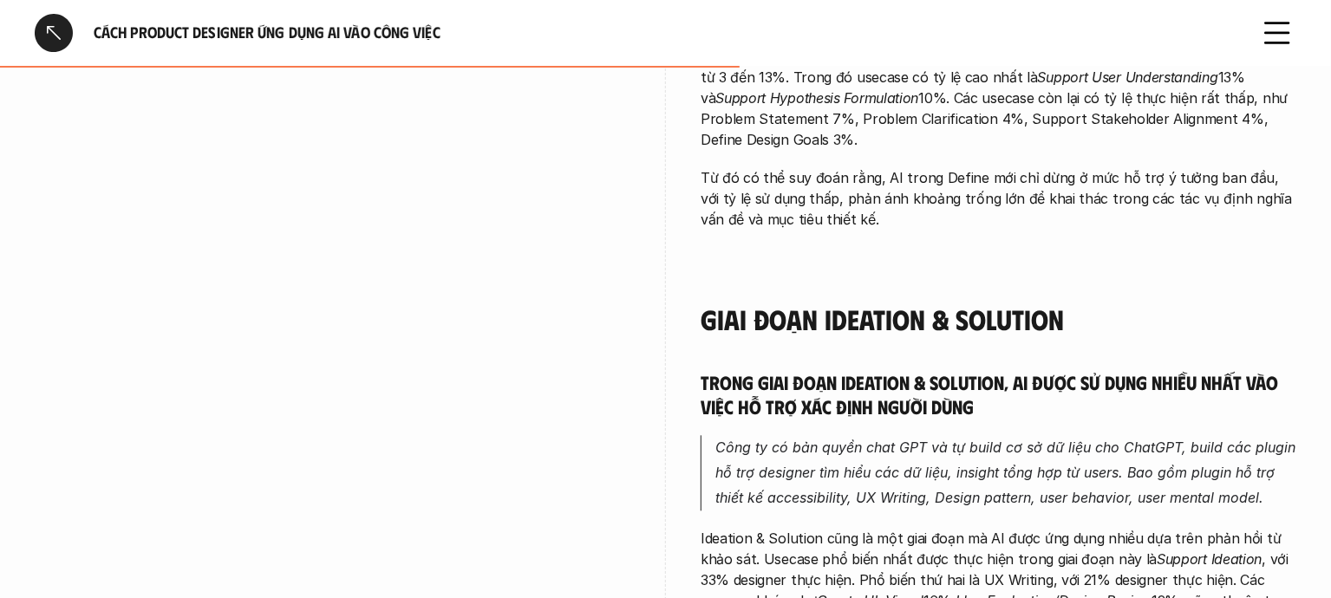
click at [1182, 435] on p "Công ty có bản quyền chat GPT và tự build cơ sở dữ liệu cho ChatGPT, build các …" at bounding box center [1005, 472] width 581 height 75
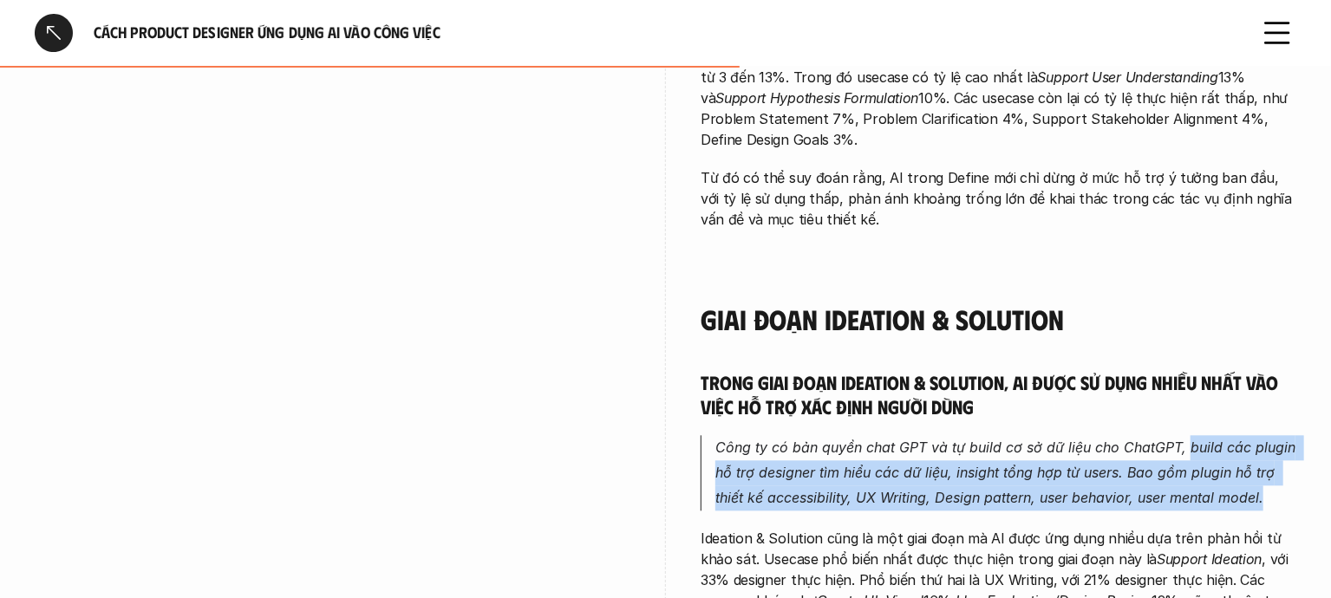
drag, startPoint x: 1183, startPoint y: 407, endPoint x: 1261, endPoint y: 484, distance: 109.1
click at [1261, 484] on div "Trong giai đoạn Discovery, AI được sử dụng chủ yếu để tìm kiếm và tổng hợp thôn…" at bounding box center [998, 237] width 596 height 2598
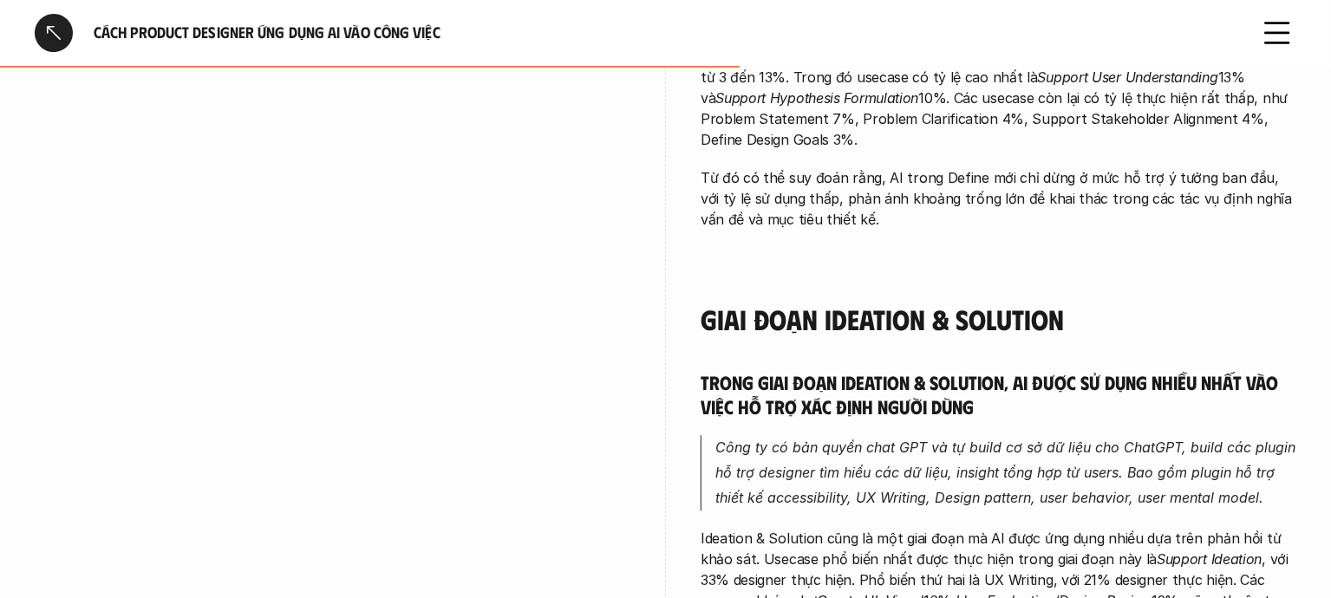
click at [1163, 439] on em "Công ty có bản quyền chat GPT và tự build cơ sở dữ liệu cho ChatGPT, build các …" at bounding box center [1007, 473] width 584 height 68
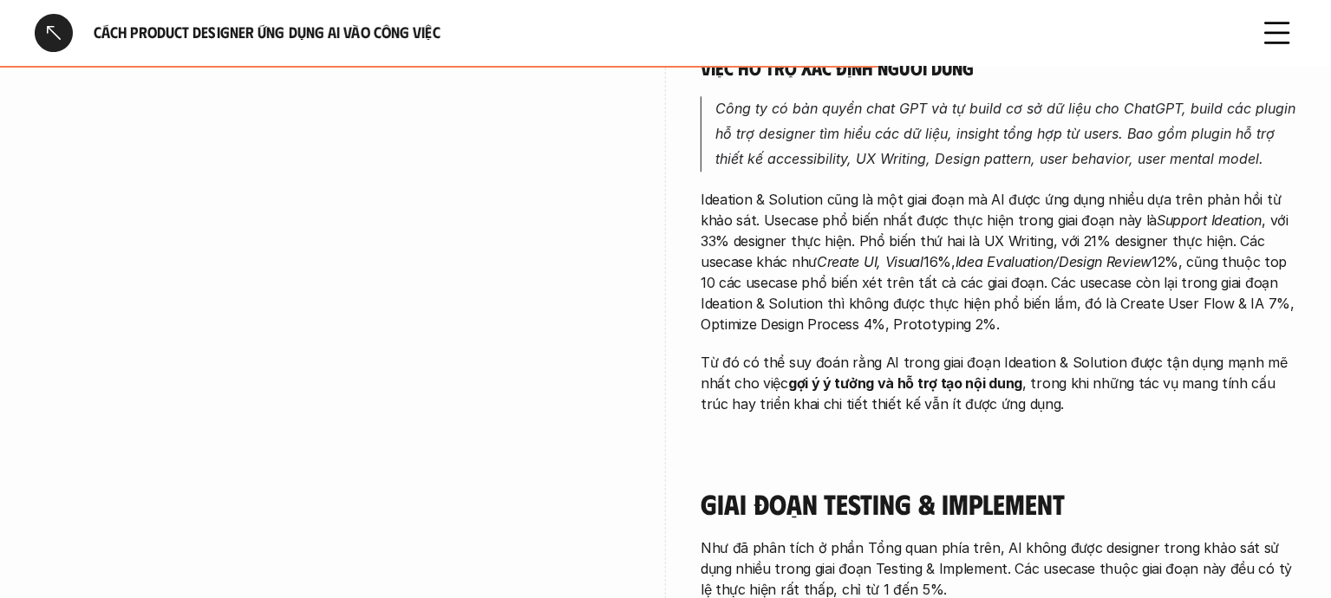
scroll to position [2514, 0]
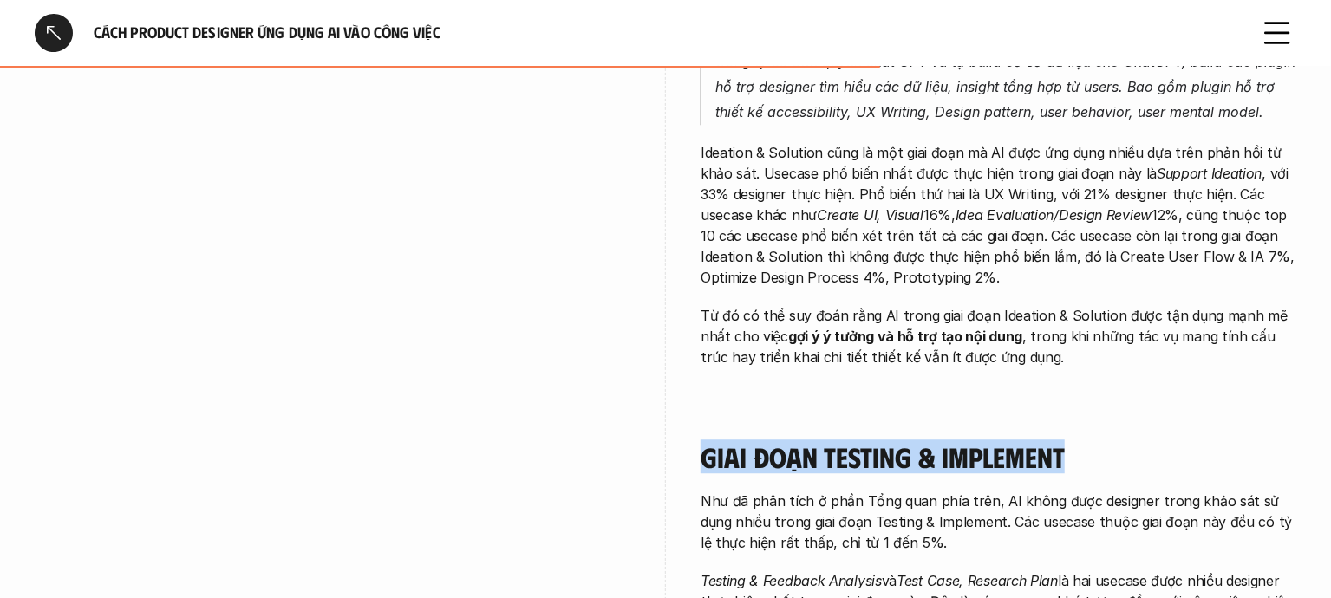
drag, startPoint x: 704, startPoint y: 444, endPoint x: 1077, endPoint y: 437, distance: 372.8
click at [1077, 440] on h4 "Giai đoạn Testing & Implement" at bounding box center [998, 456] width 596 height 33
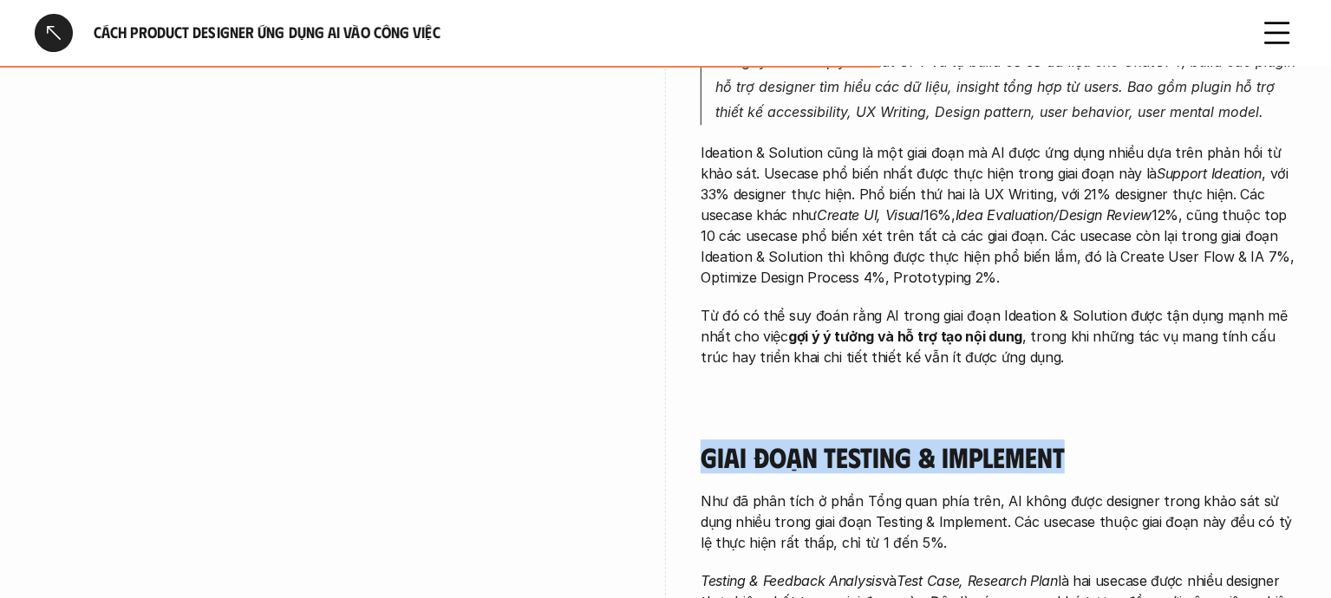
drag, startPoint x: 1073, startPoint y: 433, endPoint x: 700, endPoint y: 439, distance: 372.8
click at [700, 440] on h4 "Giai đoạn Testing & Implement" at bounding box center [998, 456] width 596 height 33
drag, startPoint x: 684, startPoint y: 435, endPoint x: 1118, endPoint y: 439, distance: 434.3
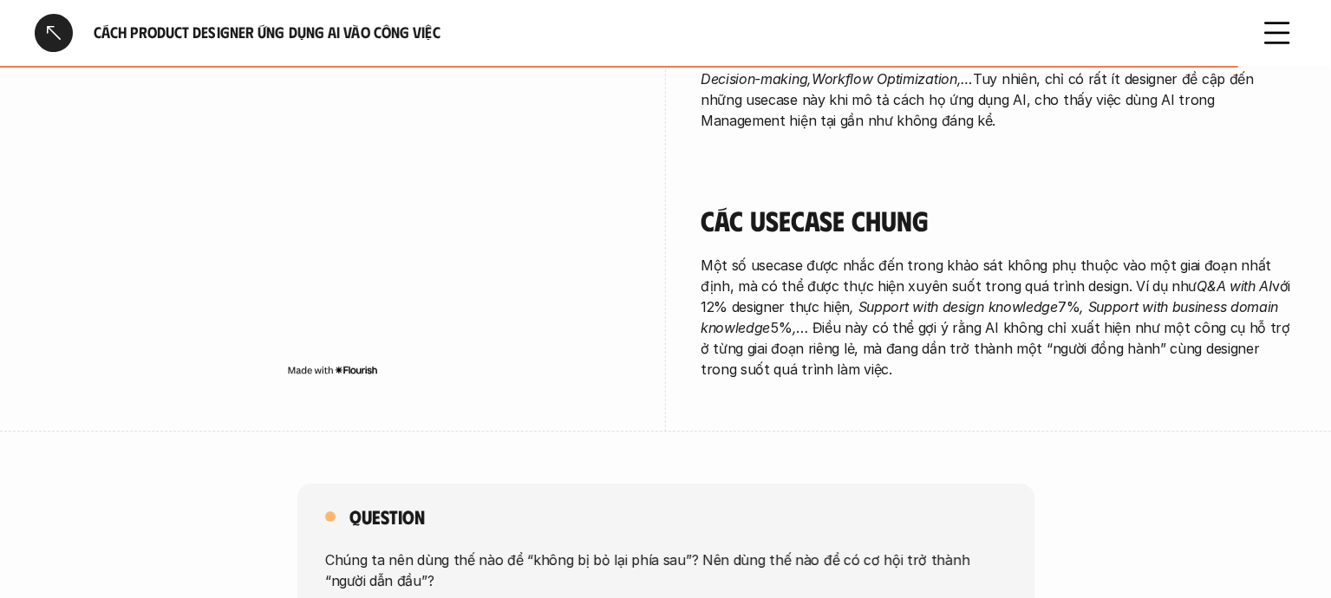
scroll to position [3610, 0]
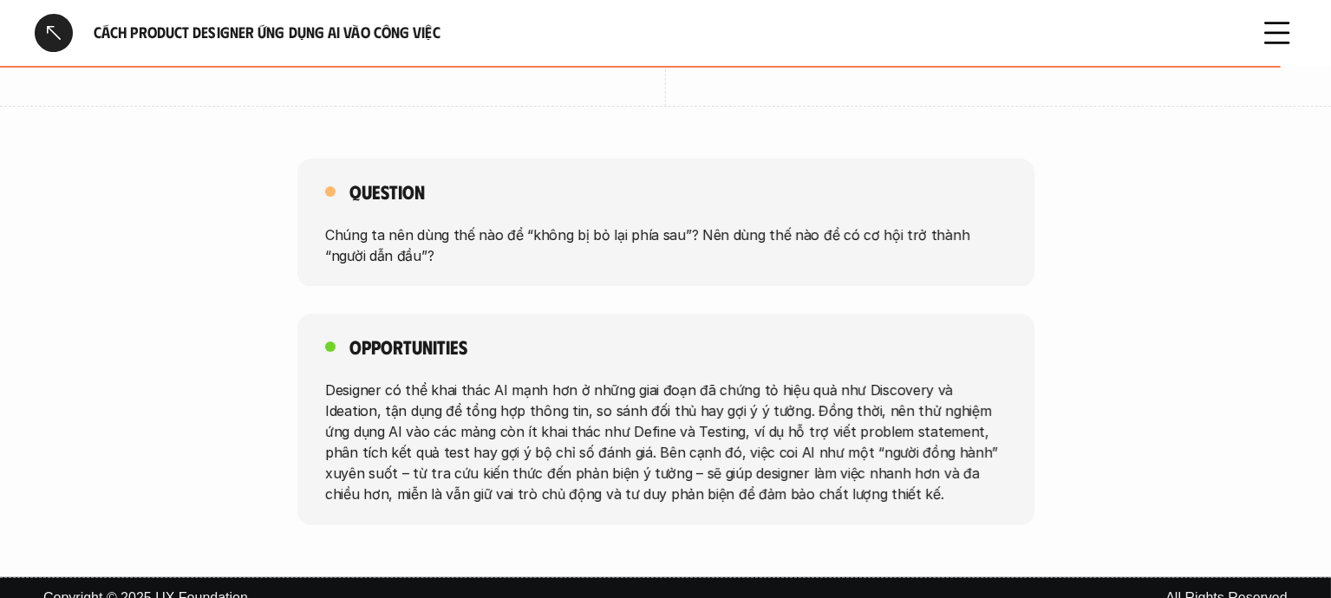
click at [1273, 29] on icon at bounding box center [1277, 33] width 38 height 38
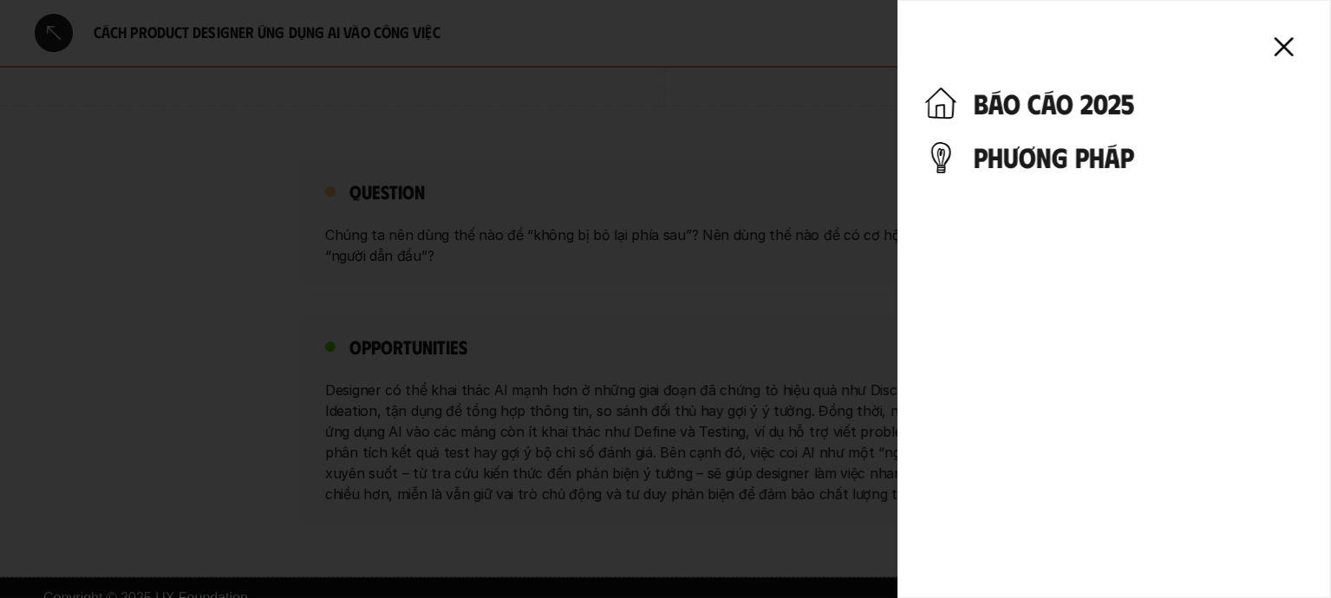
click at [1287, 46] on icon at bounding box center [1284, 47] width 38 height 38
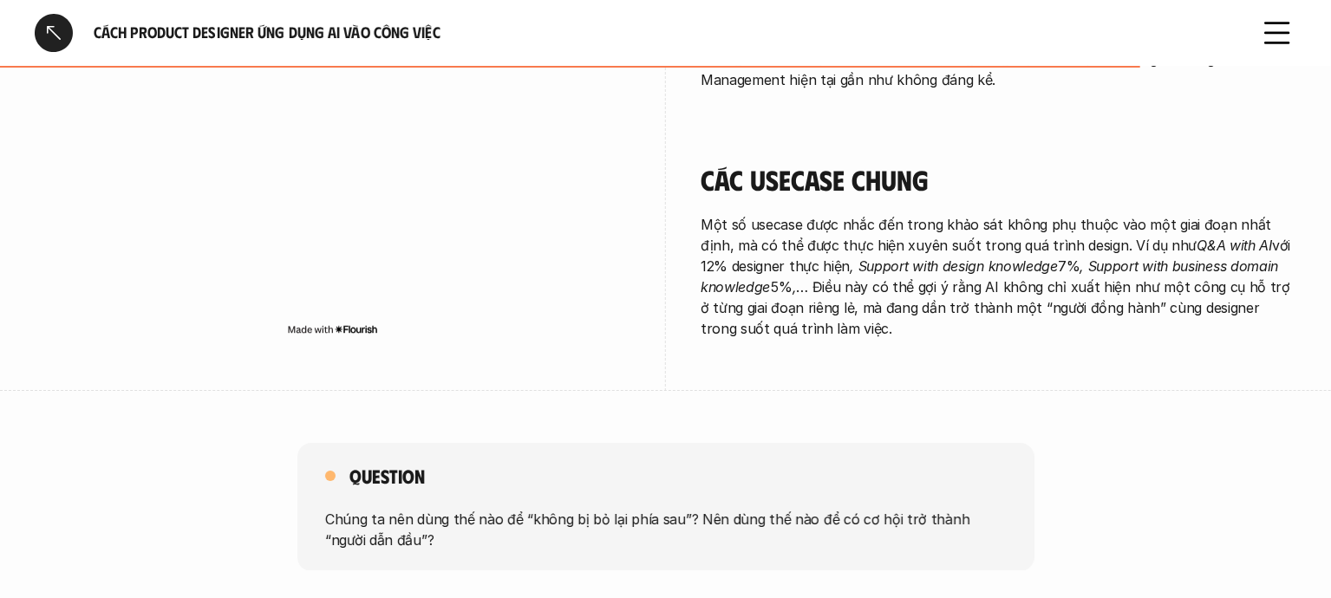
scroll to position [3224, 0]
